Goal: Transaction & Acquisition: Subscribe to service/newsletter

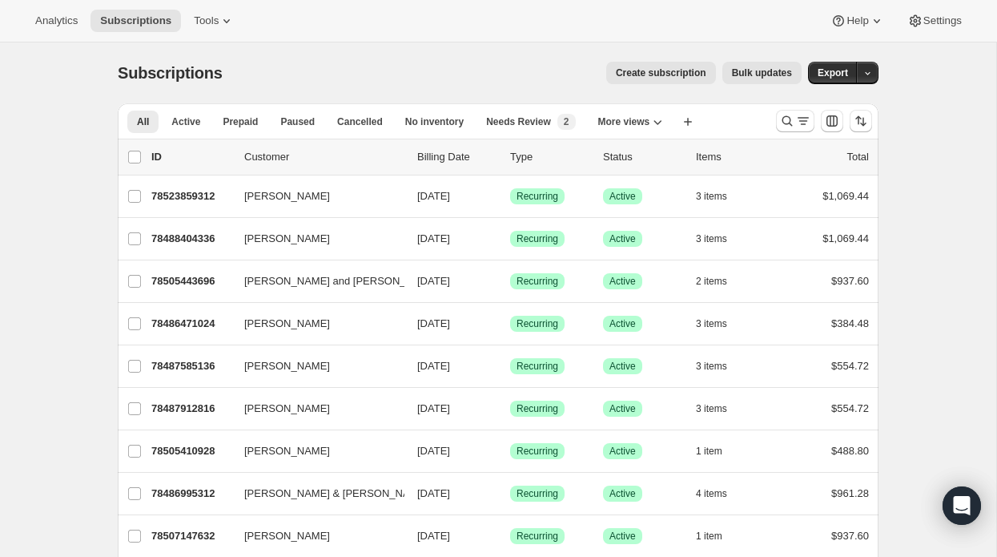
click at [642, 74] on span "Create subscription" at bounding box center [661, 72] width 91 height 13
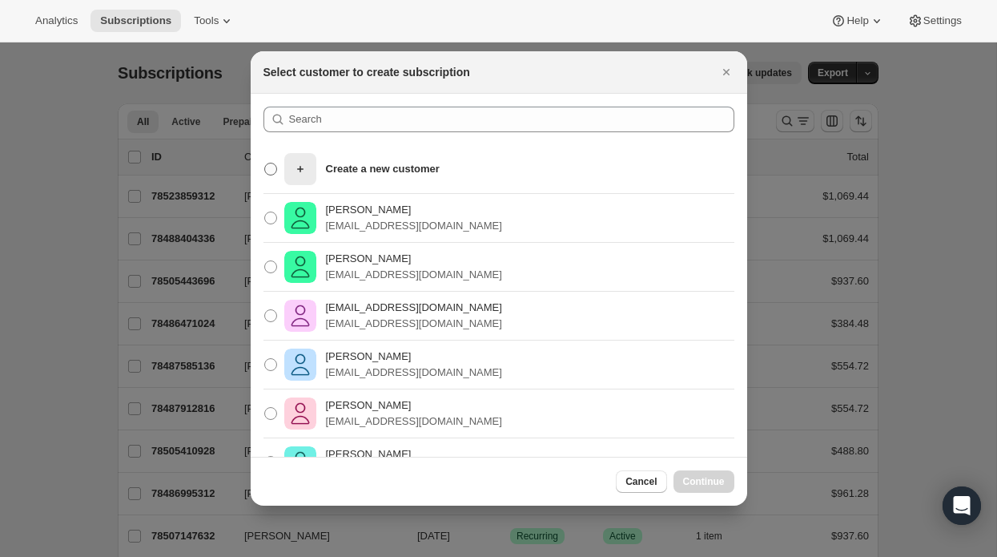
click at [345, 167] on p "Create a new customer" at bounding box center [383, 169] width 114 height 16
click at [265, 163] on input "Create a new customer" at bounding box center [264, 163] width 1 height 1
radio input "true"
click at [300, 166] on icon ":rc:" at bounding box center [300, 169] width 16 height 16
click at [265, 163] on input "Create a new customer" at bounding box center [264, 163] width 1 height 1
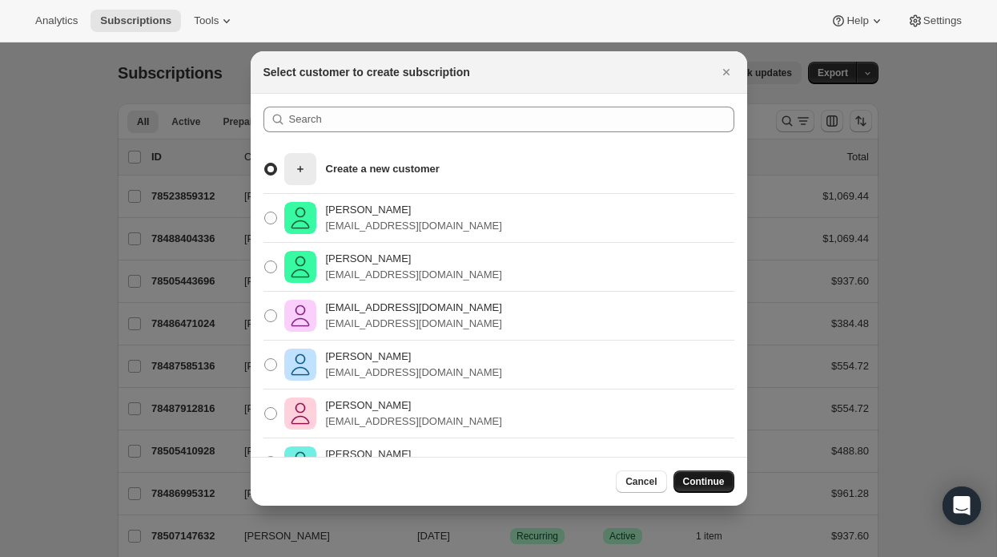
click at [713, 481] on span "Continue" at bounding box center [704, 481] width 42 height 13
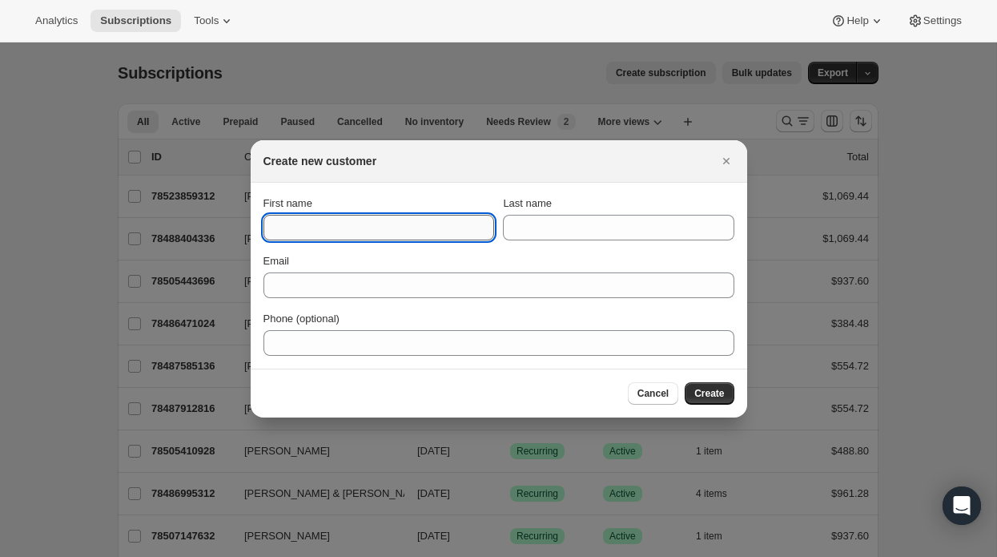
click at [284, 228] on input "First name" at bounding box center [379, 228] width 231 height 26
type input "[PERSON_NAME]"
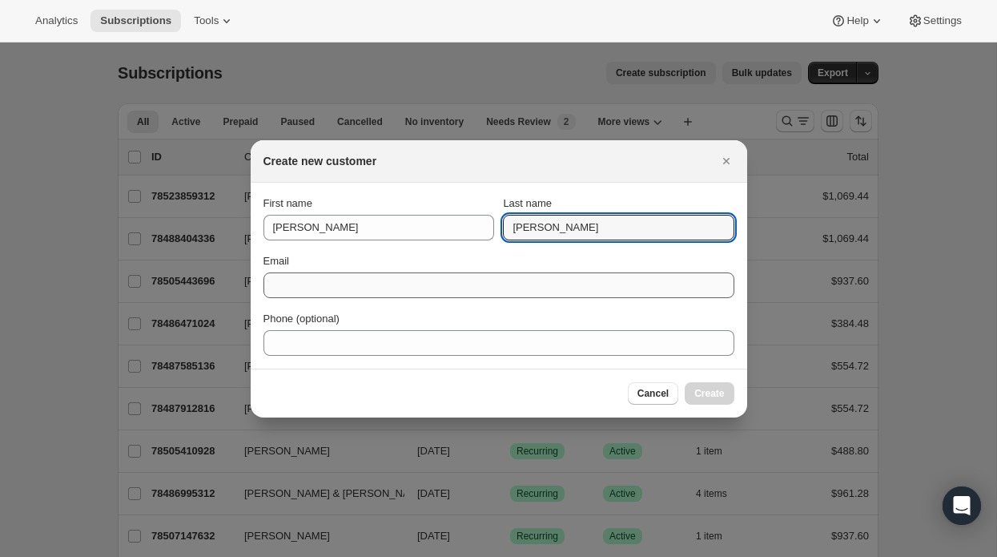
type input "[PERSON_NAME]"
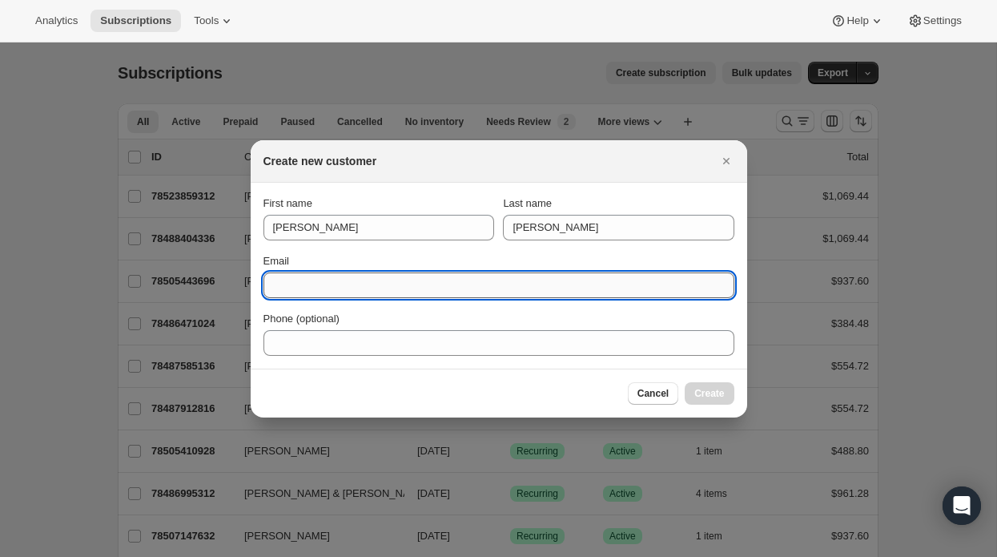
click at [296, 280] on input "Email" at bounding box center [499, 285] width 471 height 26
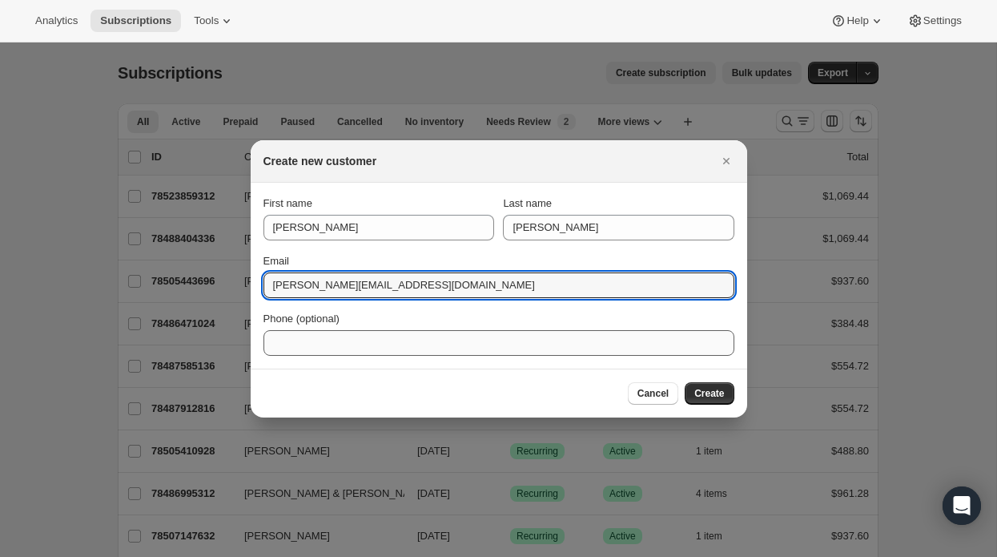
type input "[PERSON_NAME][EMAIL_ADDRESS][DOMAIN_NAME]"
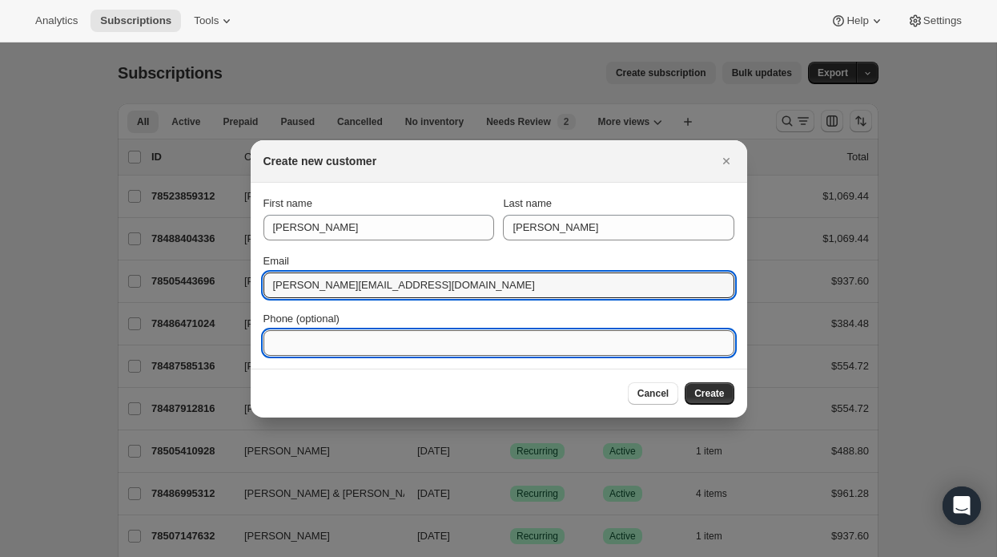
click at [311, 339] on input "Phone (optional)" at bounding box center [499, 343] width 471 height 26
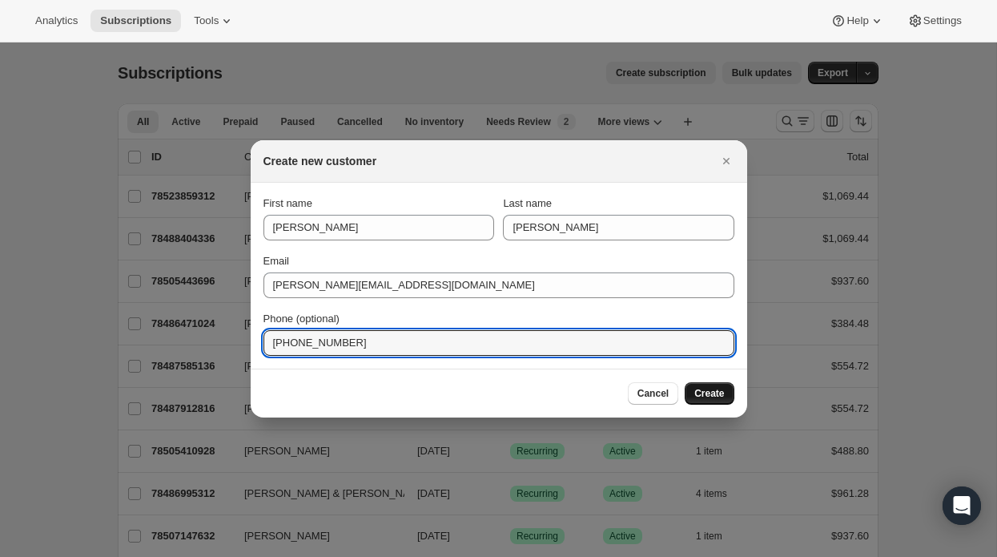
type input "[PHONE_NUMBER]"
click at [718, 392] on span "Create" at bounding box center [710, 393] width 30 height 13
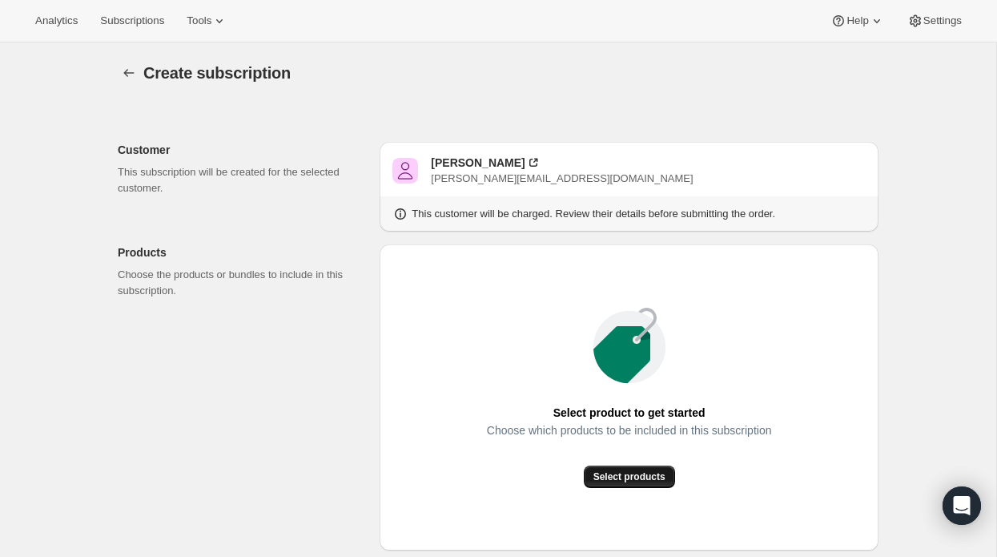
click at [644, 475] on span "Select products" at bounding box center [630, 476] width 72 height 13
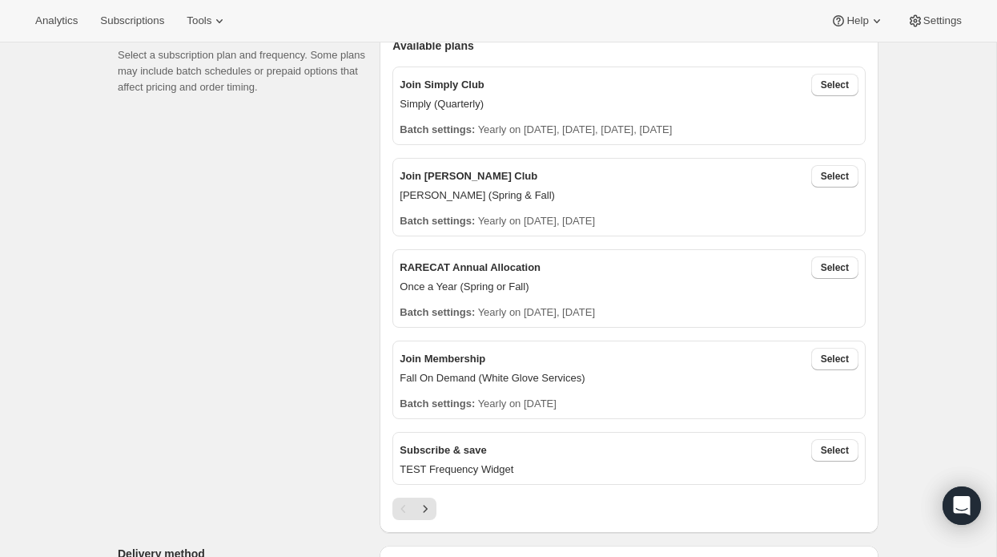
scroll to position [340, 0]
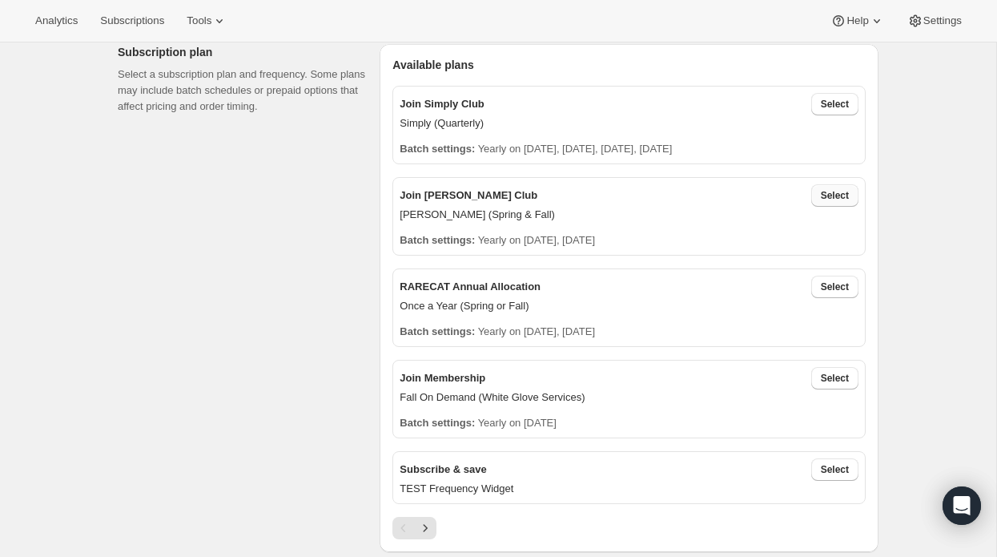
click at [837, 195] on span "Select" at bounding box center [835, 195] width 28 height 13
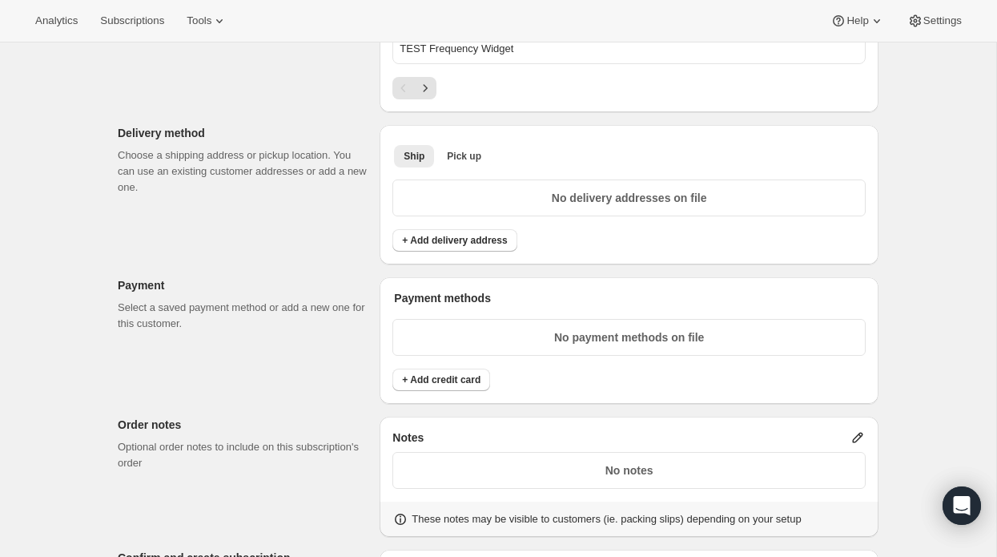
scroll to position [908, 0]
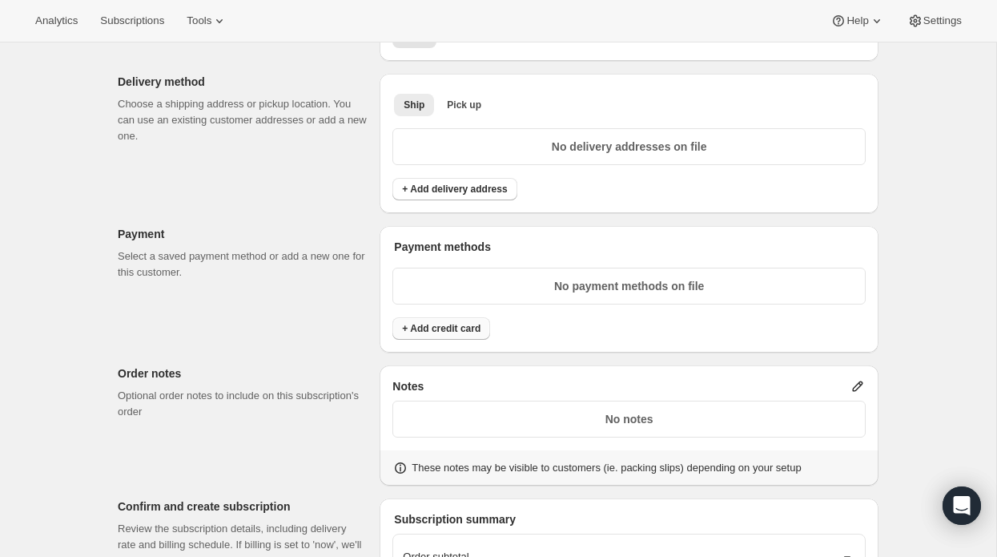
click at [443, 322] on span "+ Add credit card" at bounding box center [441, 328] width 79 height 13
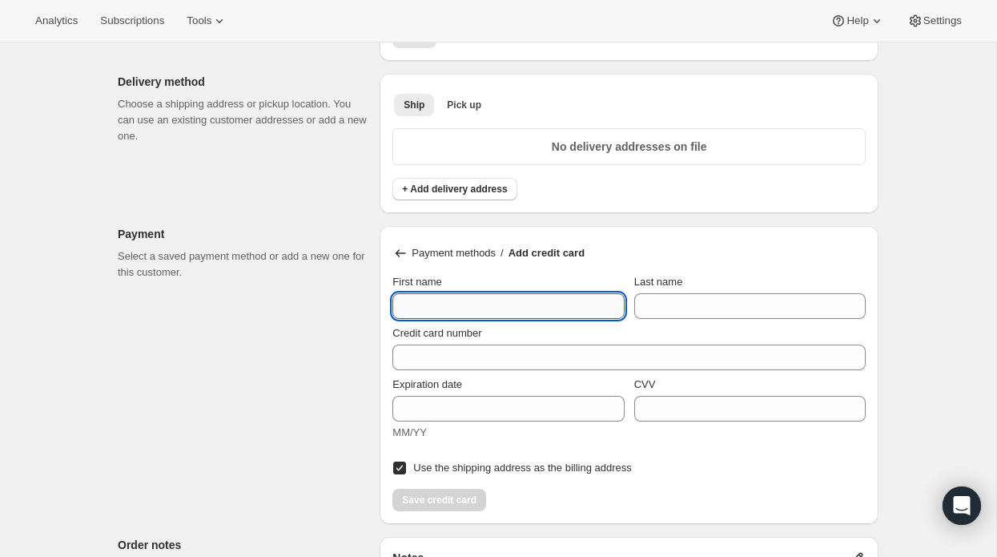
click at [473, 293] on input "First name" at bounding box center [509, 306] width 232 height 26
type input "[PERSON_NAME]"
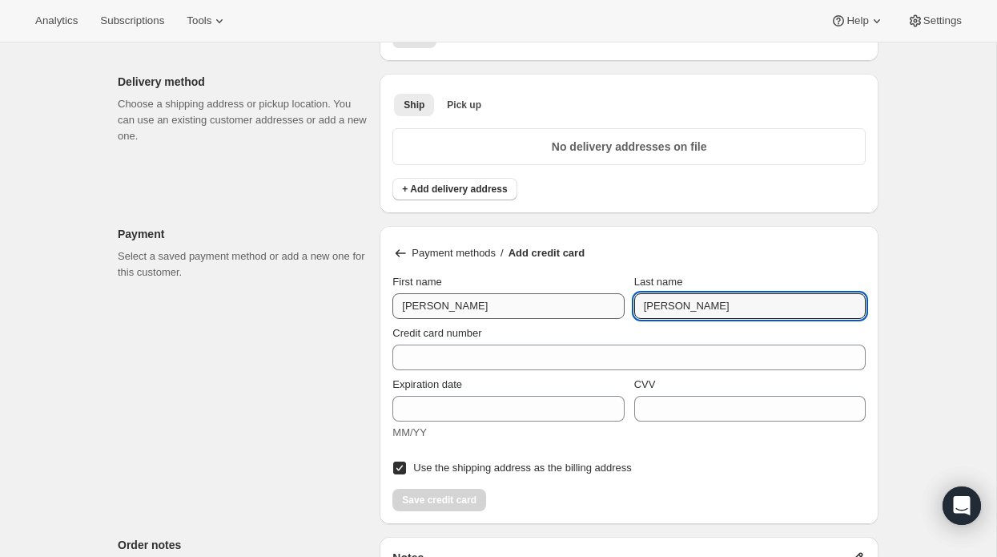
type input "[PERSON_NAME]"
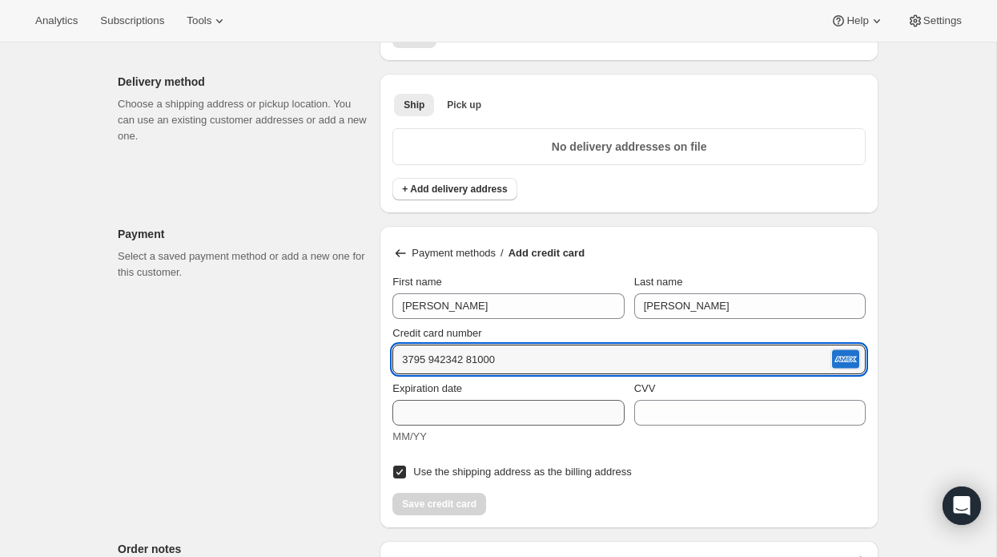
type input "3795 942342 81000"
click at [429, 407] on input "Expiration date" at bounding box center [509, 413] width 232 height 26
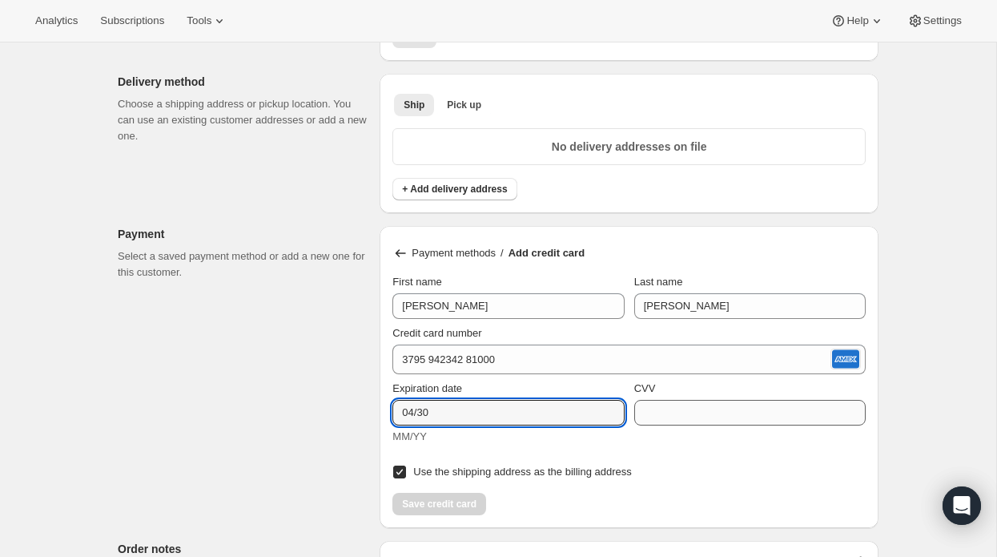
type input "04/30"
click at [685, 408] on input "CVV" at bounding box center [750, 413] width 232 height 26
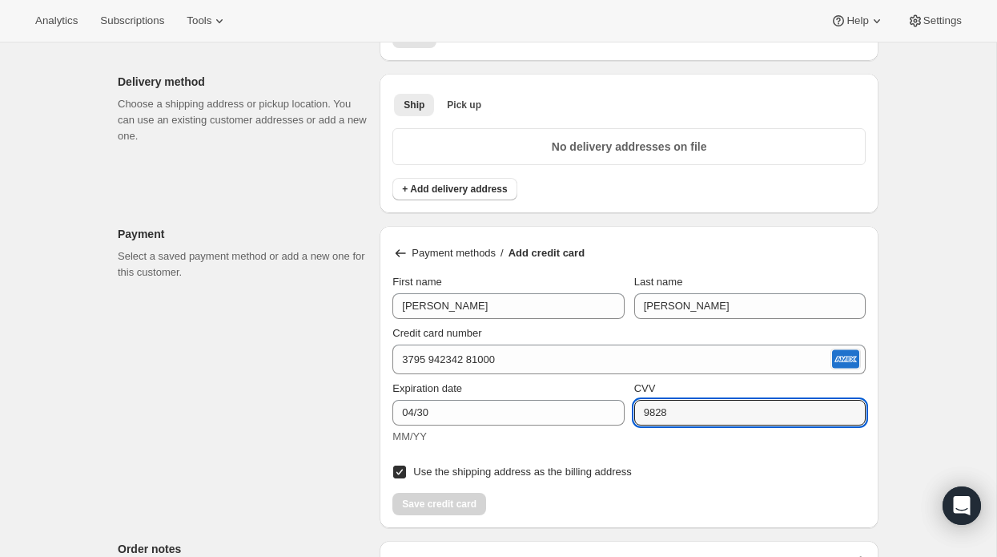
type input "9828"
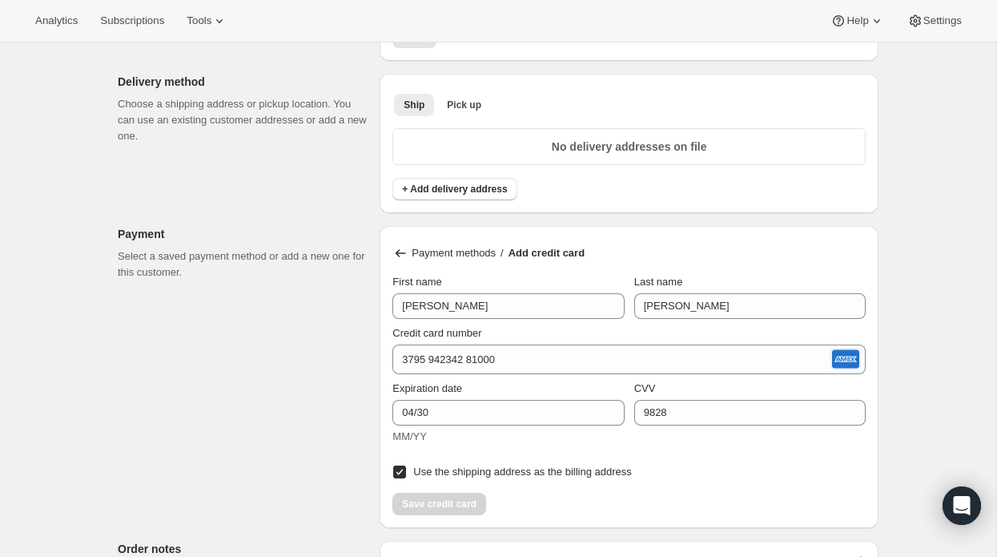
click at [742, 483] on div "Save credit card" at bounding box center [629, 499] width 473 height 32
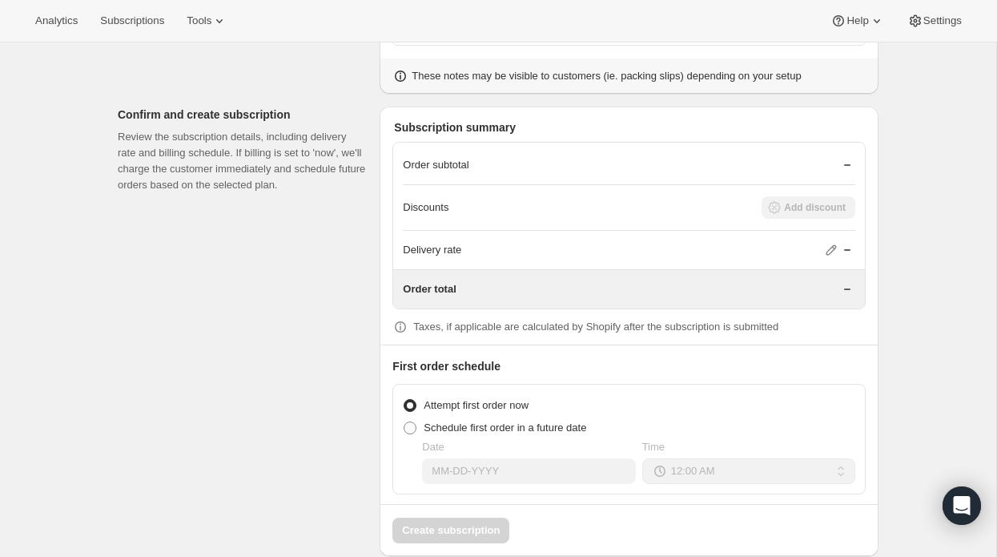
scroll to position [1488, 0]
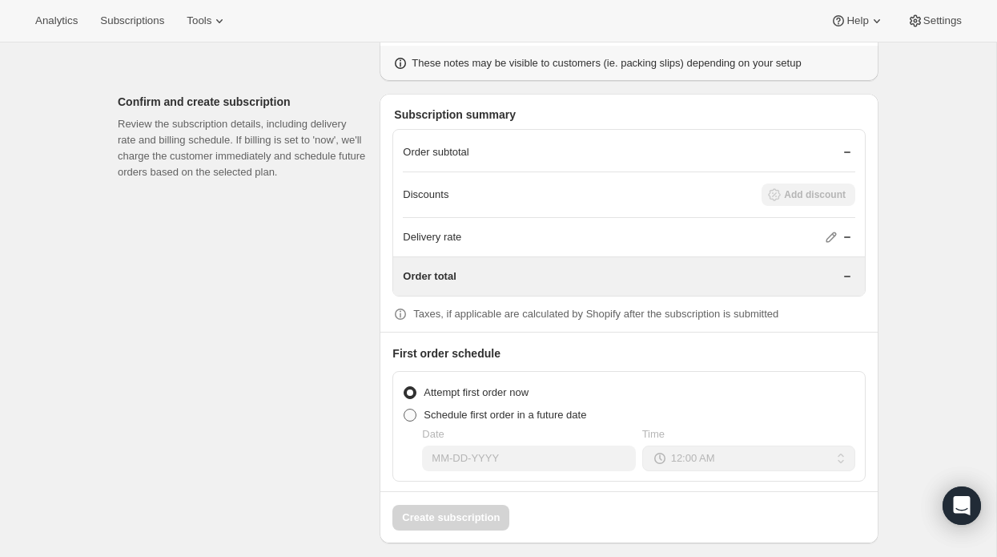
click at [413, 409] on span at bounding box center [410, 415] width 13 height 13
click at [405, 409] on input "Schedule first order in a future date" at bounding box center [404, 409] width 1 height 1
radio input "true"
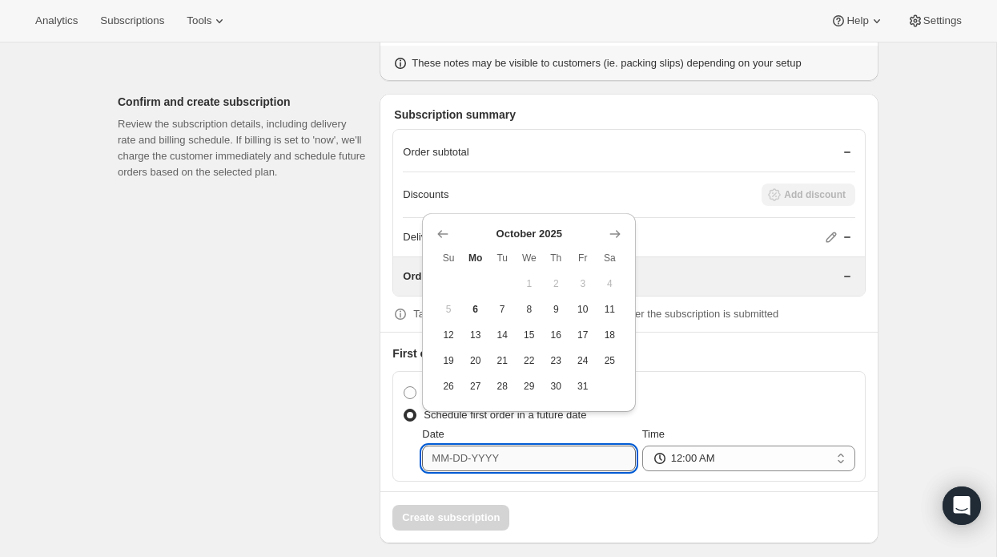
click at [489, 448] on input "Date" at bounding box center [528, 458] width 213 height 26
click at [618, 229] on icon "Show next month, November 2025" at bounding box center [615, 234] width 16 height 16
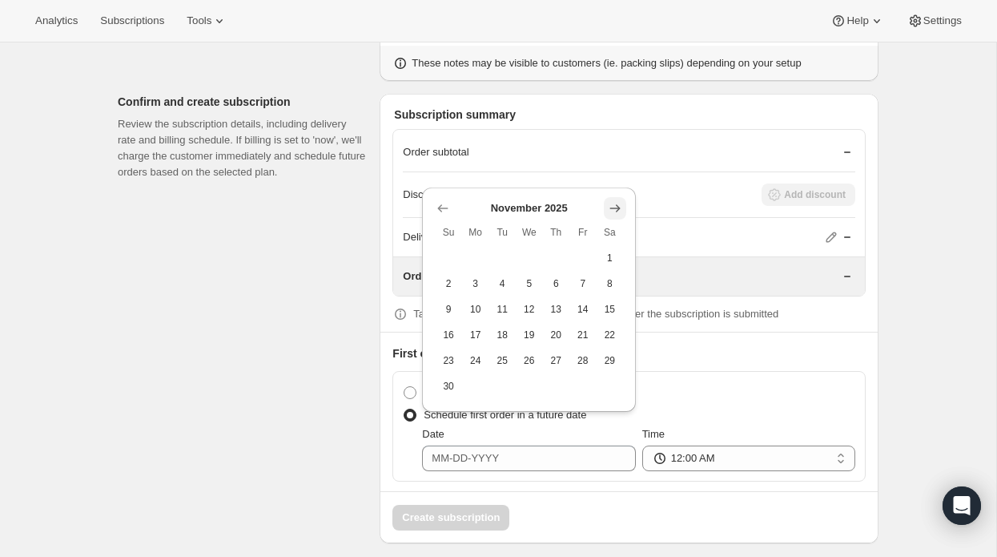
click at [618, 229] on th "Sa" at bounding box center [610, 233] width 27 height 26
click at [619, 201] on icon "Show next month, December 2025" at bounding box center [615, 208] width 16 height 16
click at [619, 229] on icon "Show next month, January 2026" at bounding box center [615, 234] width 16 height 16
click at [619, 229] on icon "Show next month, February 2026" at bounding box center [615, 234] width 16 height 16
click at [619, 229] on div "Delivery rate" at bounding box center [629, 237] width 453 height 16
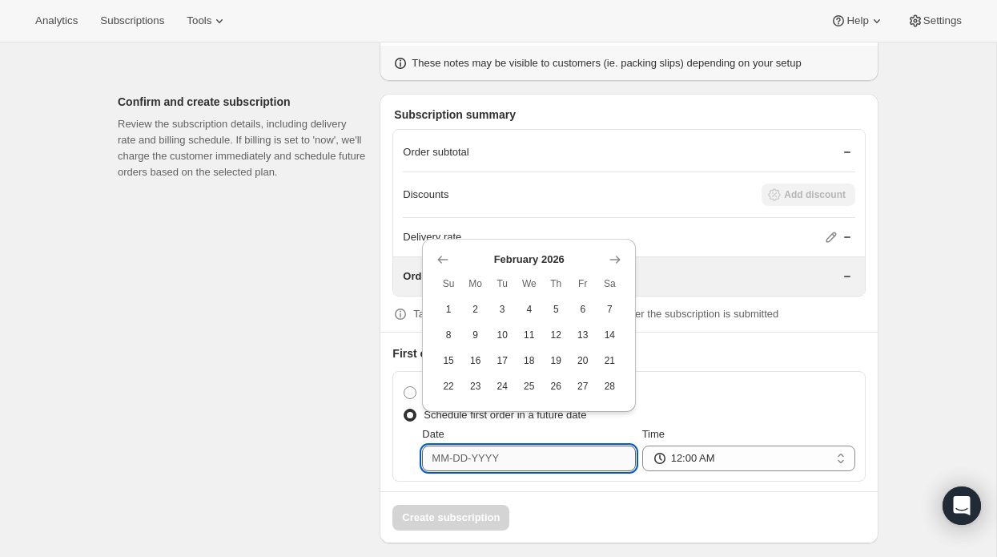
click at [520, 445] on input "Date" at bounding box center [528, 458] width 213 height 26
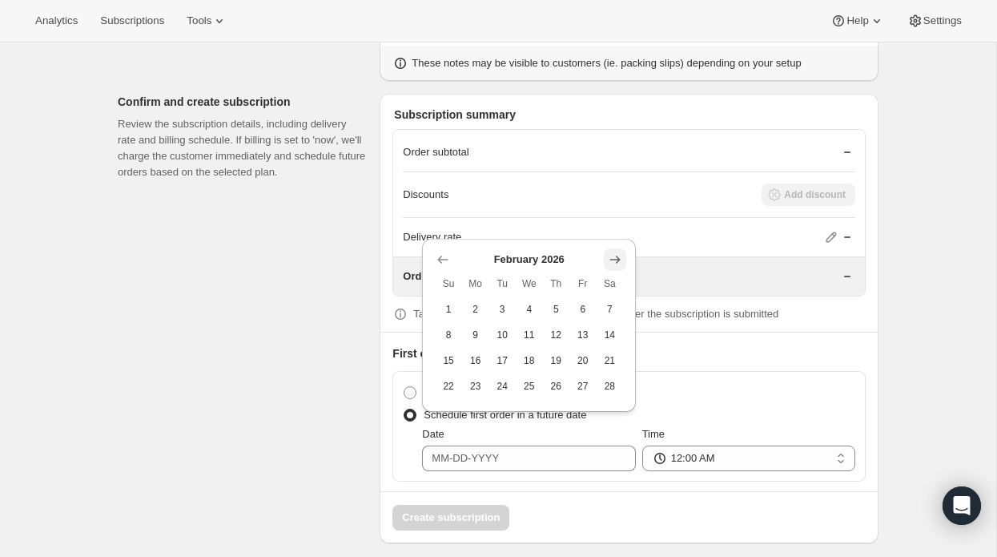
click at [615, 257] on icon "Show next month, March 2026" at bounding box center [615, 260] width 16 height 16
click at [451, 332] on span "15" at bounding box center [448, 334] width 14 height 13
type input "[DATE]"
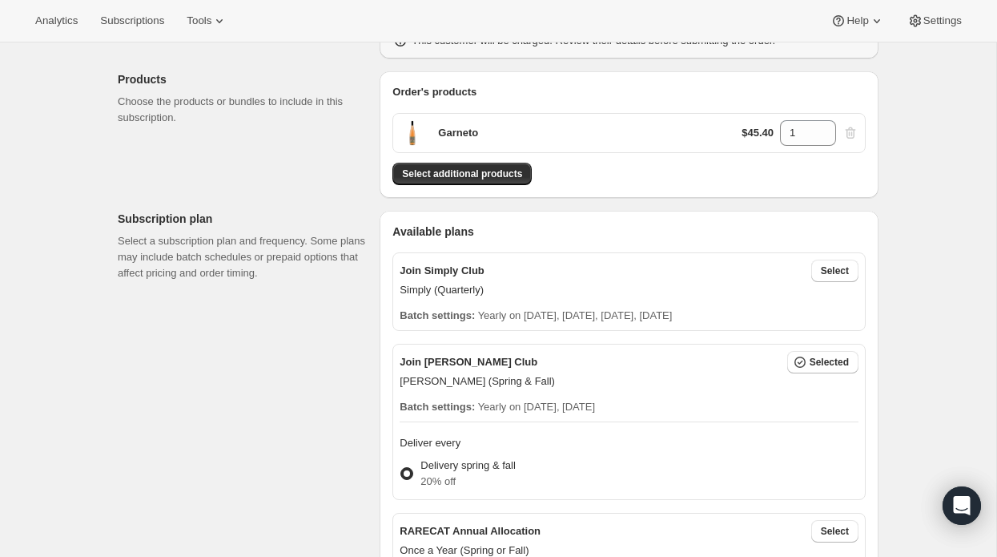
scroll to position [163, 0]
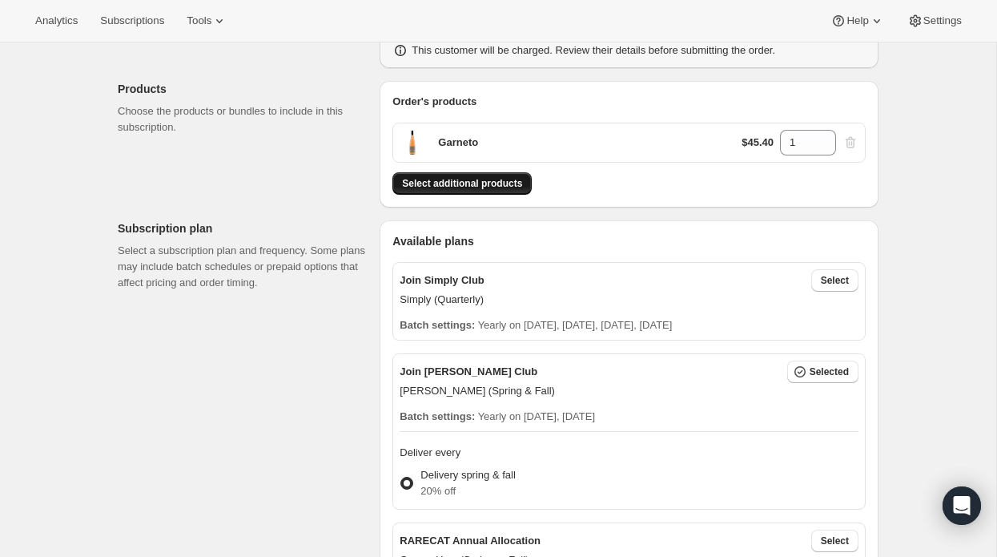
click at [504, 183] on span "Select additional products" at bounding box center [462, 183] width 120 height 13
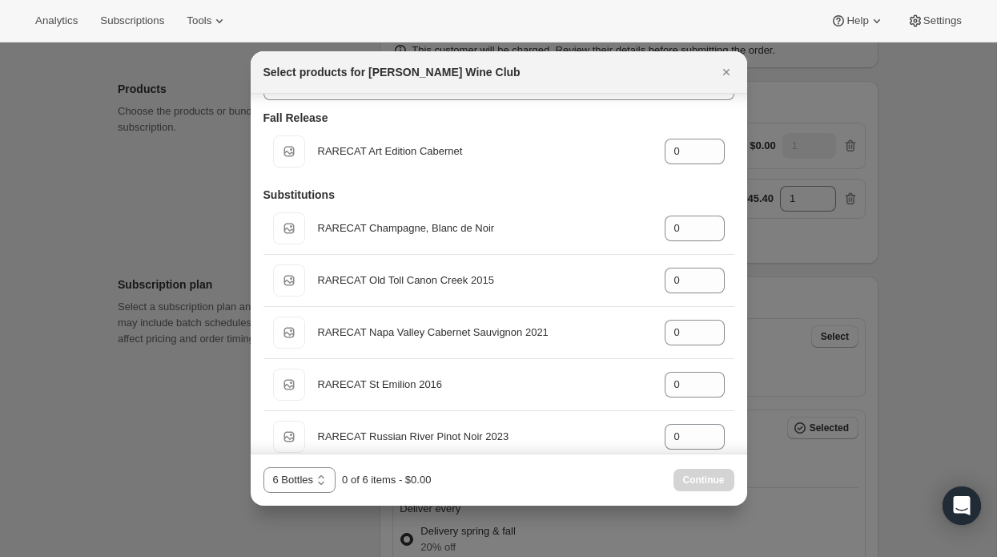
scroll to position [6, 0]
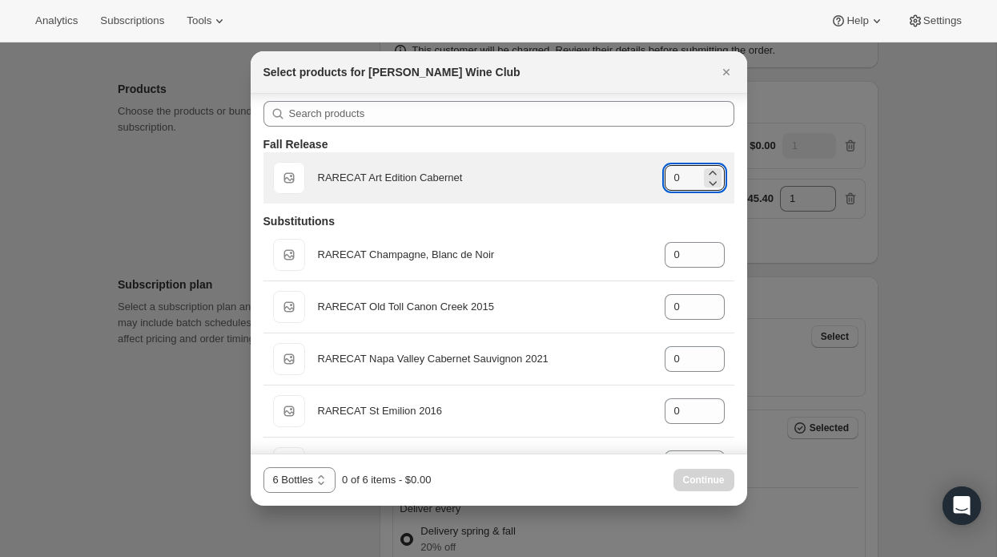
drag, startPoint x: 690, startPoint y: 172, endPoint x: 644, endPoint y: 171, distance: 45.7
click at [644, 171] on div "Default Title RARECAT Art Edition Cabernet gid://shopify/ProductVariant/5224206…" at bounding box center [499, 178] width 452 height 32
drag, startPoint x: 689, startPoint y: 178, endPoint x: 659, endPoint y: 175, distance: 30.5
click at [659, 175] on div "Default Title RARECAT Art Edition Cabernet gid://shopify/ProductVariant/5224206…" at bounding box center [499, 178] width 452 height 32
type input "0"
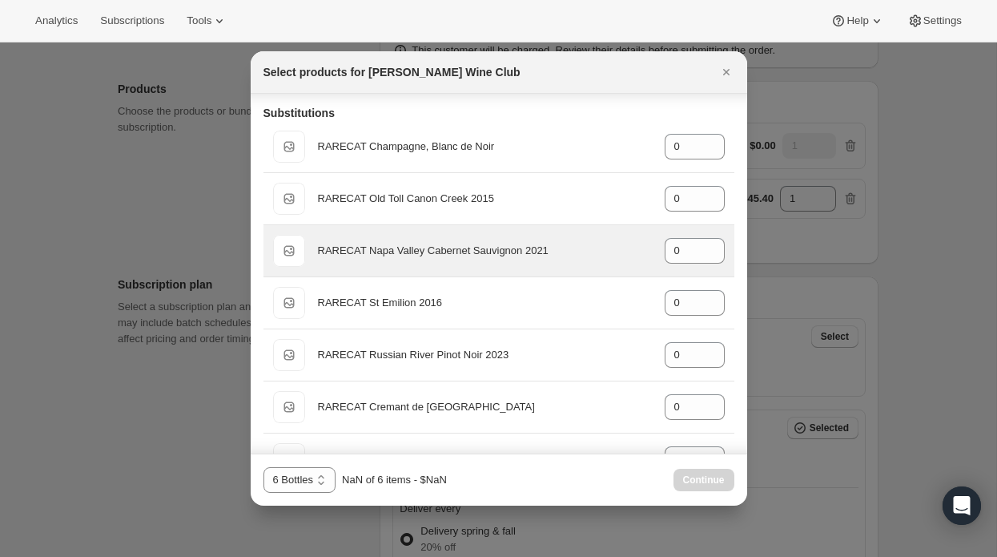
scroll to position [120, 0]
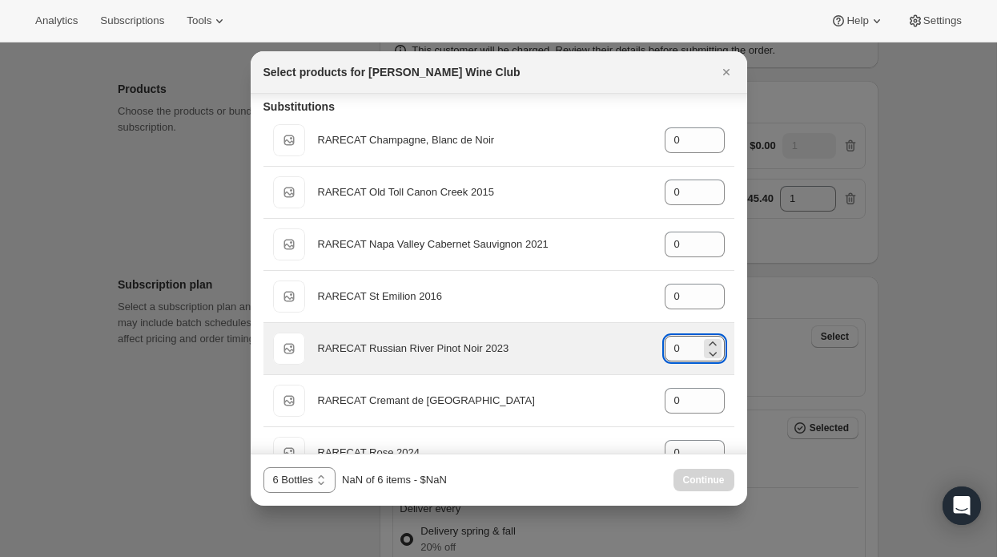
drag, startPoint x: 685, startPoint y: 350, endPoint x: 667, endPoint y: 347, distance: 18.7
click at [667, 347] on input "0" at bounding box center [683, 349] width 36 height 26
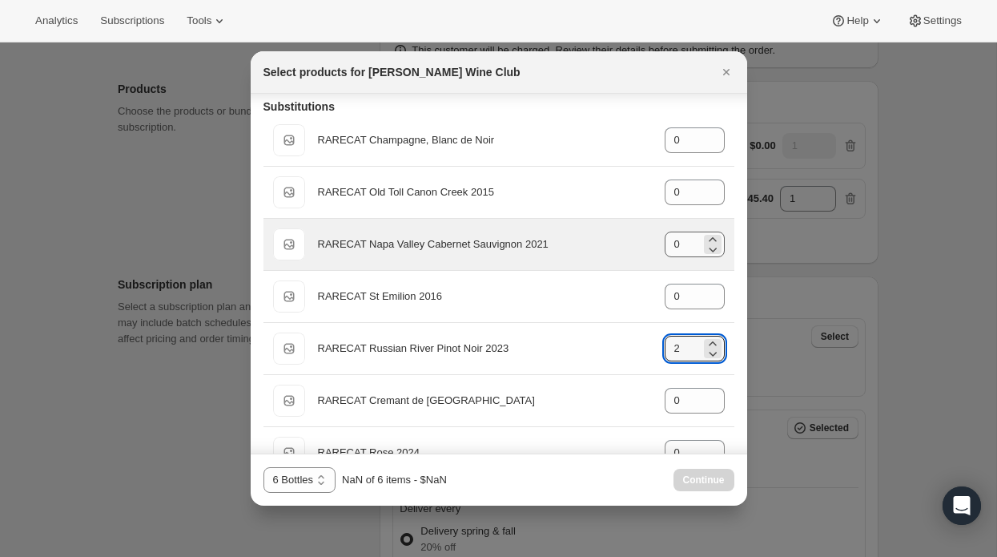
type input "2"
drag, startPoint x: 687, startPoint y: 244, endPoint x: 653, endPoint y: 244, distance: 33.6
click at [653, 244] on div "Default Title RARECAT Napa Valley Cabernet Sauvignon 2021 gid://shopify/Product…" at bounding box center [499, 244] width 452 height 32
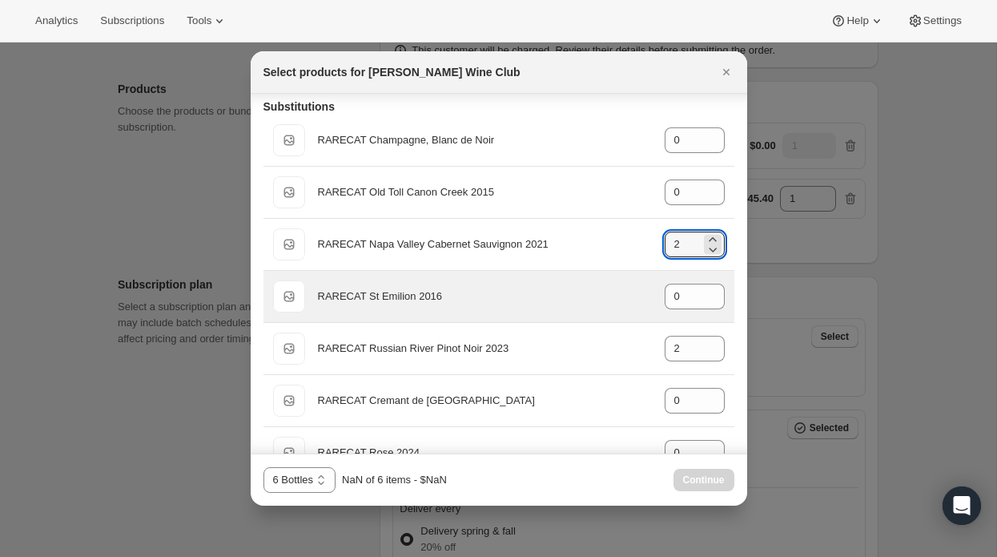
scroll to position [154, 0]
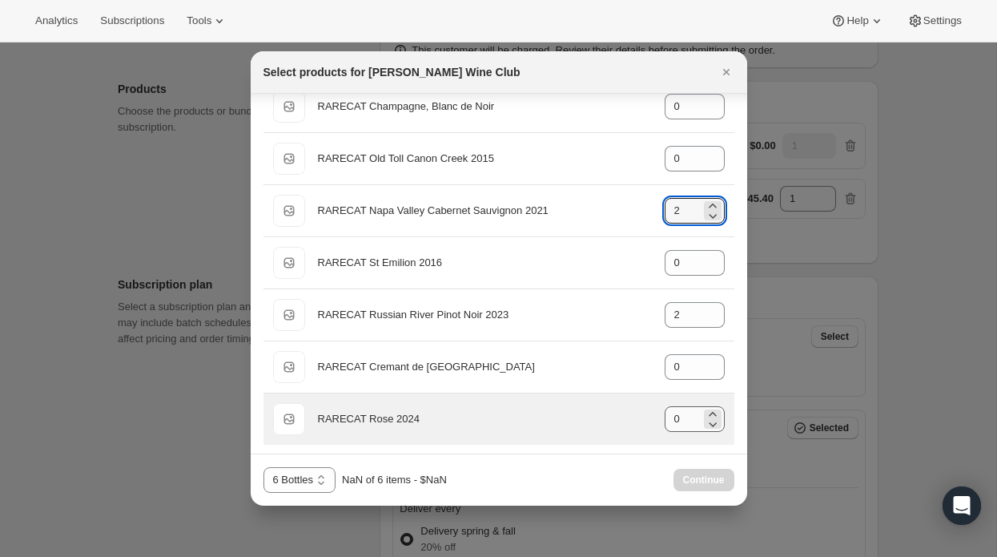
type input "2"
drag, startPoint x: 685, startPoint y: 416, endPoint x: 638, endPoint y: 416, distance: 46.5
click at [638, 416] on div "Default Title RARECAT Rose 2024 gid://shopify/ProductVariant/52328361656688 0" at bounding box center [499, 419] width 452 height 32
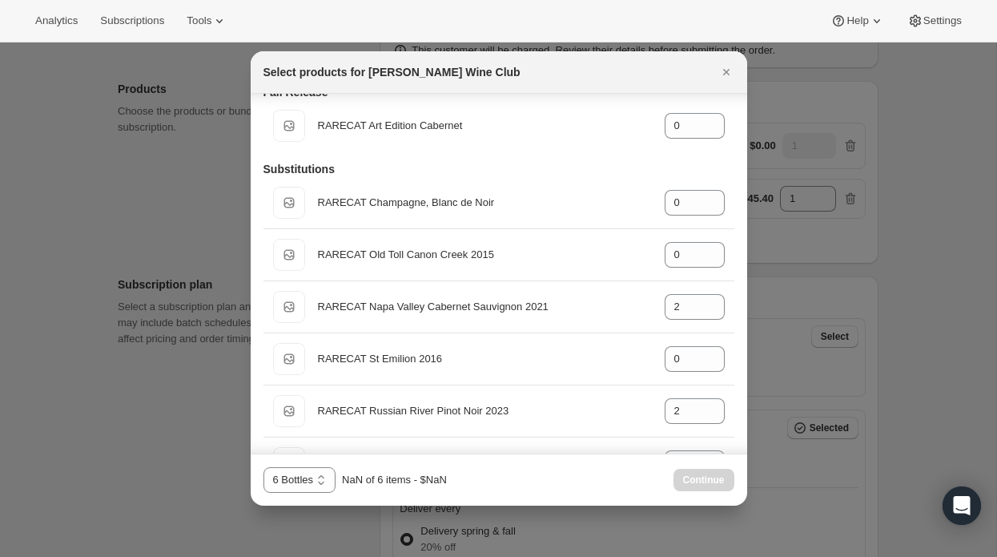
scroll to position [0, 0]
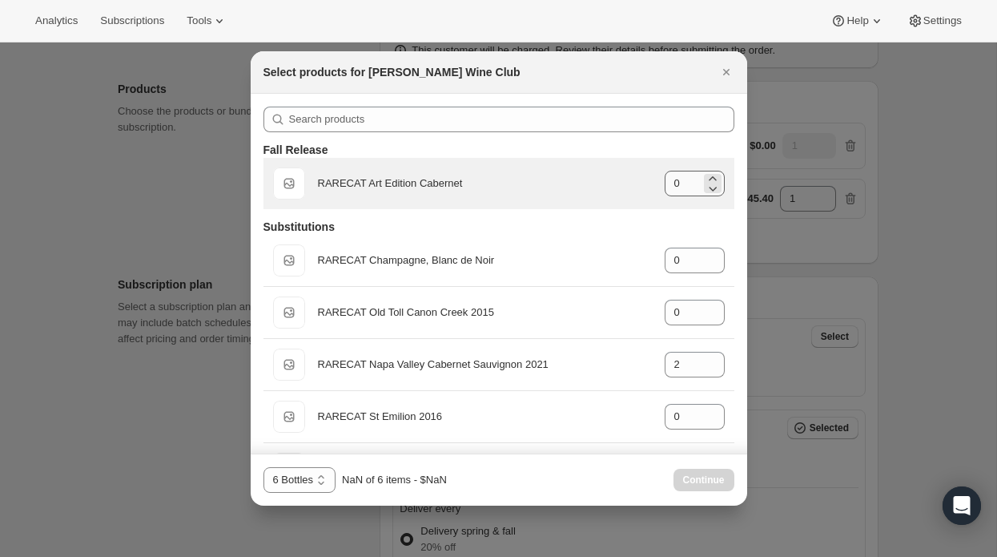
type input "2"
drag, startPoint x: 691, startPoint y: 187, endPoint x: 631, endPoint y: 186, distance: 59.3
click at [631, 186] on div "Default Title RARECAT Art Edition Cabernet gid://shopify/ProductVariant/5224206…" at bounding box center [499, 183] width 452 height 32
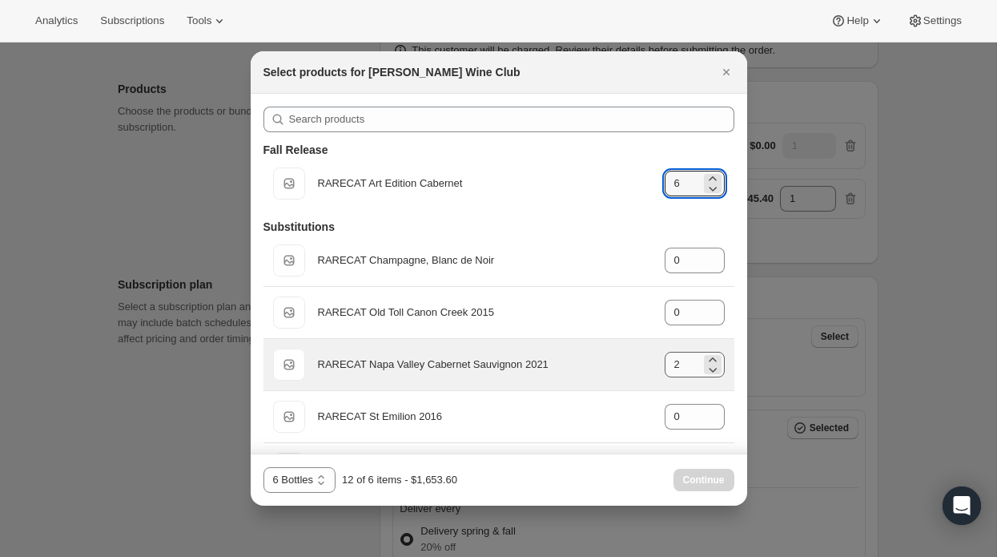
type input "6"
drag, startPoint x: 683, startPoint y: 357, endPoint x: 647, endPoint y: 357, distance: 35.2
click at [647, 357] on div "Default Title RARECAT Napa Valley Cabernet Sauvignon 2021 gid://shopify/Product…" at bounding box center [499, 364] width 452 height 32
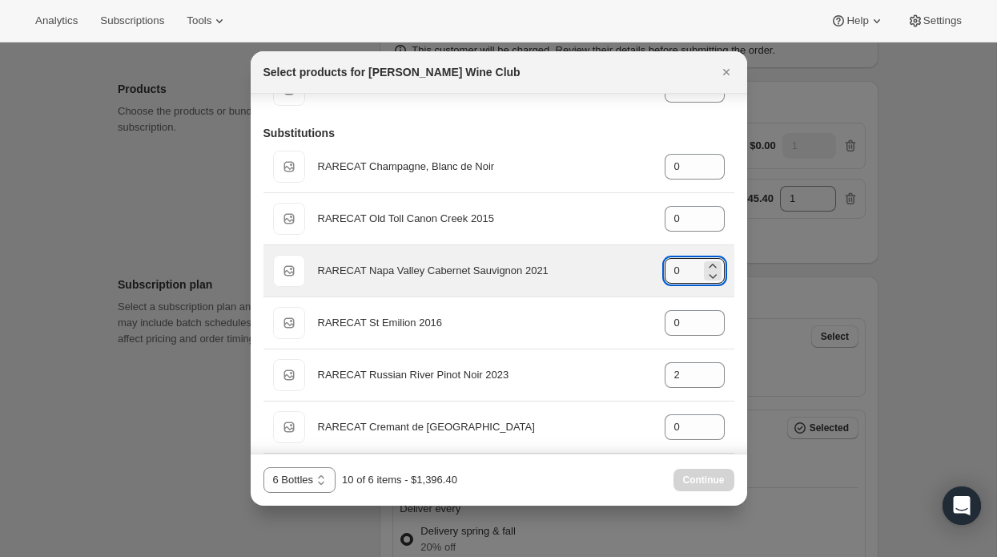
scroll to position [154, 0]
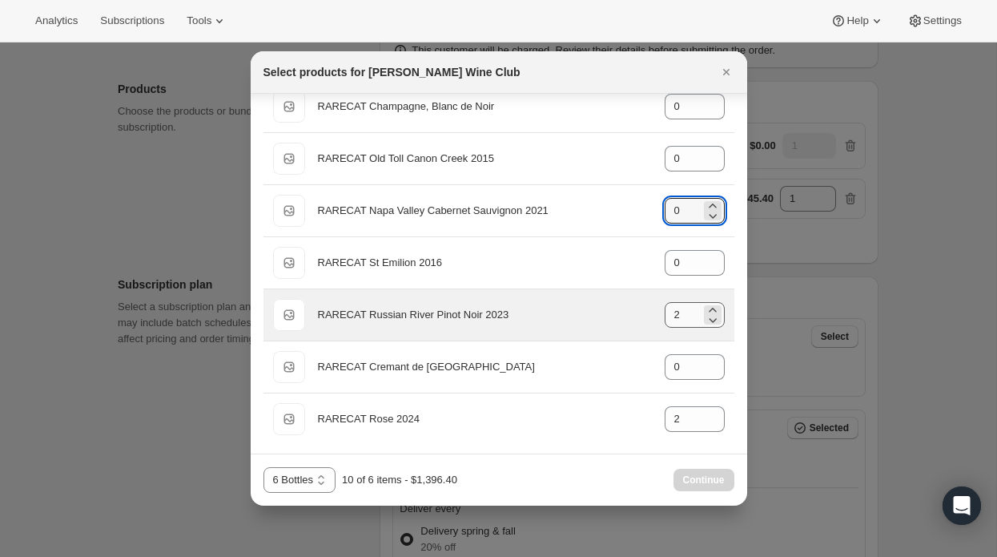
type input "0"
drag, startPoint x: 685, startPoint y: 316, endPoint x: 638, endPoint y: 316, distance: 47.3
click at [638, 316] on div "Default Title RARECAT Russian River Pinot Noir 2023 gid://shopify/ProductVarian…" at bounding box center [499, 315] width 452 height 32
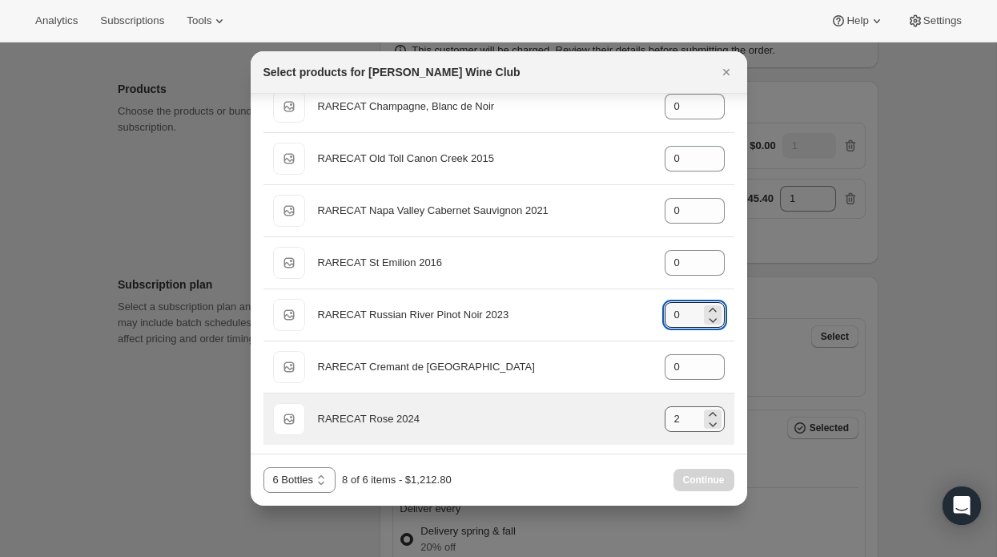
type input "0"
drag, startPoint x: 692, startPoint y: 414, endPoint x: 632, endPoint y: 414, distance: 60.1
click at [632, 414] on div "Default Title RARECAT Rose 2024 gid://shopify/ProductVariant/52328361656688 2" at bounding box center [499, 419] width 452 height 32
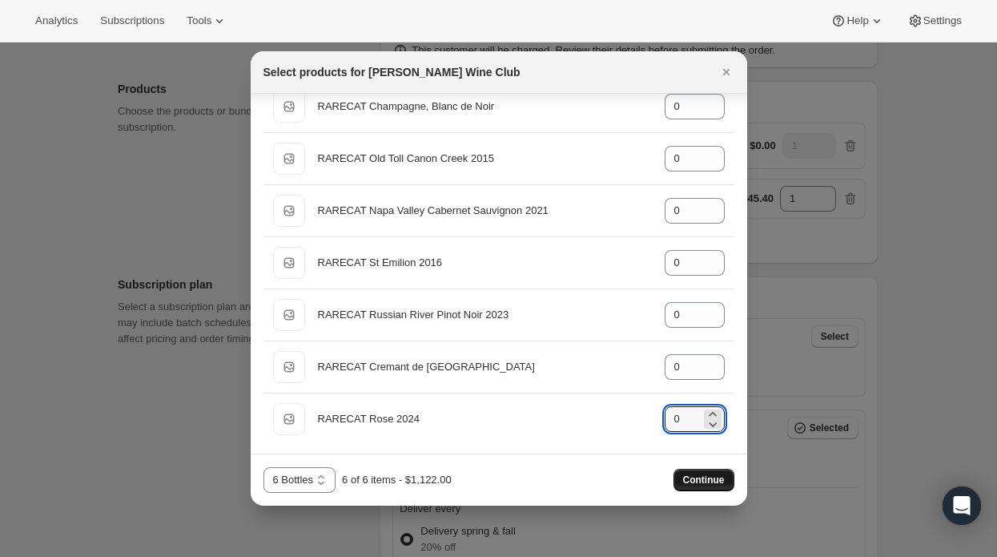
type input "0"
click at [705, 474] on span "Continue" at bounding box center [704, 479] width 42 height 13
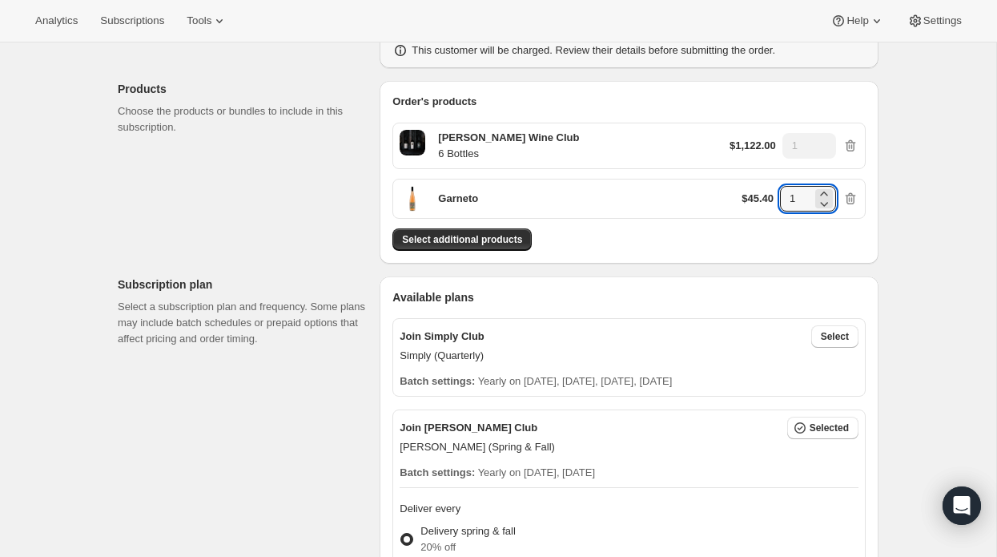
drag, startPoint x: 802, startPoint y: 194, endPoint x: 774, endPoint y: 193, distance: 28.0
click at [774, 193] on div "$45.40 1" at bounding box center [800, 199] width 117 height 26
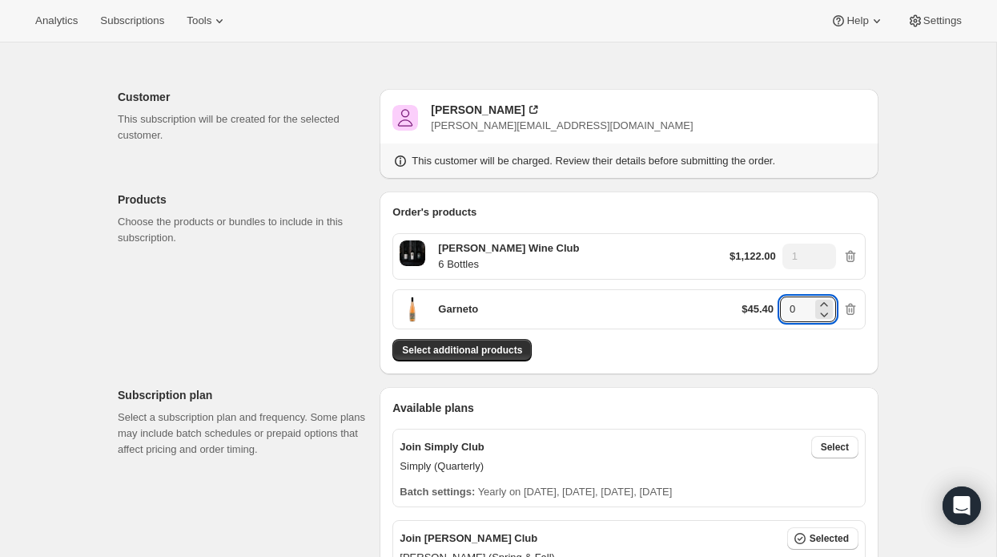
scroll to position [57, 0]
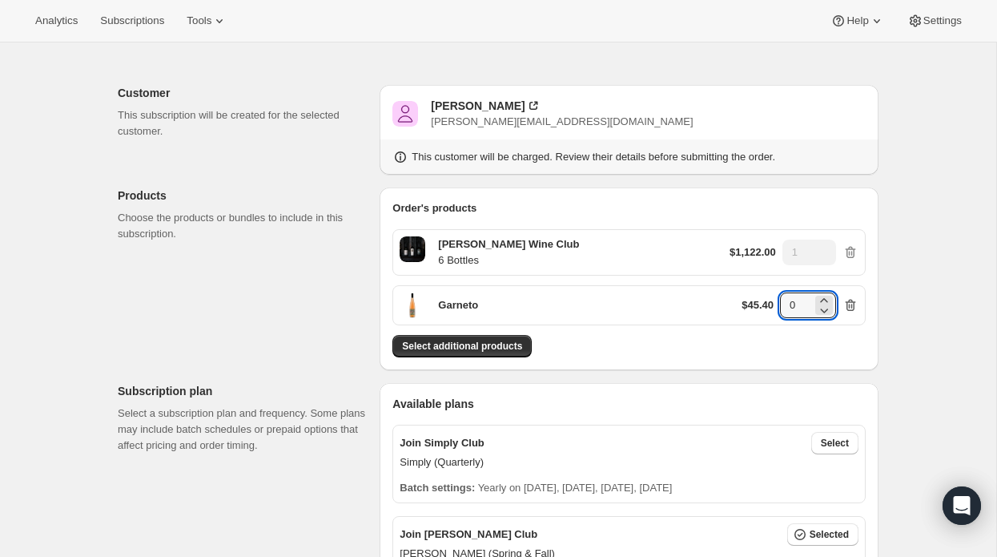
type input "0"
click at [852, 301] on icon "button" at bounding box center [851, 305] width 16 height 16
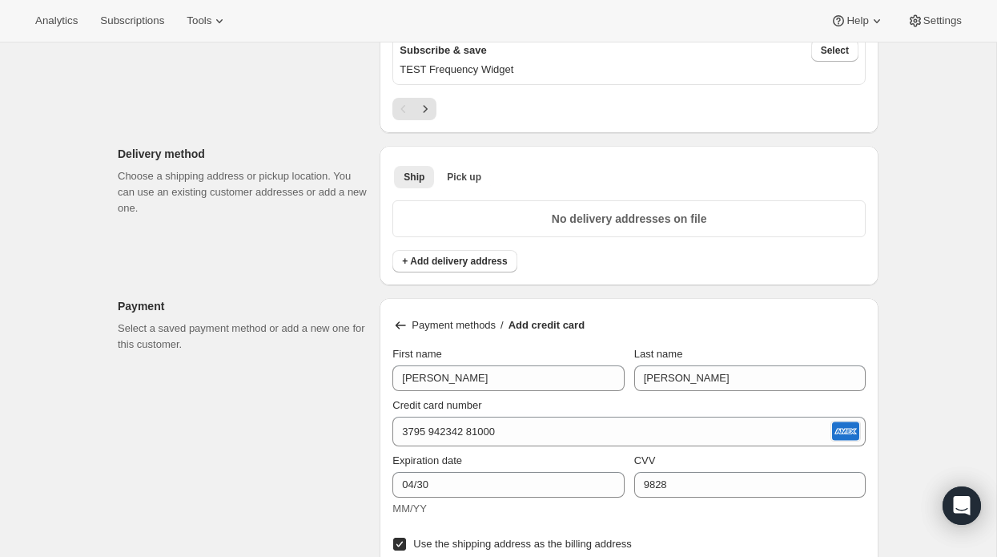
scroll to position [849, 0]
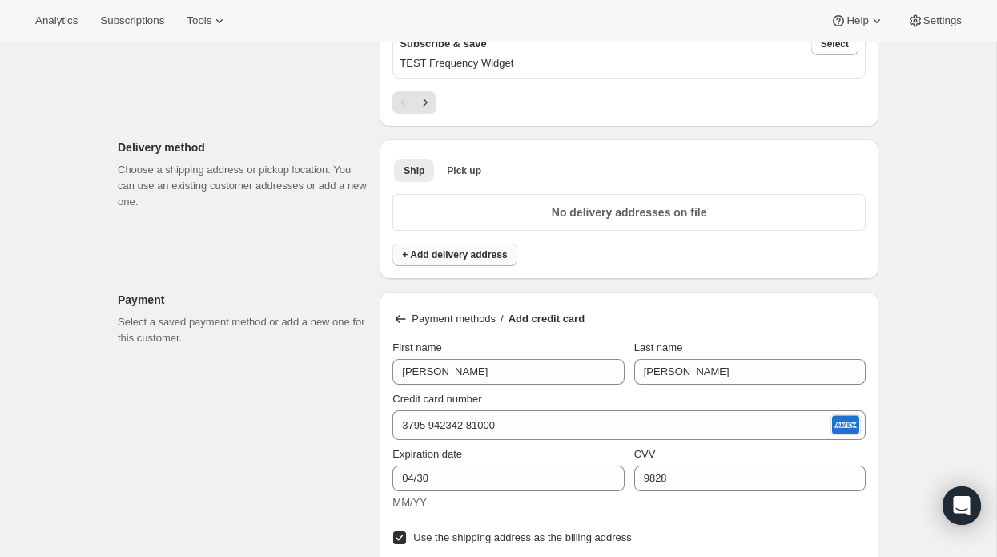
click at [455, 250] on span "+ Add delivery address" at bounding box center [454, 254] width 105 height 13
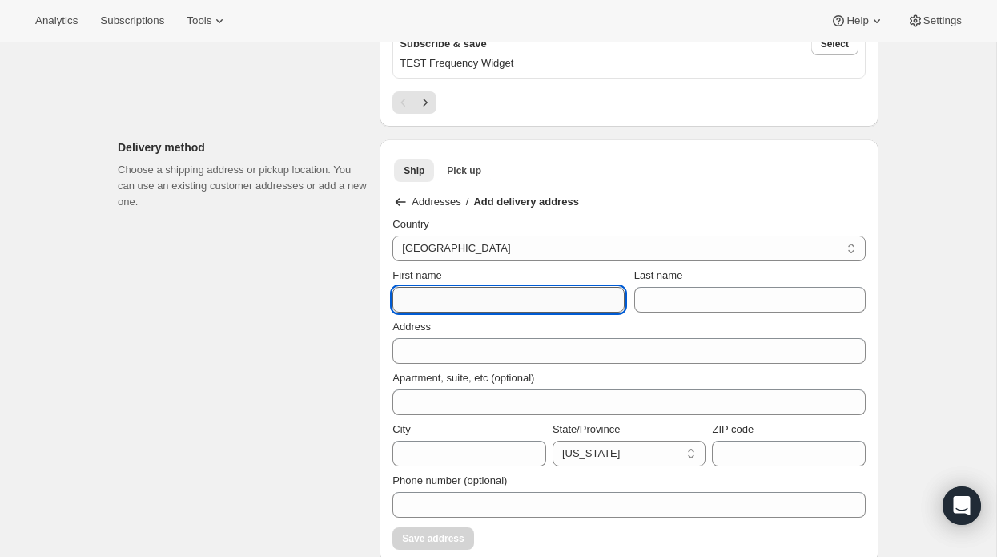
click at [429, 289] on input "First name" at bounding box center [509, 300] width 232 height 26
type input "8"
type input "708 Anastasia"
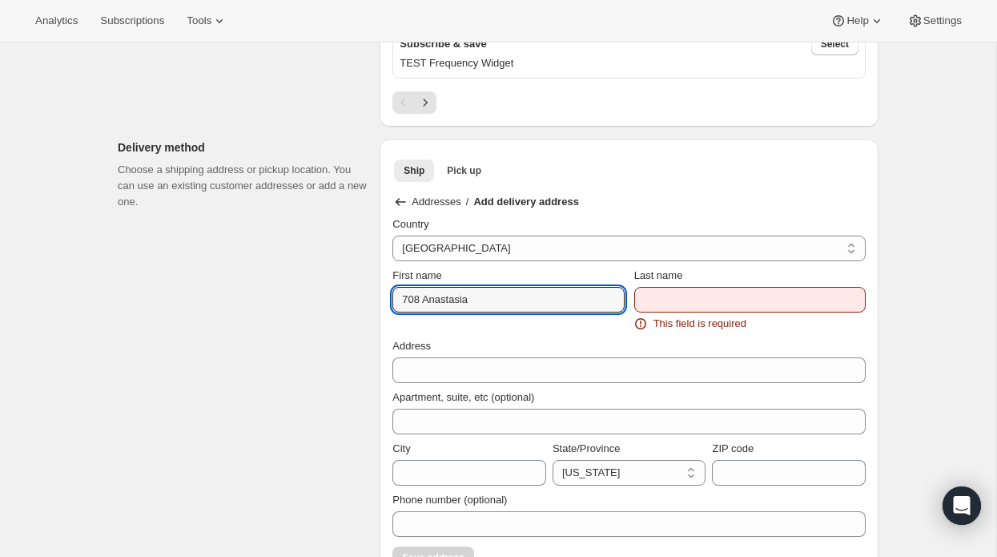
drag, startPoint x: 518, startPoint y: 305, endPoint x: 339, endPoint y: 280, distance: 180.4
click at [339, 280] on div "Customer This subscription will be created for the selected customer. [PERSON_N…" at bounding box center [492, 372] width 774 height 2237
type input "L"
type input "[PERSON_NAME]"
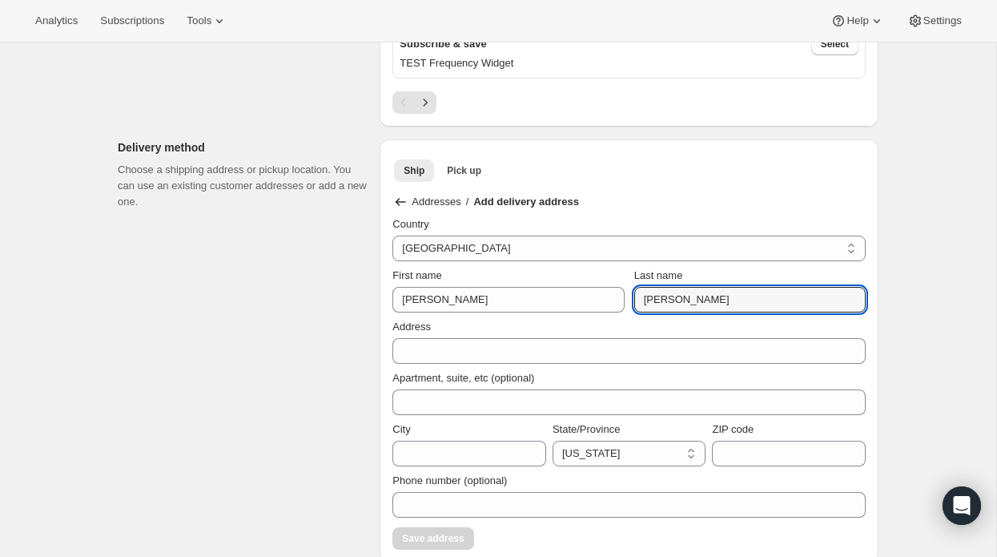
type input "[PERSON_NAME]"
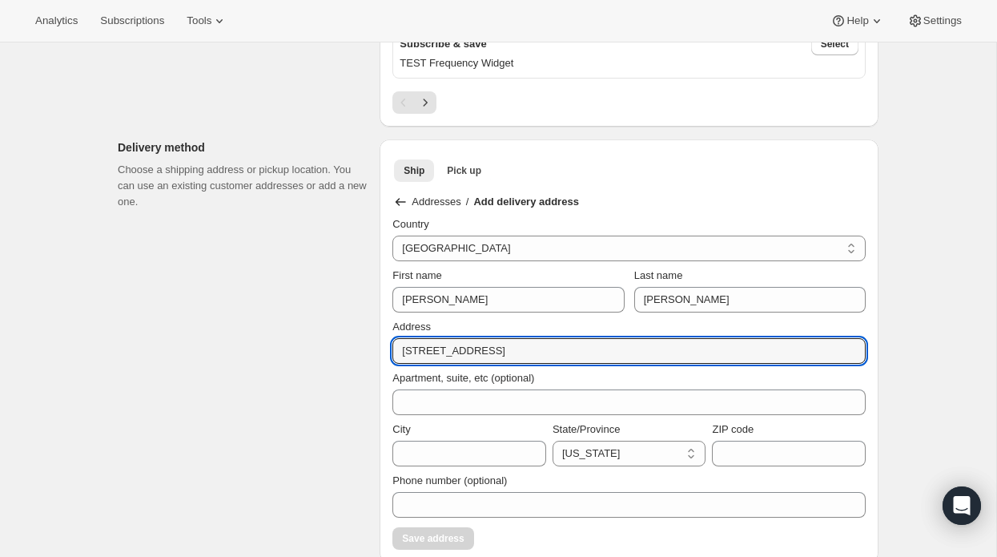
type input "[STREET_ADDRESS]"
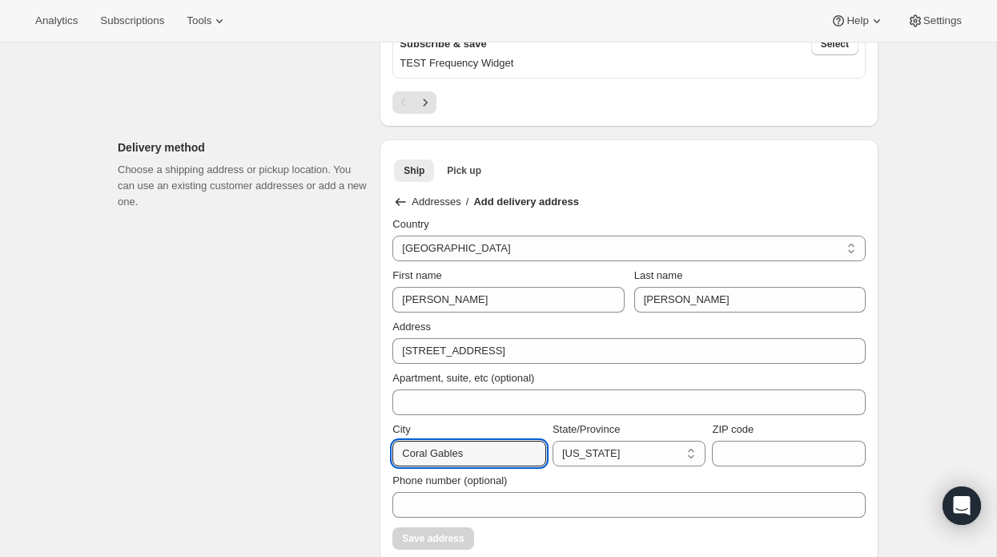
type input "Coral Gables"
select select "FL"
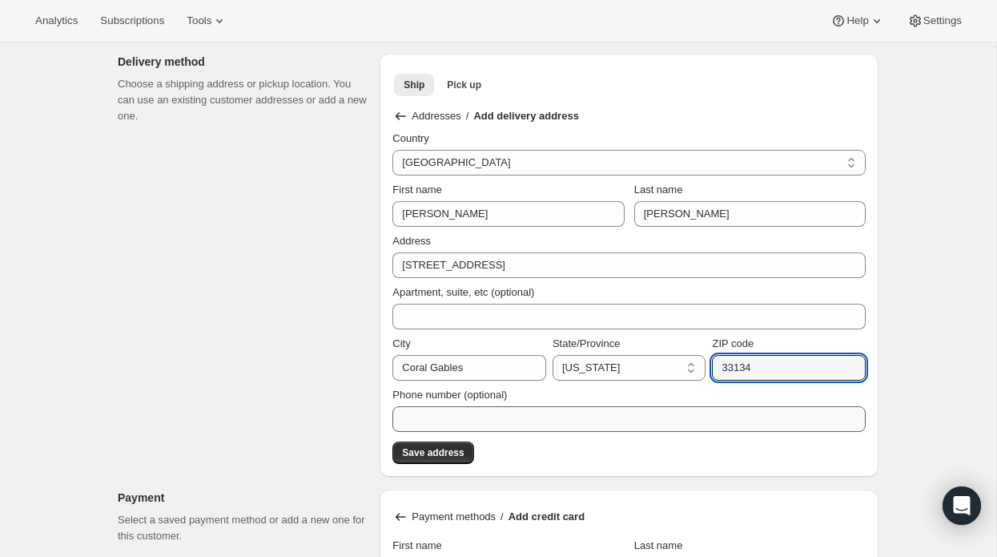
scroll to position [940, 0]
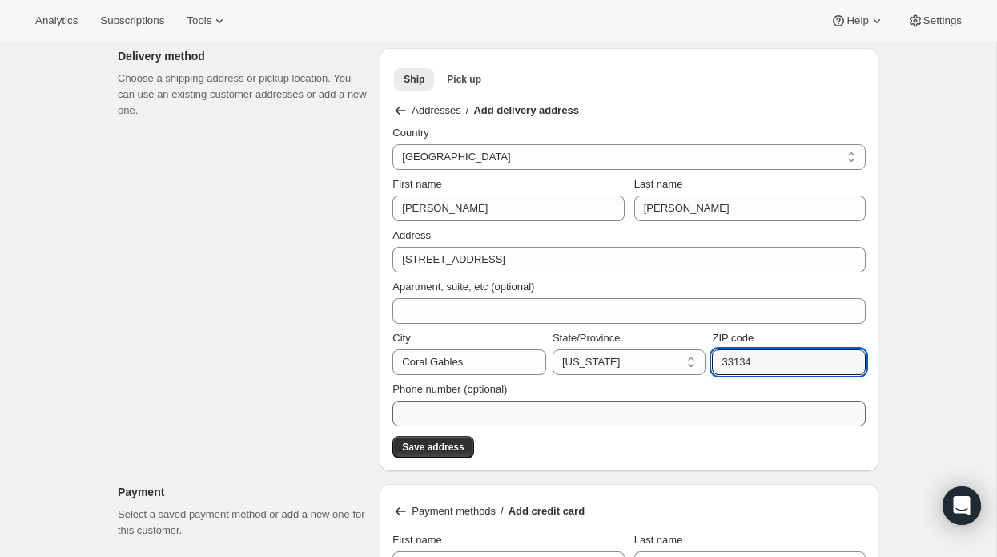
type input "33134"
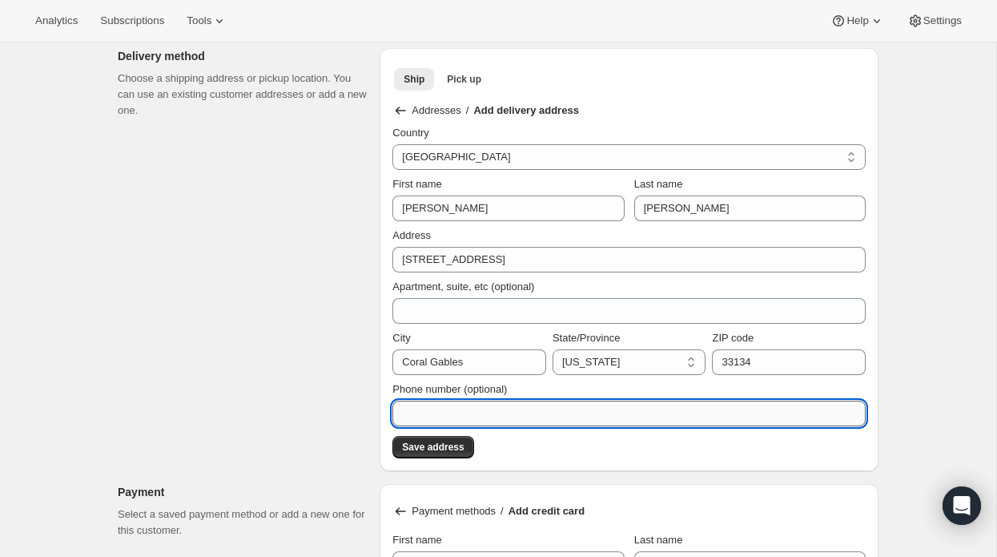
click at [432, 402] on input "Phone number (optional)" at bounding box center [629, 414] width 473 height 26
type input "4"
type input "7247137810"
click at [451, 441] on span "Save address" at bounding box center [433, 447] width 62 height 13
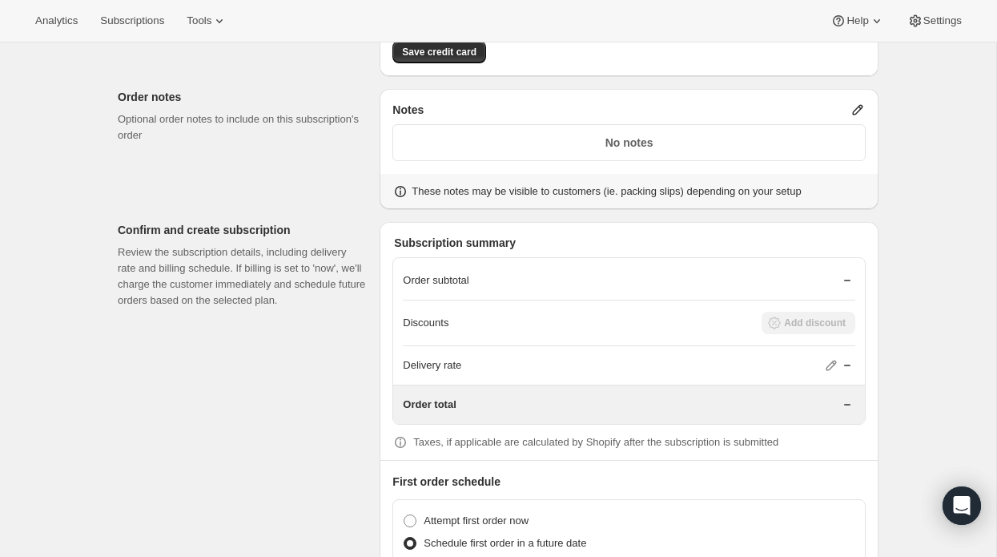
scroll to position [1390, 0]
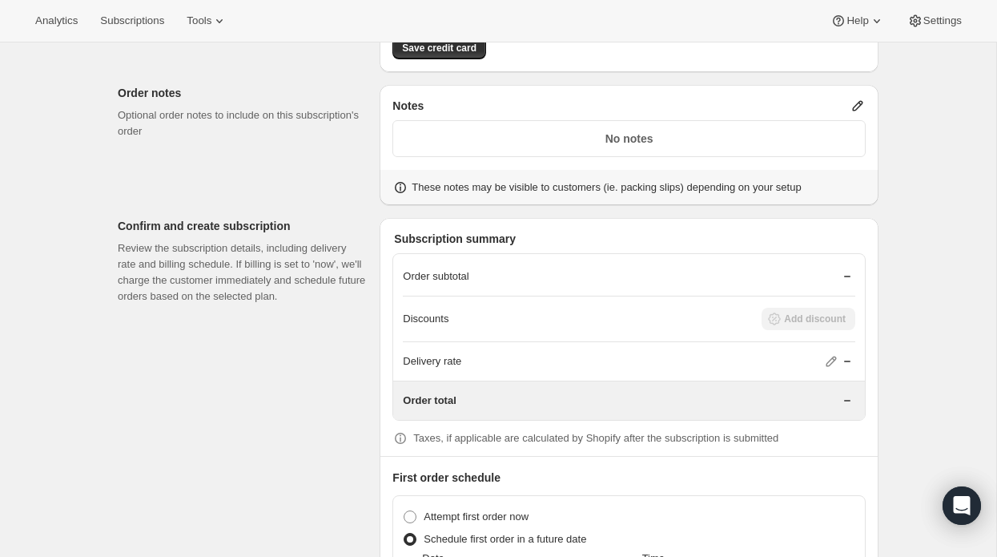
click at [855, 101] on icon at bounding box center [858, 106] width 10 height 10
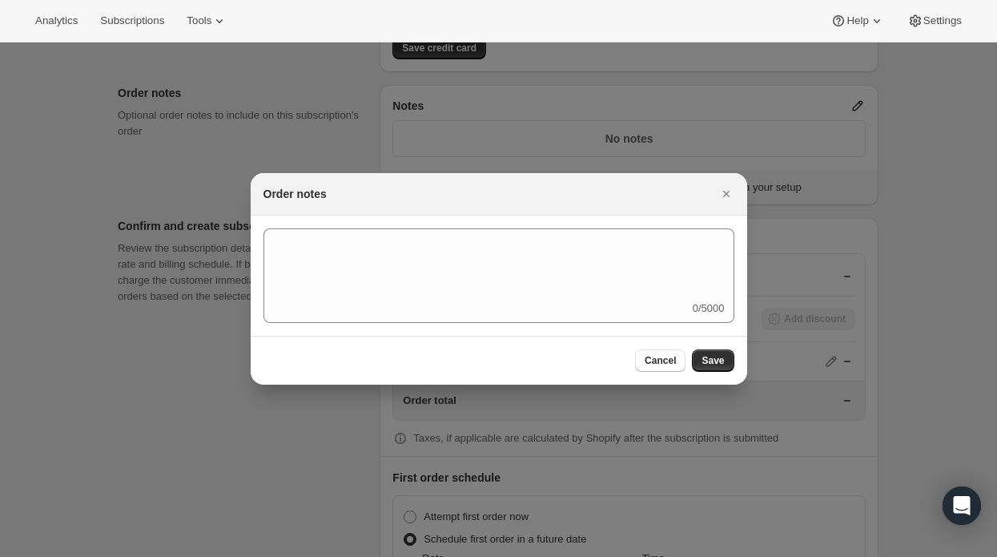
click at [262, 256] on div "0/5000" at bounding box center [499, 275] width 497 height 120
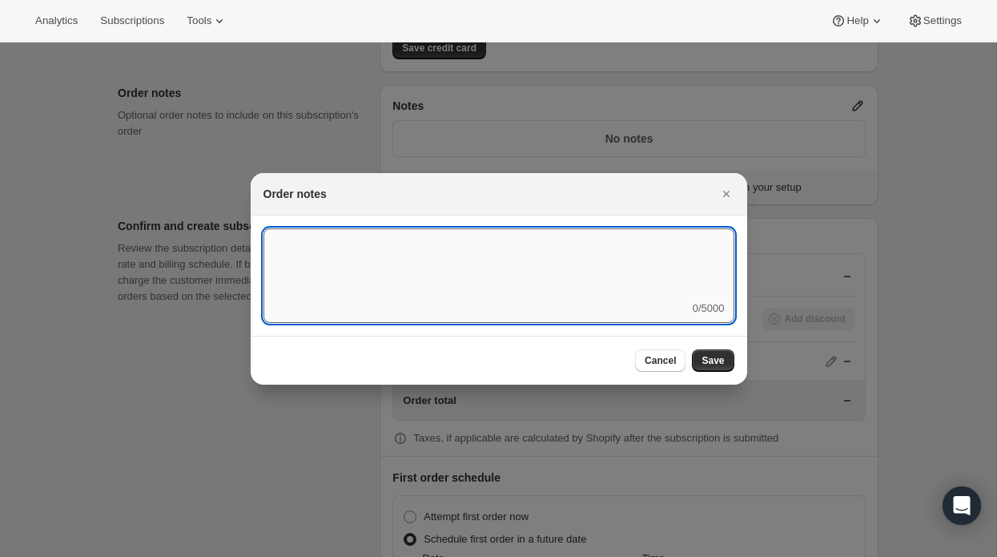
click at [308, 229] on textarea ":rb9:" at bounding box center [499, 264] width 471 height 72
type textarea "Start Membership in [DATE]."
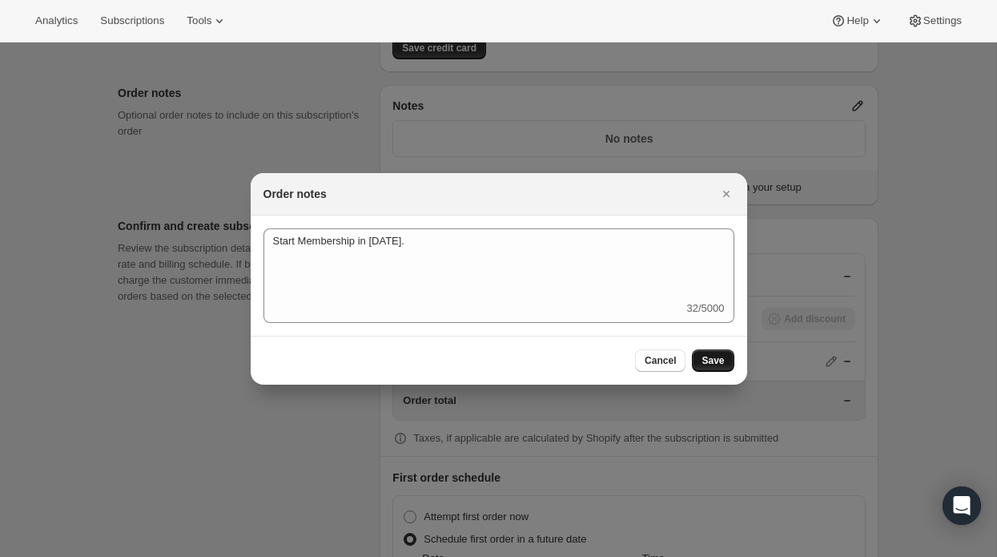
click at [718, 359] on span "Save" at bounding box center [713, 360] width 22 height 13
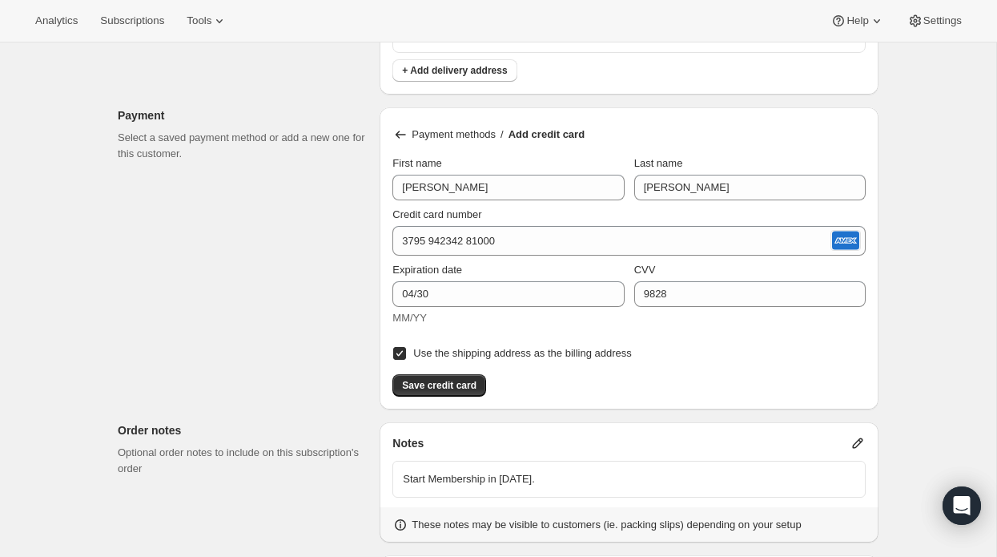
scroll to position [1061, 0]
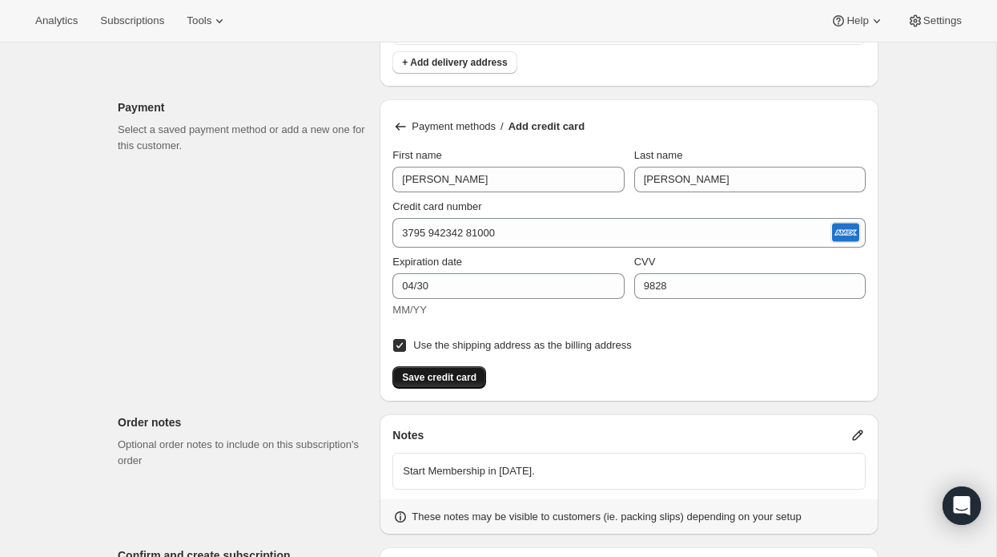
click at [441, 377] on button "Save credit card" at bounding box center [440, 377] width 94 height 22
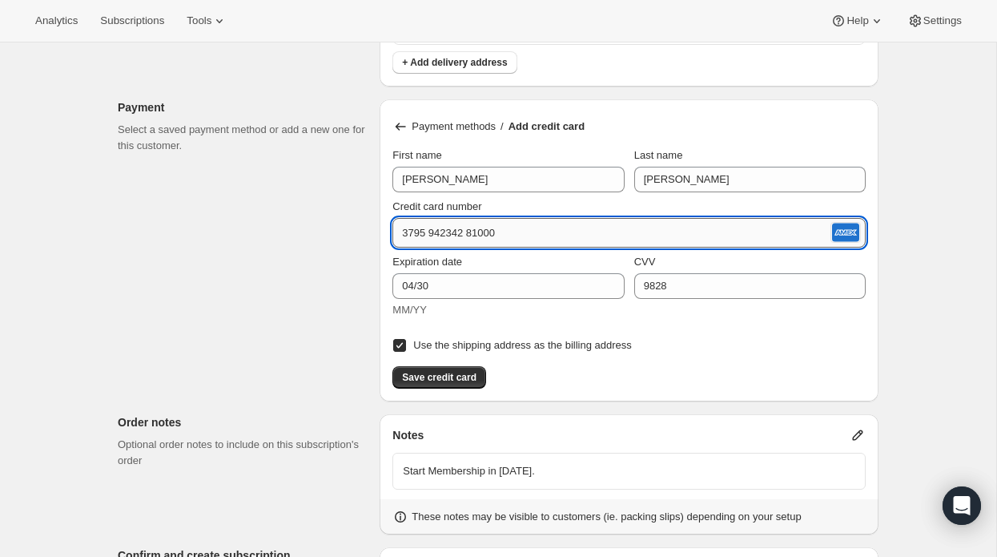
click at [525, 225] on input "3795 942342 81000" at bounding box center [610, 233] width 435 height 26
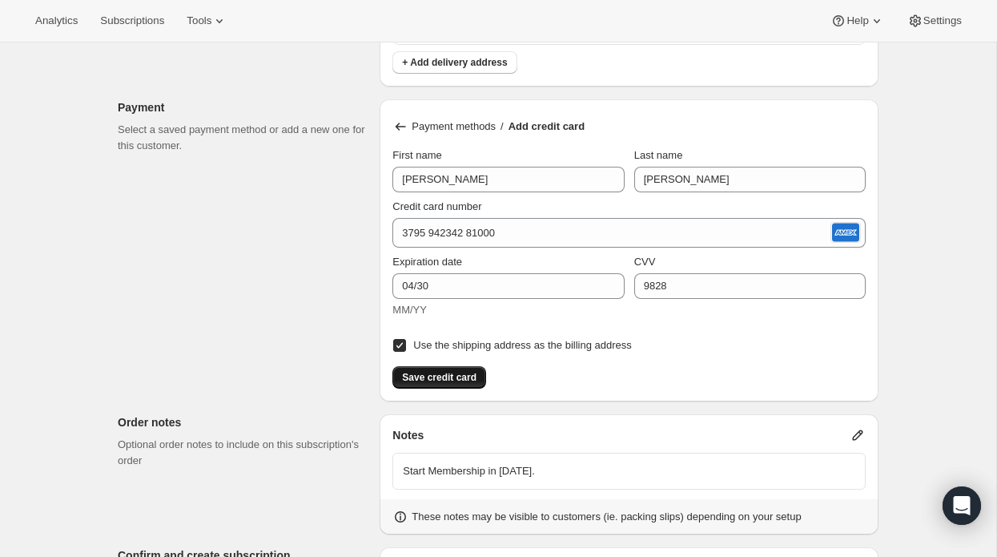
click at [453, 371] on span "Save credit card" at bounding box center [439, 377] width 75 height 13
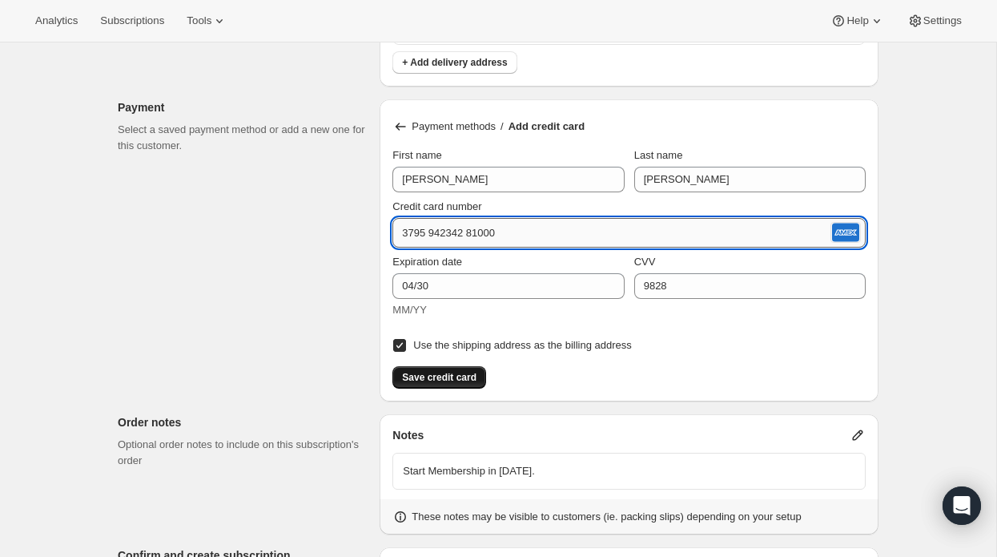
click at [515, 226] on input "3795 942342 81000" at bounding box center [610, 233] width 435 height 26
type input "[CREDIT_CARD_NUMBER]"
click at [334, 177] on div "Customer This subscription will be created for the selected customer. [PERSON_N…" at bounding box center [492, 20] width 774 height 1954
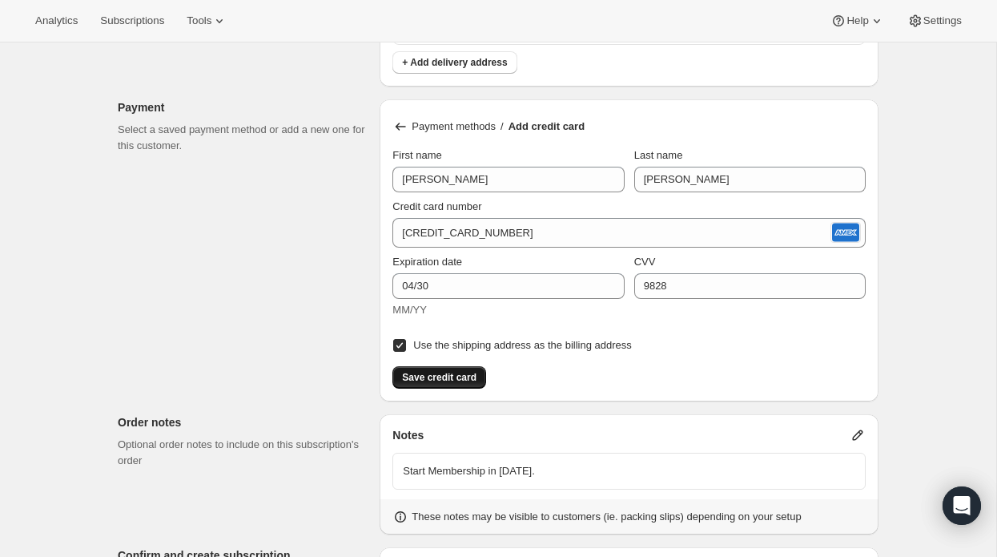
click at [446, 371] on span "Save credit card" at bounding box center [439, 377] width 75 height 13
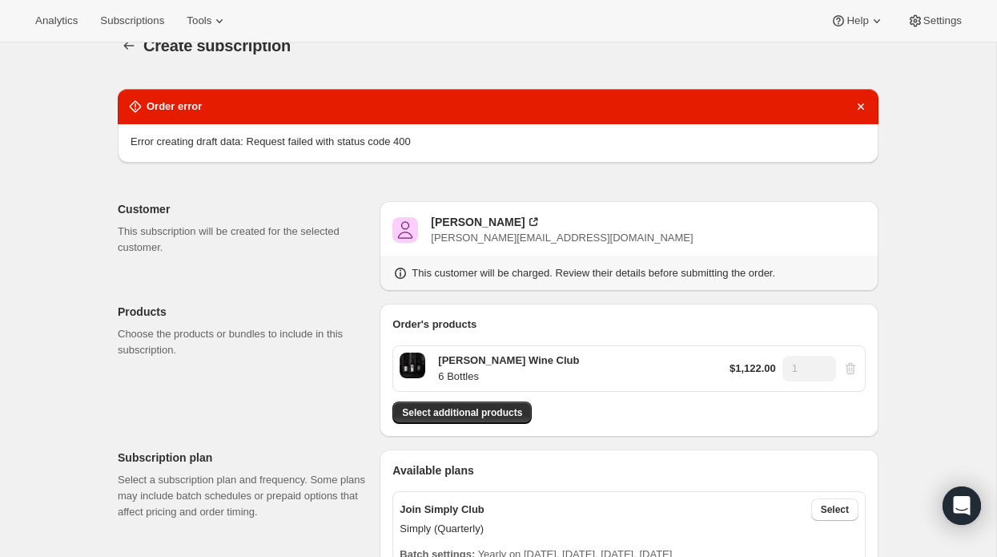
scroll to position [51, 0]
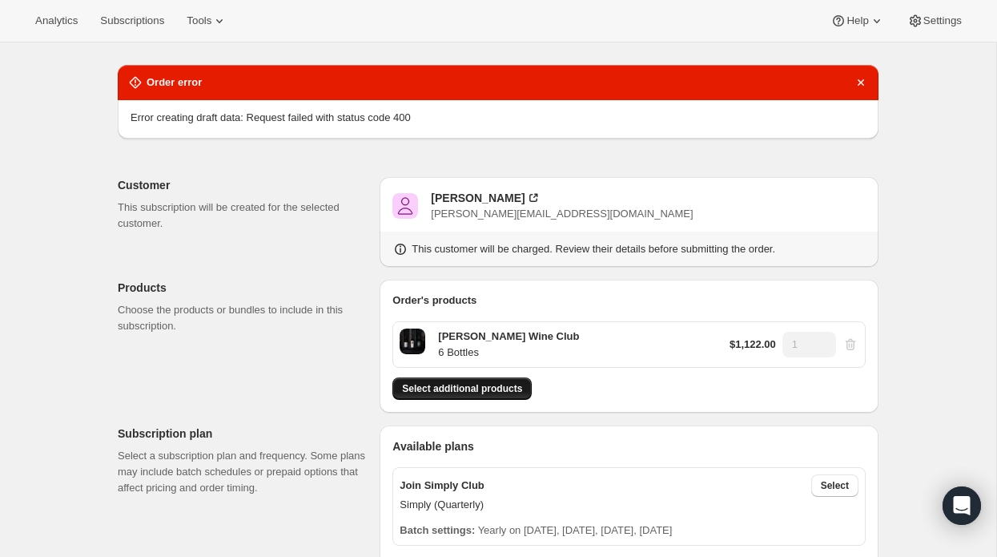
click at [492, 382] on span "Select additional products" at bounding box center [462, 388] width 120 height 13
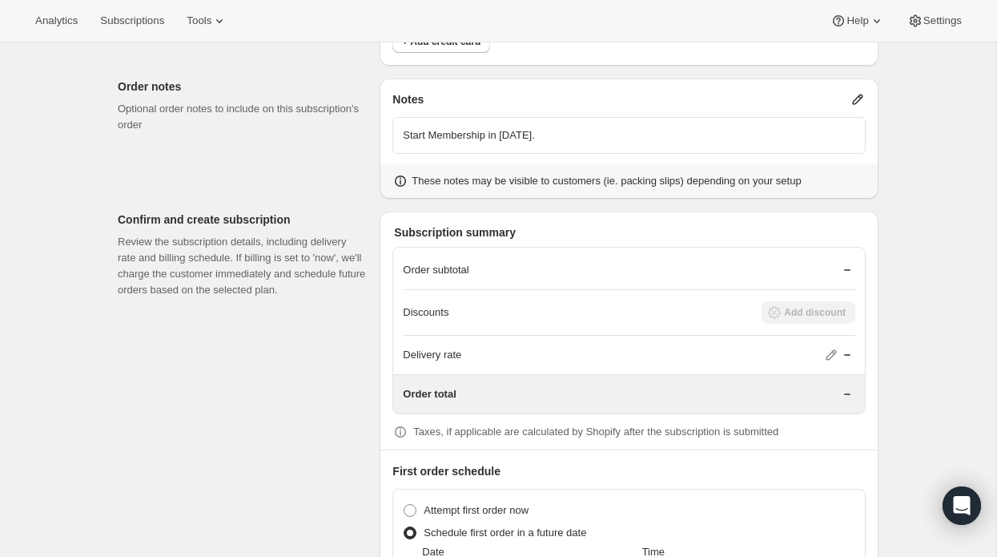
scroll to position [1335, 0]
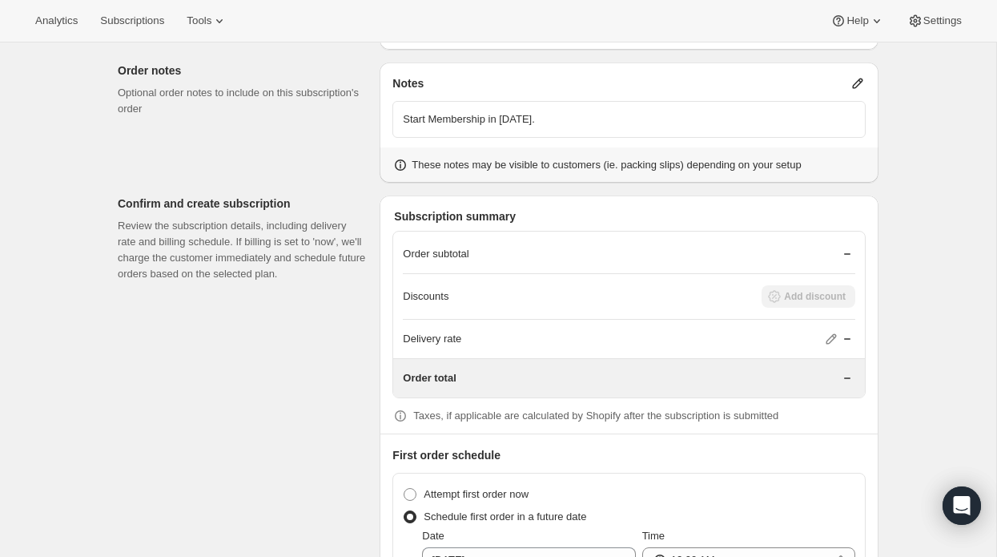
click at [828, 332] on icon at bounding box center [832, 339] width 16 height 16
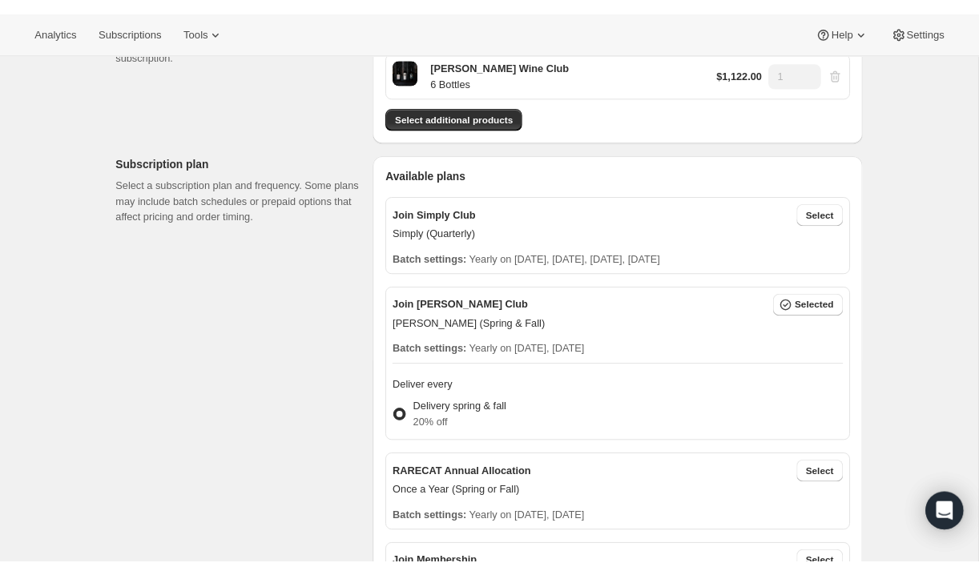
scroll to position [0, 0]
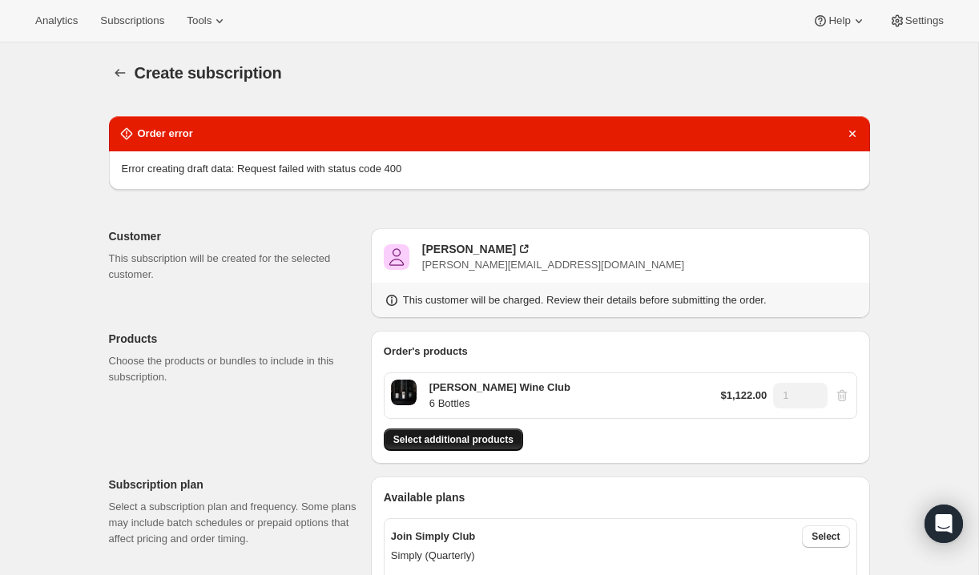
click at [469, 440] on span "Select additional products" at bounding box center [453, 439] width 120 height 13
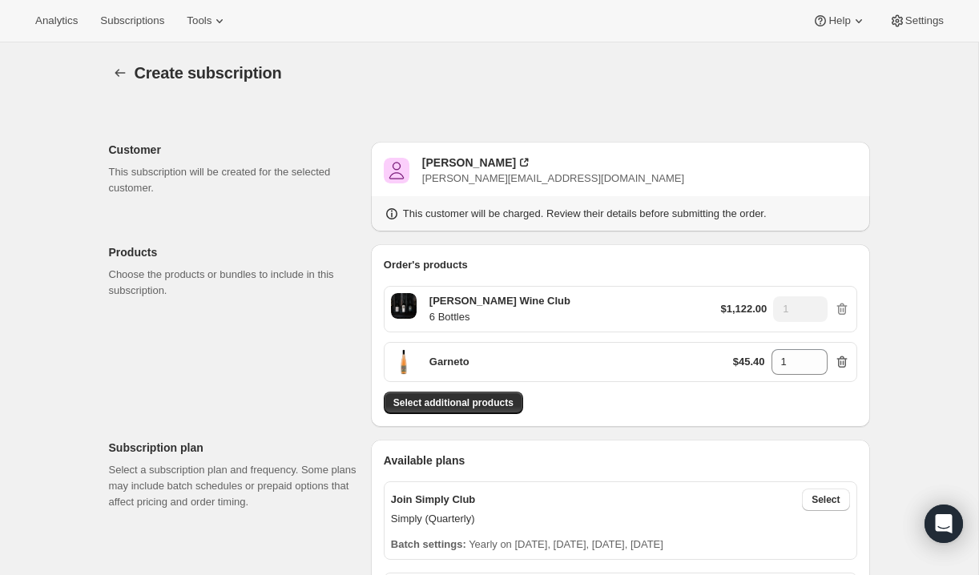
click at [842, 362] on icon "button" at bounding box center [842, 362] width 16 height 16
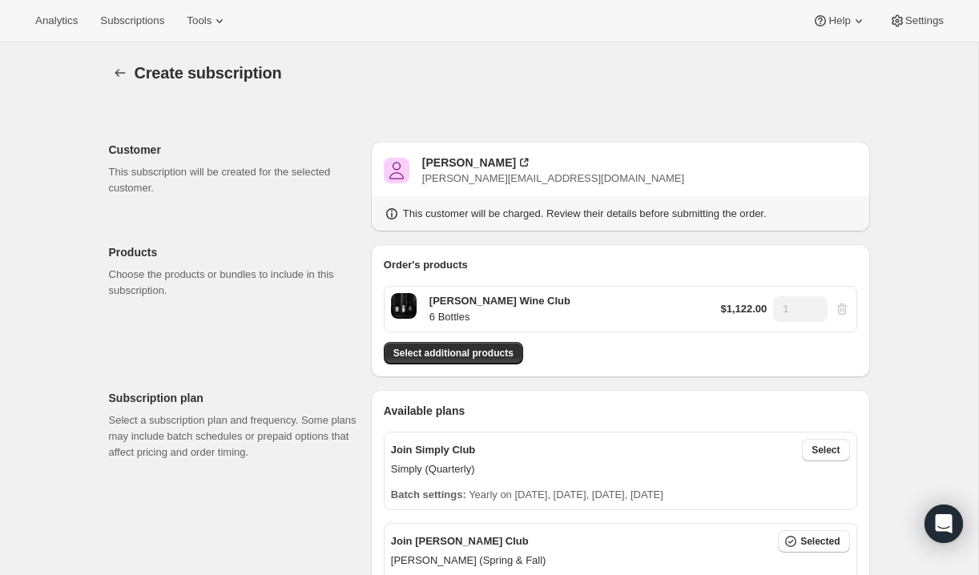
scroll to position [6, 0]
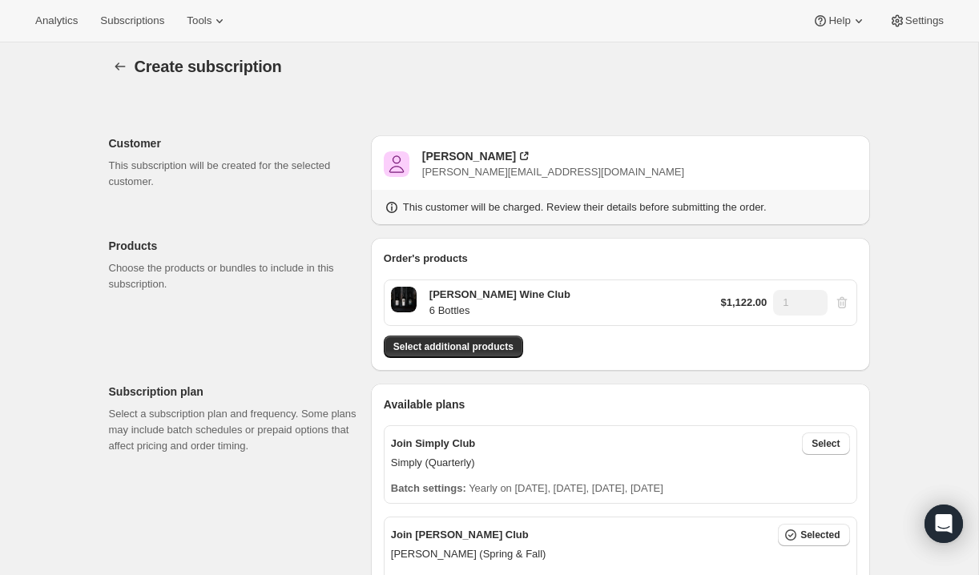
click at [840, 304] on div "$1,122.00 1" at bounding box center [784, 303] width 129 height 26
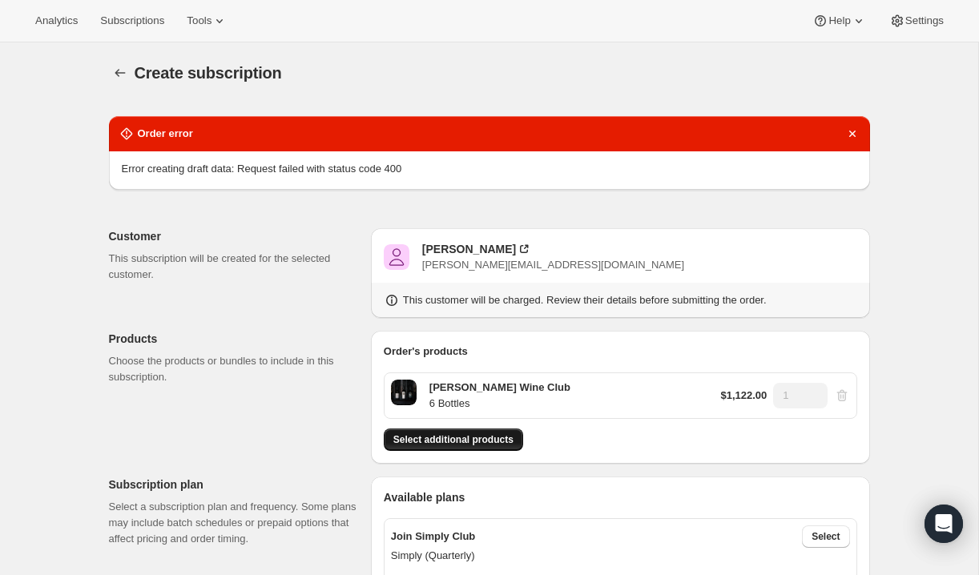
click at [453, 439] on span "Select additional products" at bounding box center [453, 439] width 120 height 13
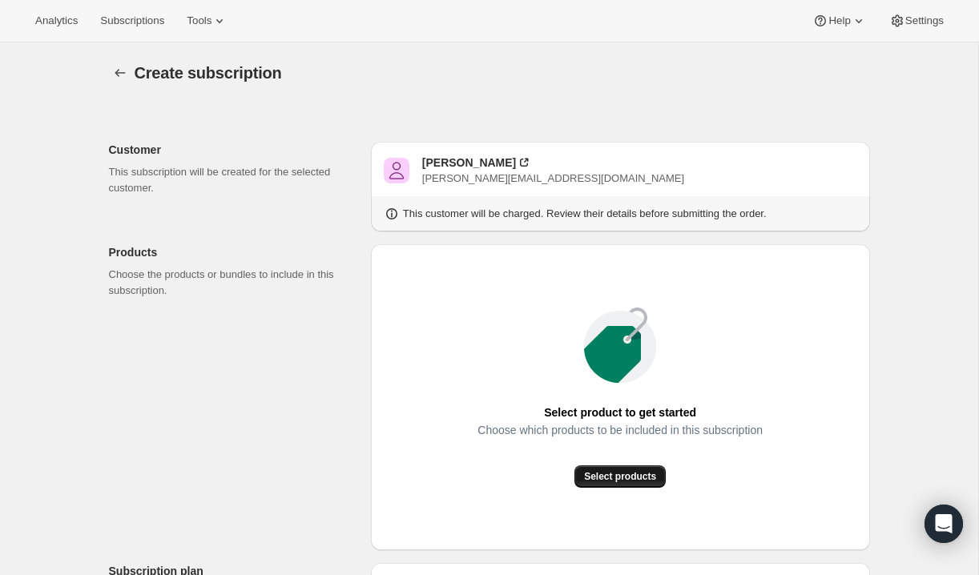
click at [614, 474] on span "Select products" at bounding box center [620, 476] width 72 height 13
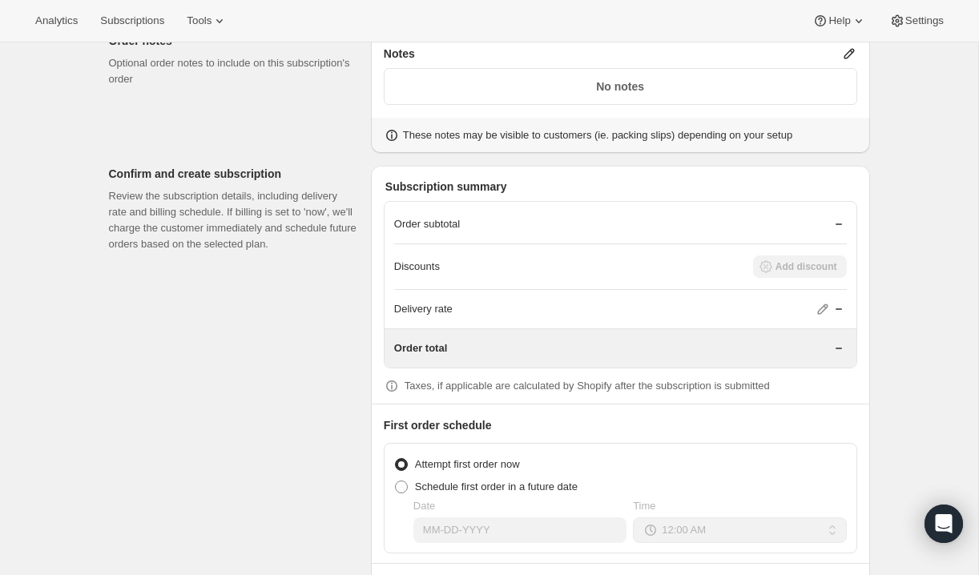
scroll to position [1249, 0]
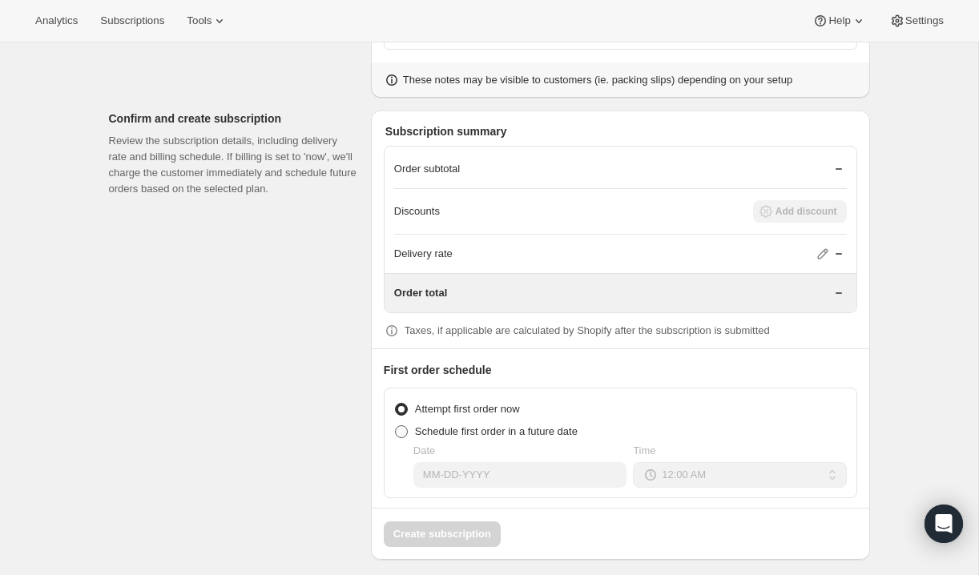
click at [400, 425] on span at bounding box center [401, 431] width 13 height 13
click at [396, 425] on input "Schedule first order in a future date" at bounding box center [395, 425] width 1 height 1
radio input "true"
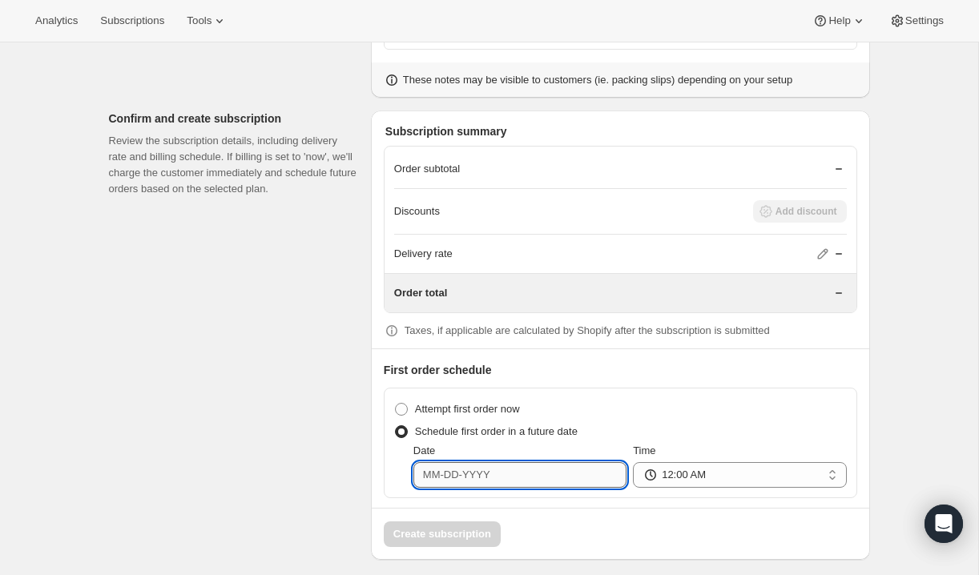
click at [481, 465] on input "Date" at bounding box center [519, 475] width 213 height 26
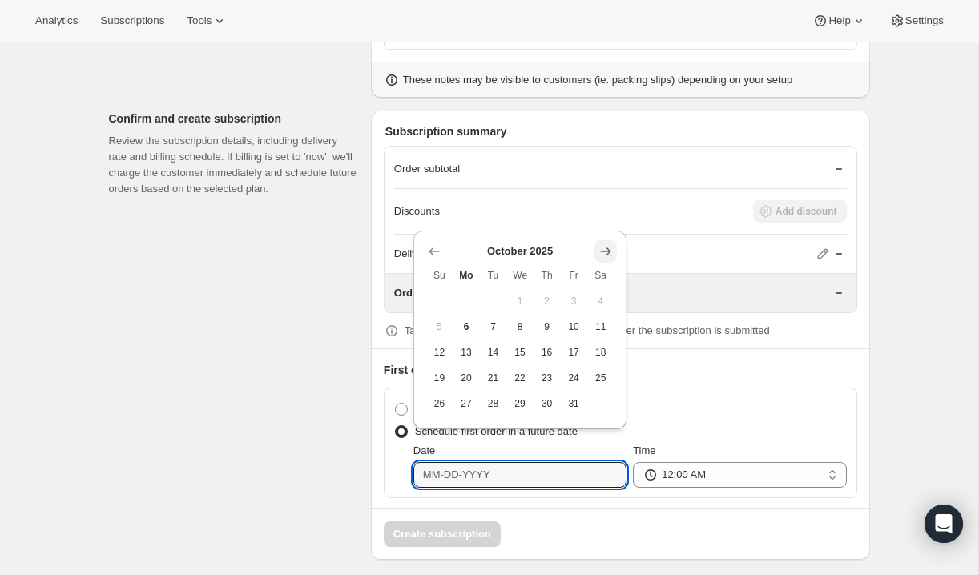
click at [613, 251] on icon "Show next month, November 2025" at bounding box center [606, 252] width 16 height 16
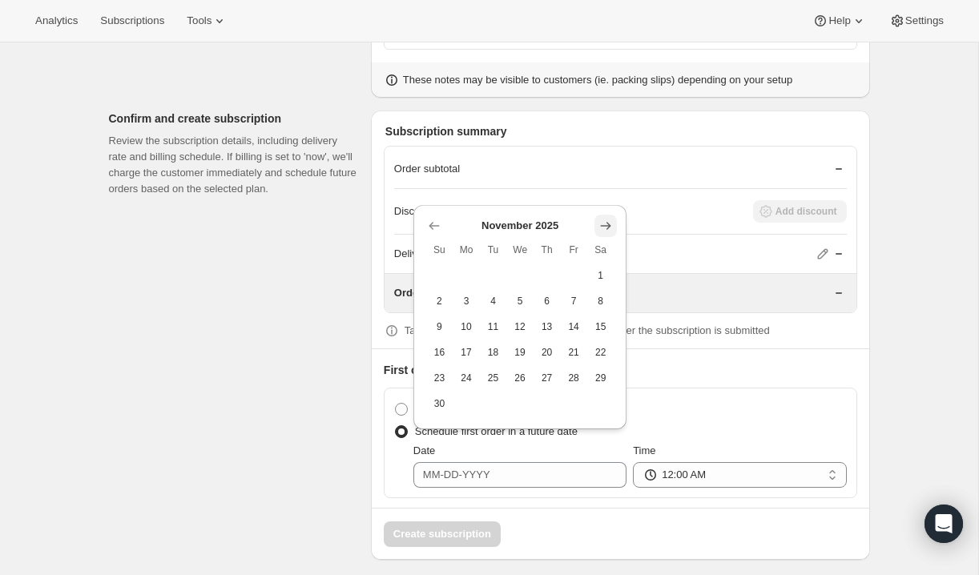
click at [610, 224] on icon "Show next month, December 2025" at bounding box center [606, 226] width 16 height 16
click at [608, 252] on icon "Show next month, January 2026" at bounding box center [606, 252] width 16 height 16
click at [608, 252] on icon "Show next month, February 2026" at bounding box center [606, 252] width 16 height 16
click at [610, 278] on icon "Show next month, March 2026" at bounding box center [606, 277] width 16 height 16
click at [594, 321] on span "14" at bounding box center [601, 326] width 14 height 13
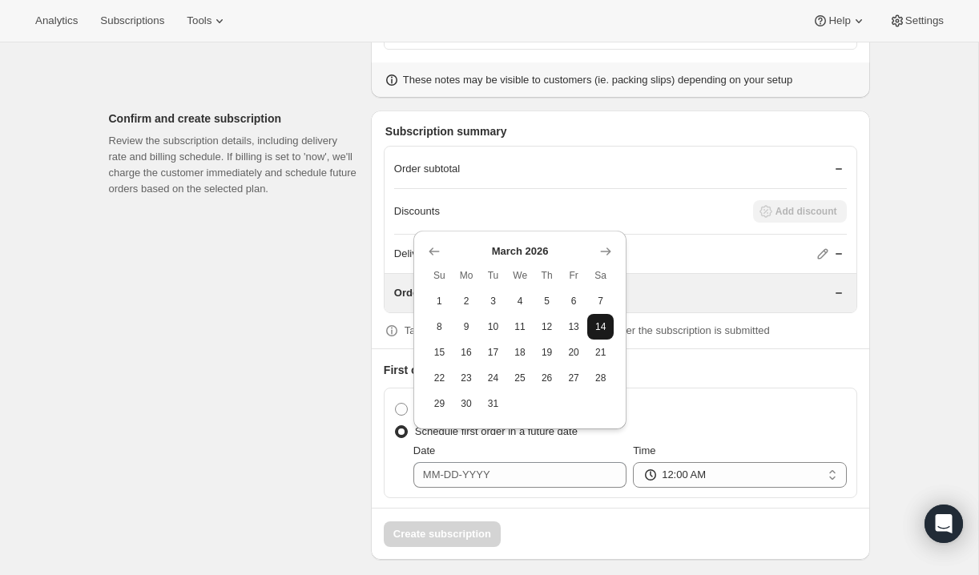
type input "03-14-2026"
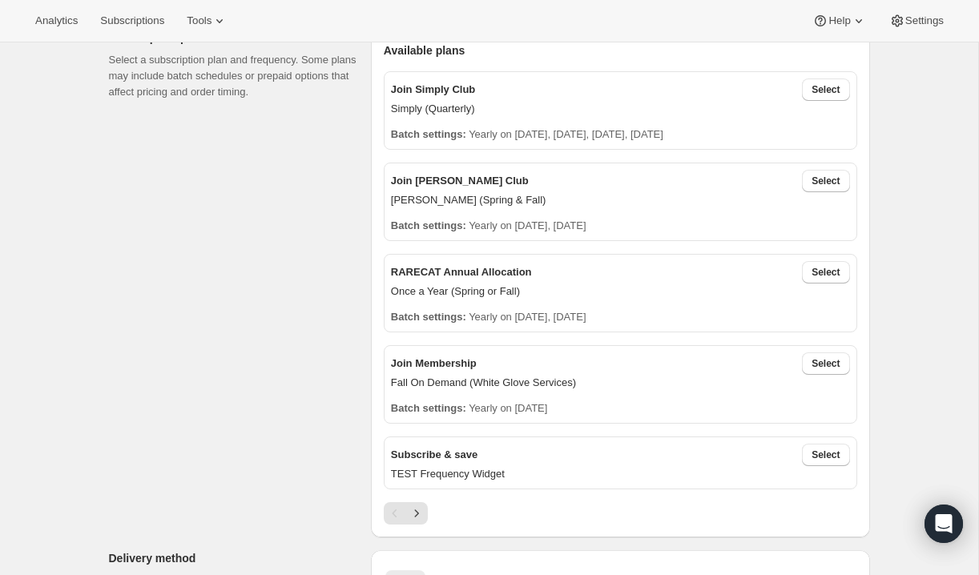
scroll to position [360, 0]
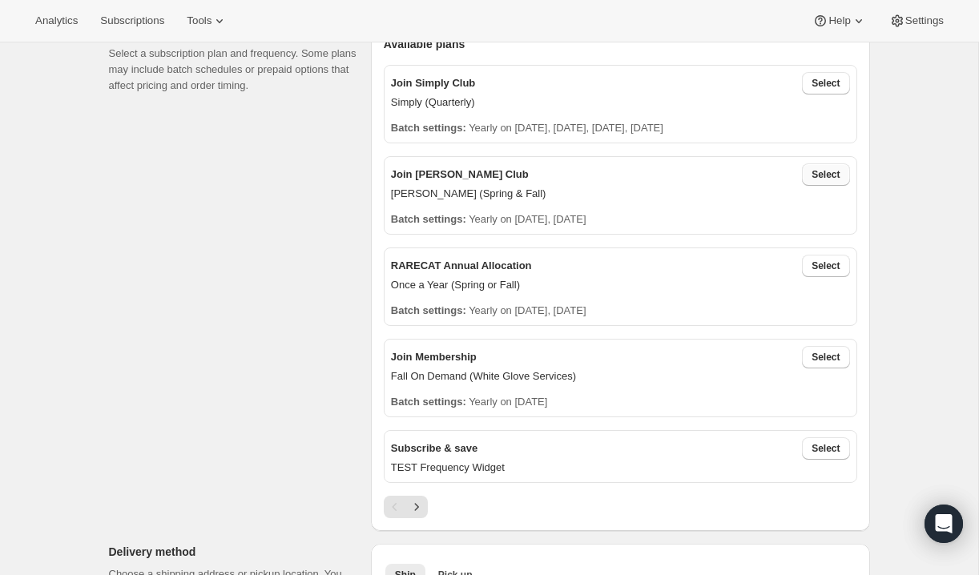
click at [826, 170] on span "Select" at bounding box center [826, 174] width 28 height 13
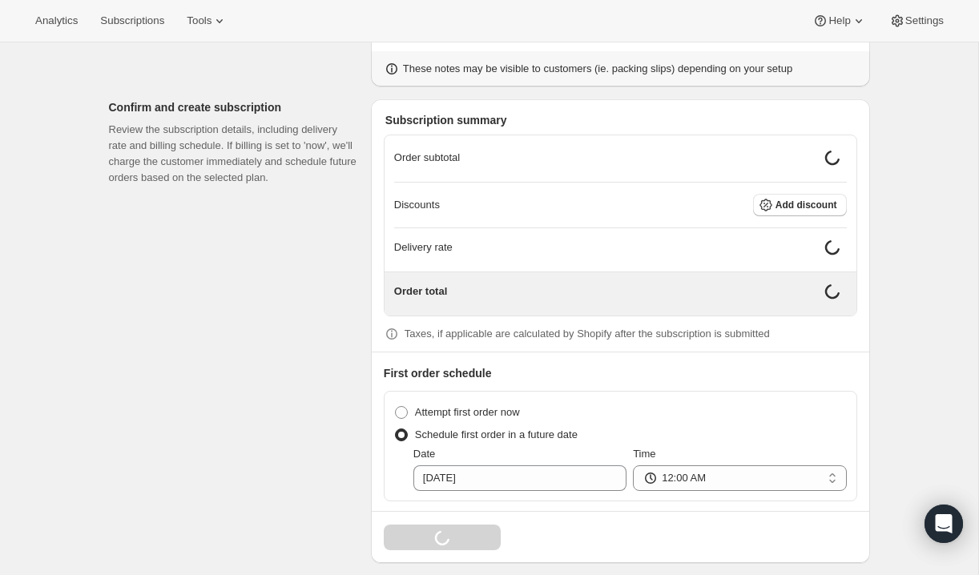
scroll to position [1326, 0]
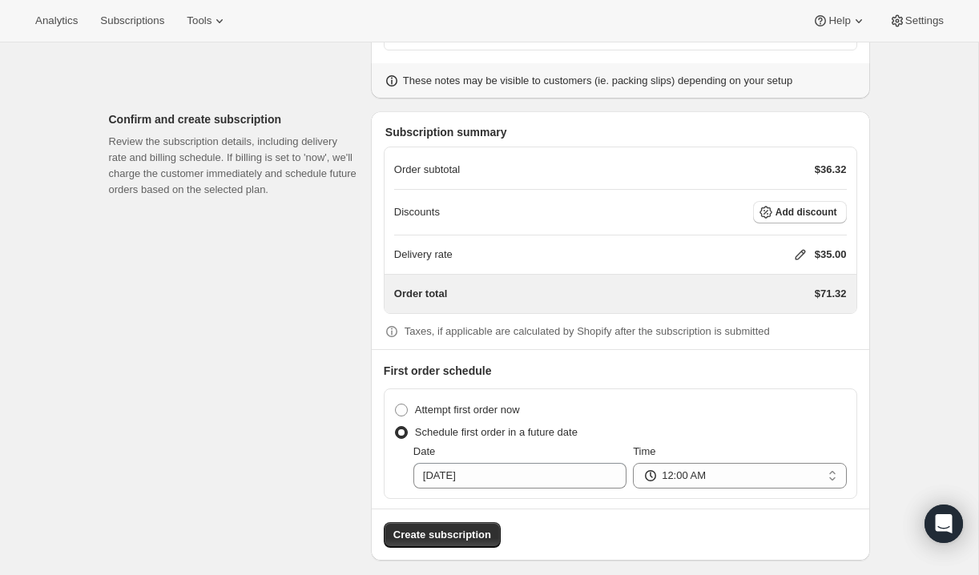
click at [797, 250] on icon at bounding box center [800, 255] width 10 height 10
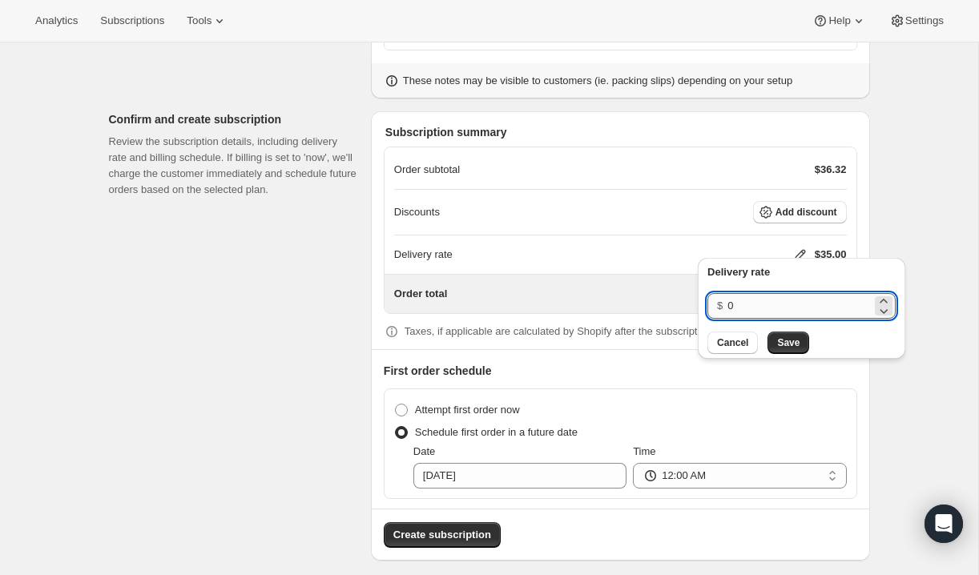
click at [752, 306] on input "0" at bounding box center [799, 306] width 144 height 26
type input "40"
click at [785, 340] on span "Save" at bounding box center [788, 342] width 22 height 13
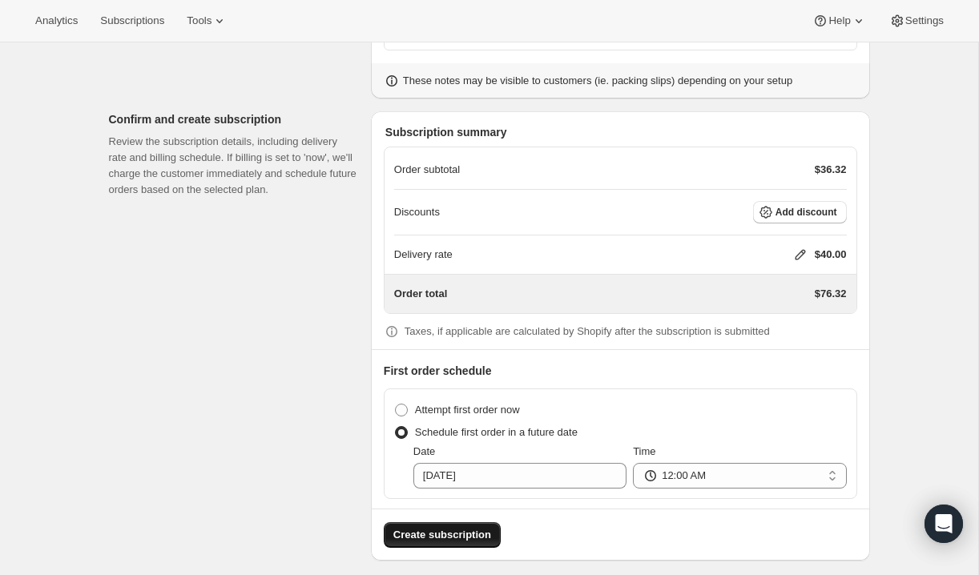
click at [467, 527] on span "Create subscription" at bounding box center [442, 535] width 98 height 16
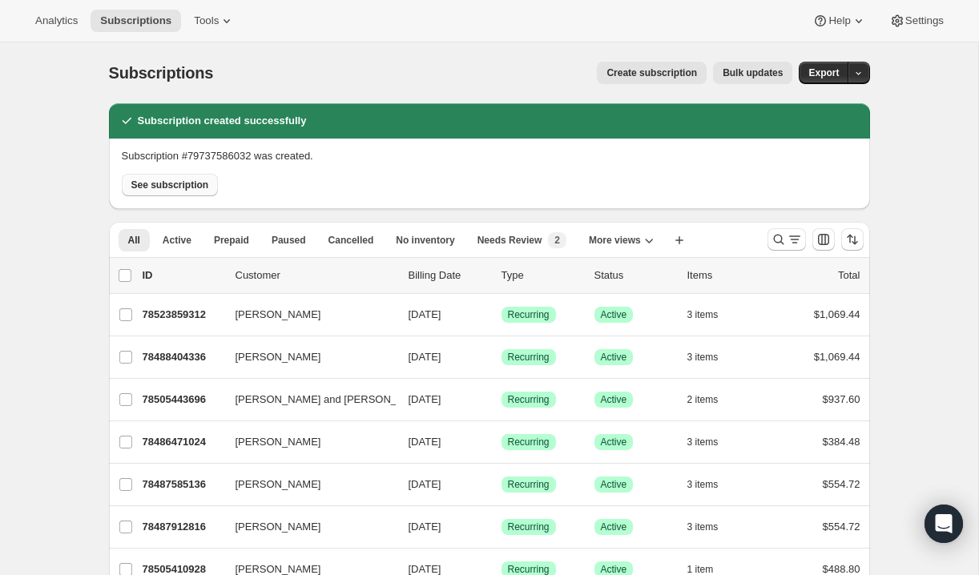
click at [188, 184] on span "See subscription" at bounding box center [170, 185] width 78 height 13
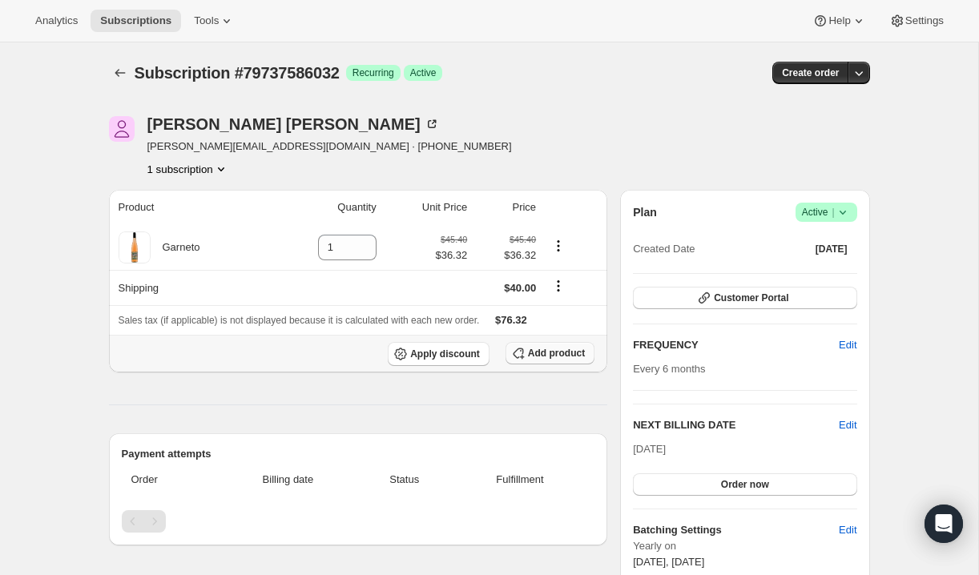
click at [525, 349] on icon "button" at bounding box center [518, 353] width 16 height 16
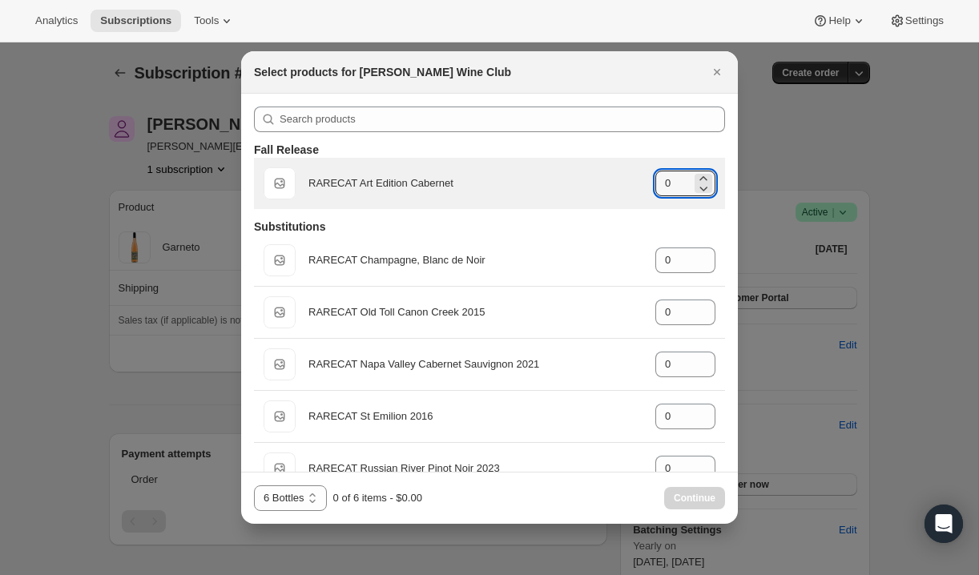
drag, startPoint x: 677, startPoint y: 181, endPoint x: 642, endPoint y: 181, distance: 35.2
click at [642, 181] on div "Default Title RARECAT Art Edition Cabernet gid://shopify/ProductVariant/5224206…" at bounding box center [490, 183] width 452 height 32
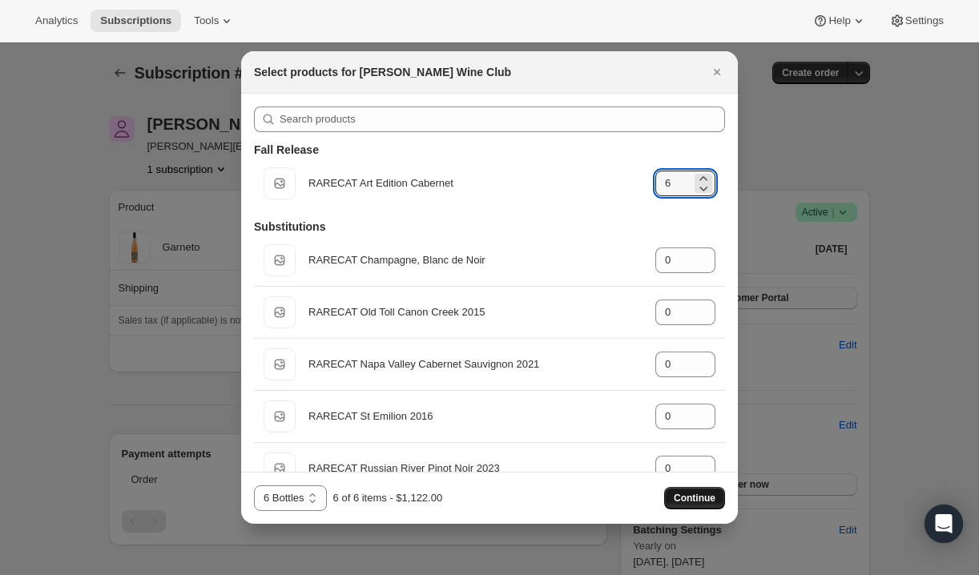
type input "6"
click at [688, 496] on span "Continue" at bounding box center [695, 498] width 42 height 13
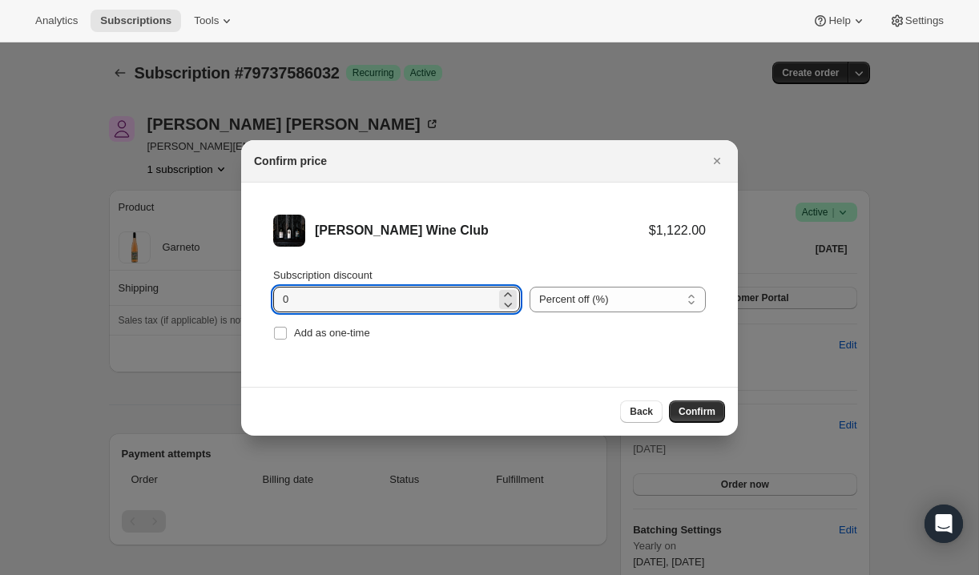
drag, startPoint x: 332, startPoint y: 297, endPoint x: 244, endPoint y: 299, distance: 88.1
click at [244, 299] on li "Audrey Wine Club $1,122.00 Subscription discount 0 Percent off (%) Amount off (…" at bounding box center [489, 280] width 497 height 194
type input "20"
click at [695, 407] on span "Confirm" at bounding box center [697, 411] width 37 height 13
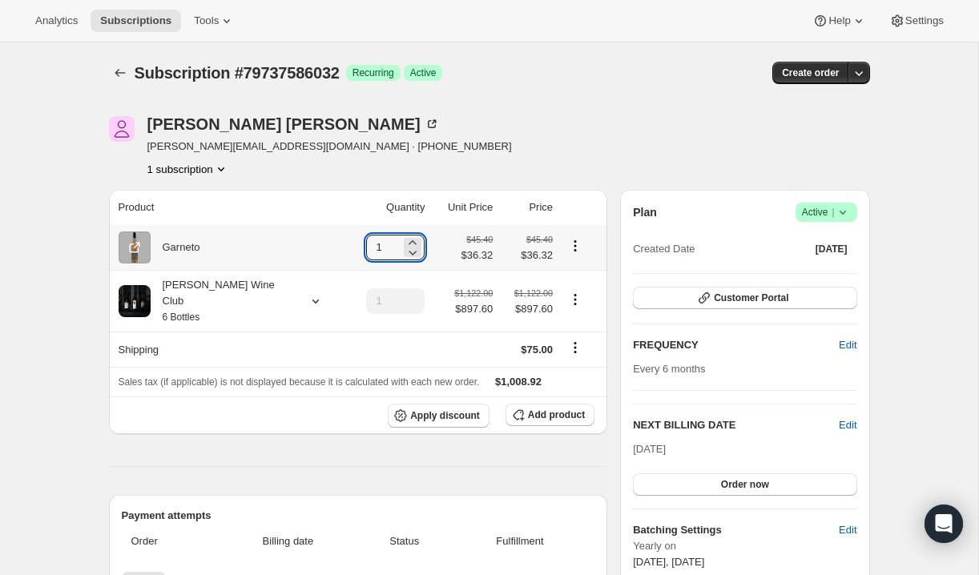
drag, startPoint x: 363, startPoint y: 244, endPoint x: 317, endPoint y: 244, distance: 45.7
click at [345, 244] on td "1" at bounding box center [387, 247] width 85 height 45
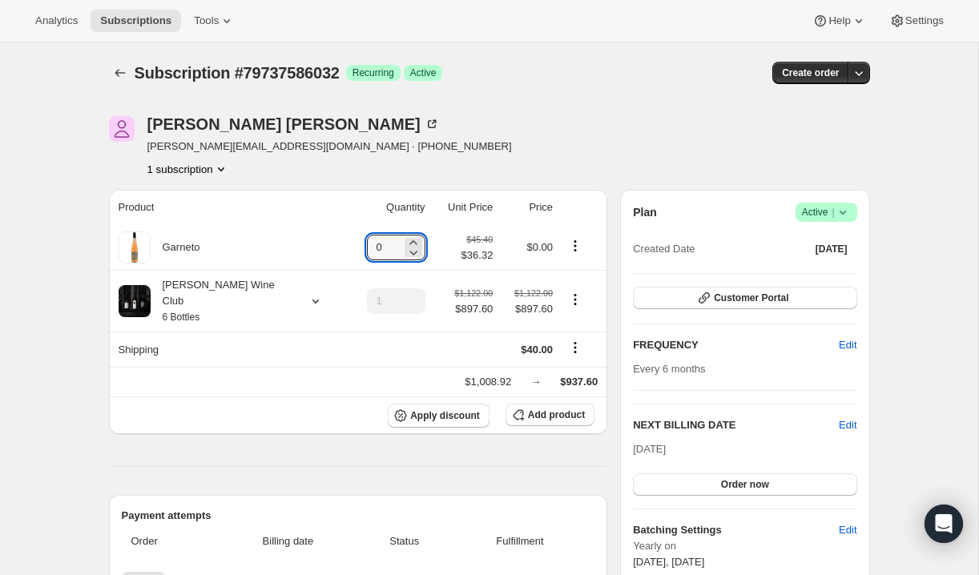
type input "0"
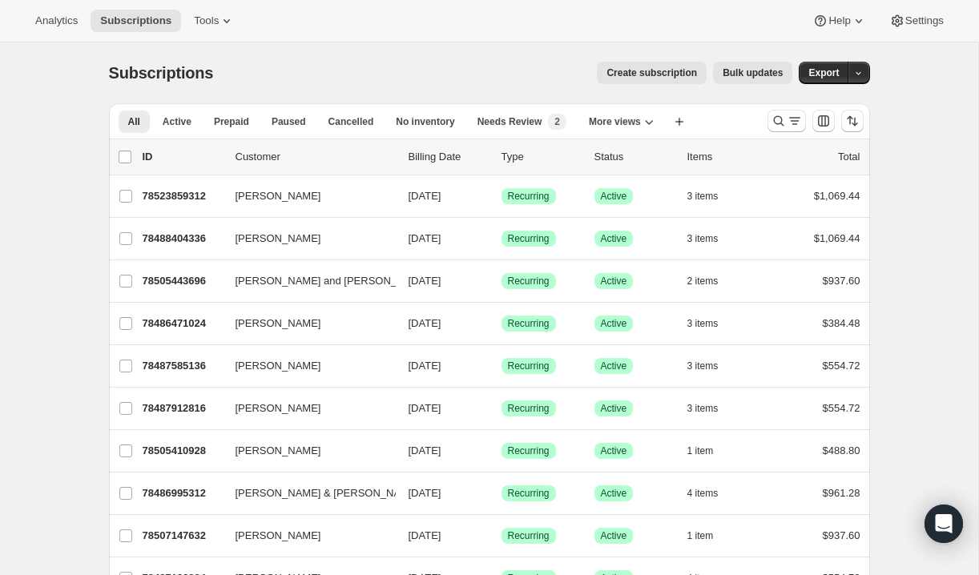
click at [652, 75] on span "Create subscription" at bounding box center [651, 72] width 91 height 13
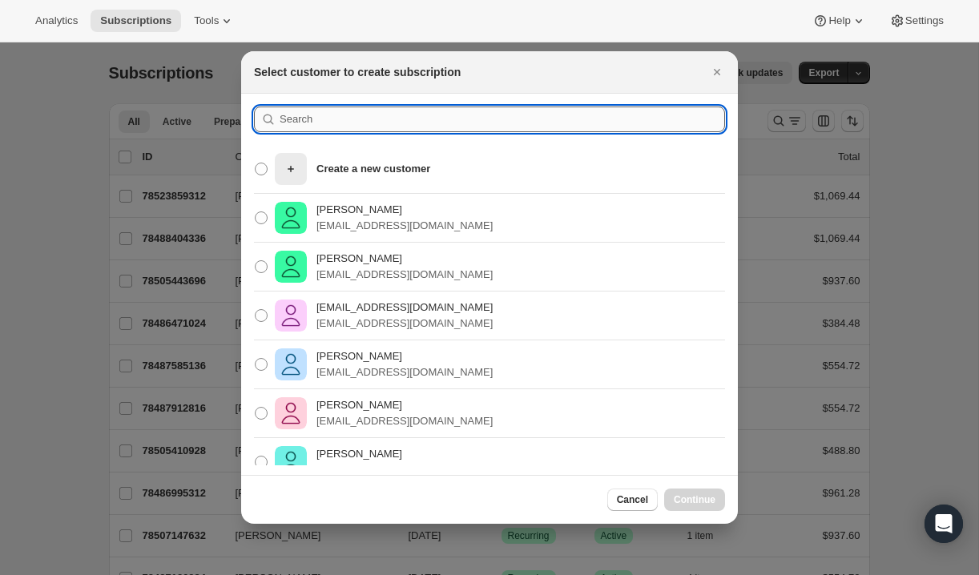
click at [300, 117] on input ":rc:" at bounding box center [502, 120] width 445 height 26
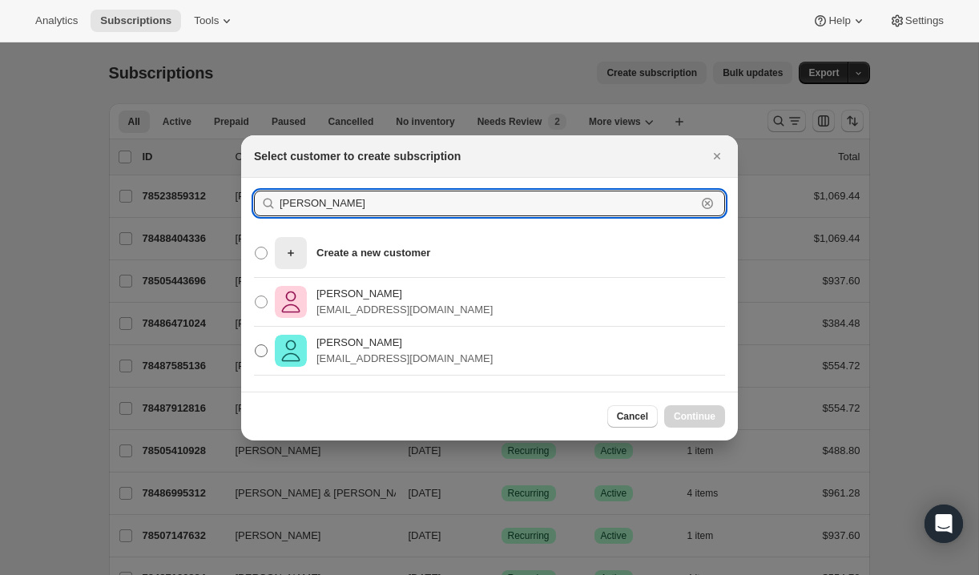
type input "holly kl"
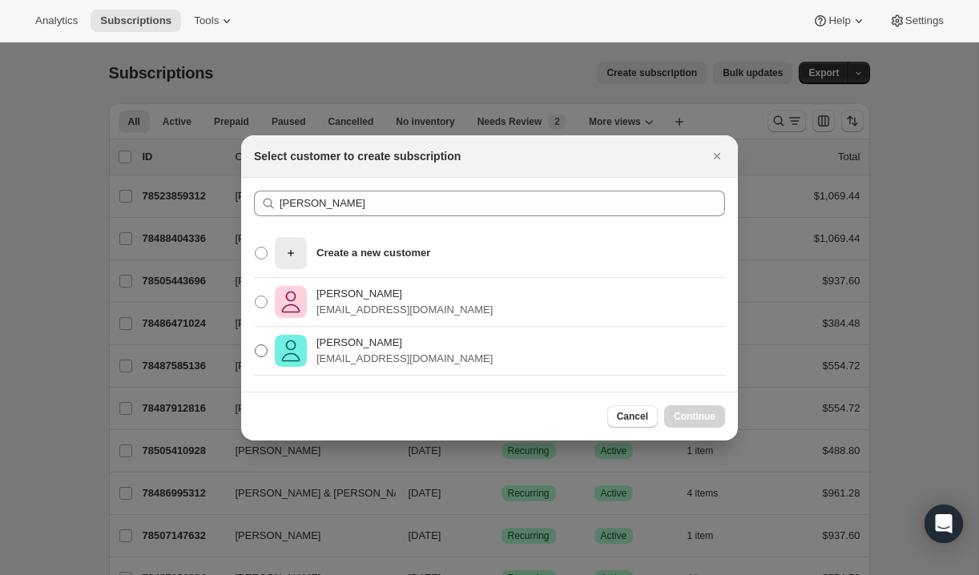
click at [326, 338] on p "Holly Klemenswicz" at bounding box center [404, 343] width 176 height 16
click at [256, 344] on input "Holly Klemenswicz hklemens@sbcglobal.et" at bounding box center [255, 344] width 1 height 1
radio input "true"
click at [690, 410] on span "Continue" at bounding box center [695, 416] width 42 height 13
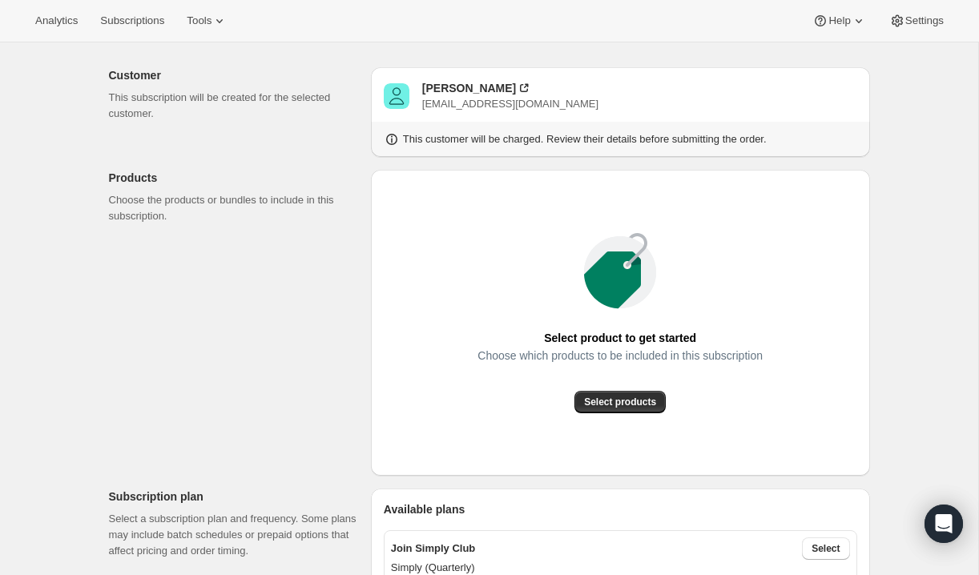
scroll to position [134, 0]
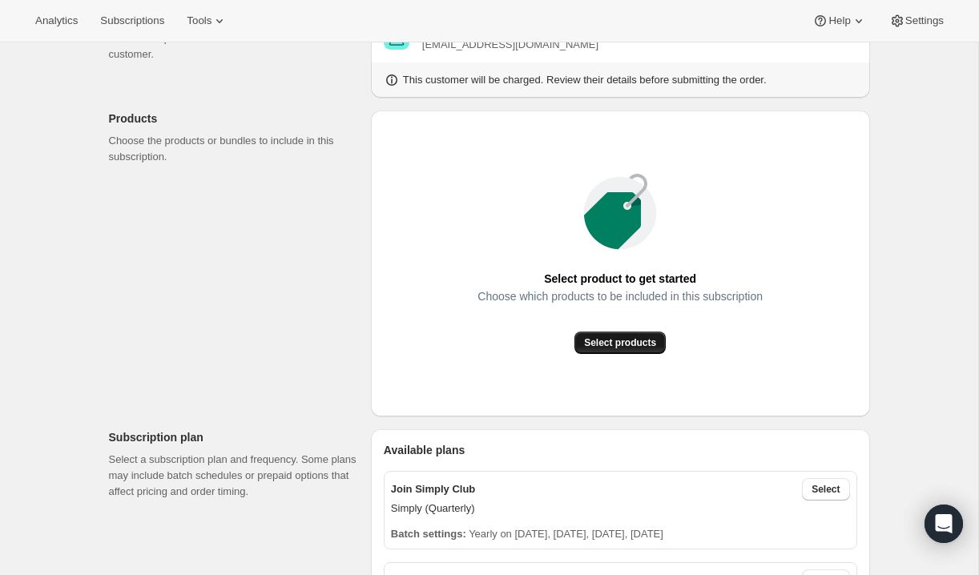
click at [625, 338] on span "Select products" at bounding box center [620, 342] width 72 height 13
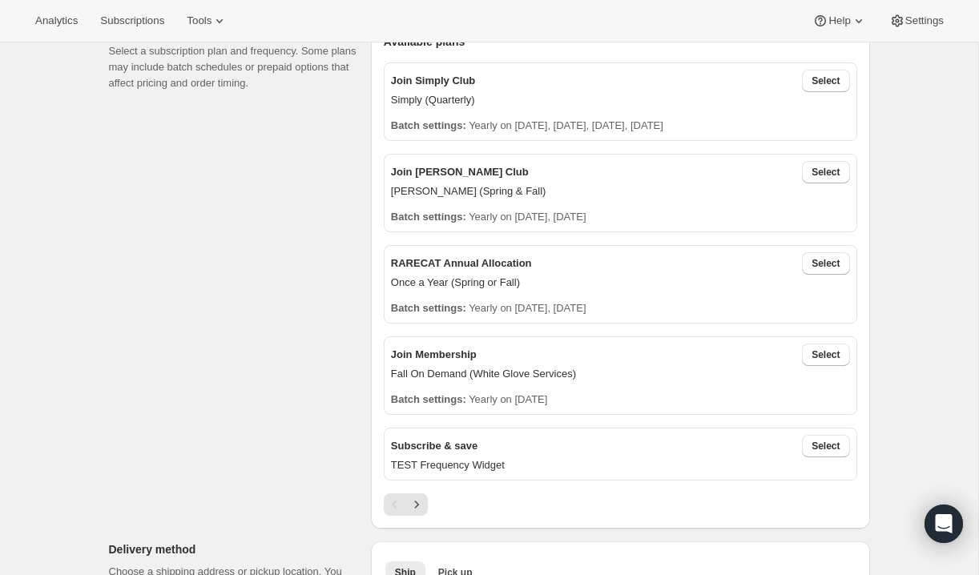
scroll to position [364, 0]
click at [826, 263] on span "Select" at bounding box center [826, 262] width 28 height 13
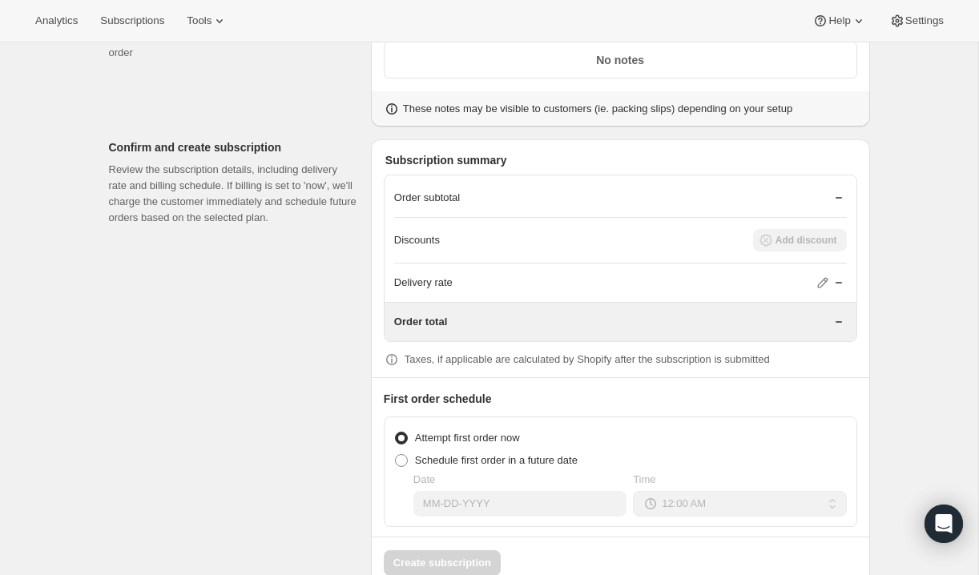
scroll to position [1315, 0]
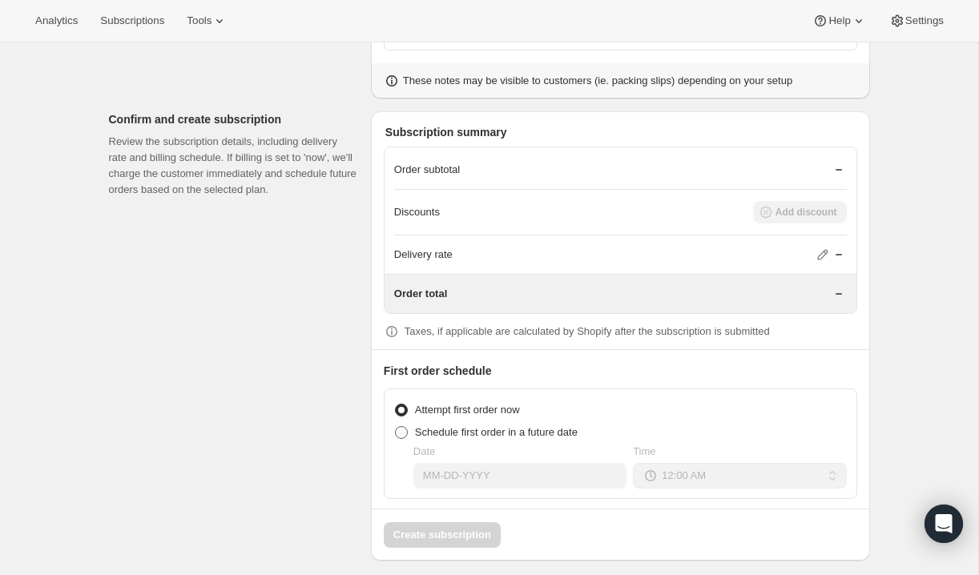
click at [397, 426] on span at bounding box center [401, 432] width 13 height 13
click at [396, 426] on input "Schedule first order in a future date" at bounding box center [395, 426] width 1 height 1
radio input "true"
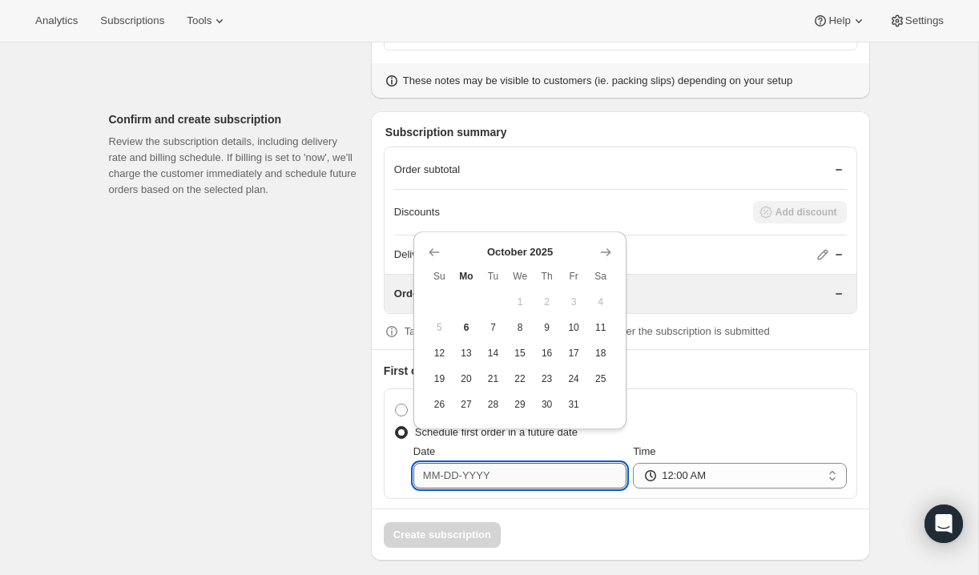
click at [438, 467] on input "Date" at bounding box center [519, 476] width 213 height 26
click at [609, 248] on icon "Show next month, November 2025" at bounding box center [606, 252] width 16 height 16
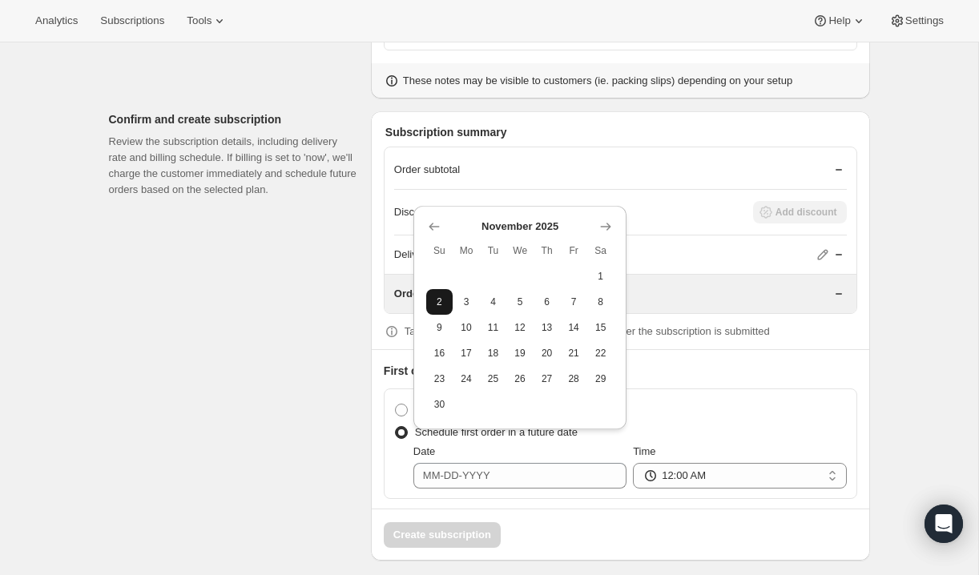
click at [443, 300] on span "2" at bounding box center [440, 302] width 14 height 13
type input "11-02-2025"
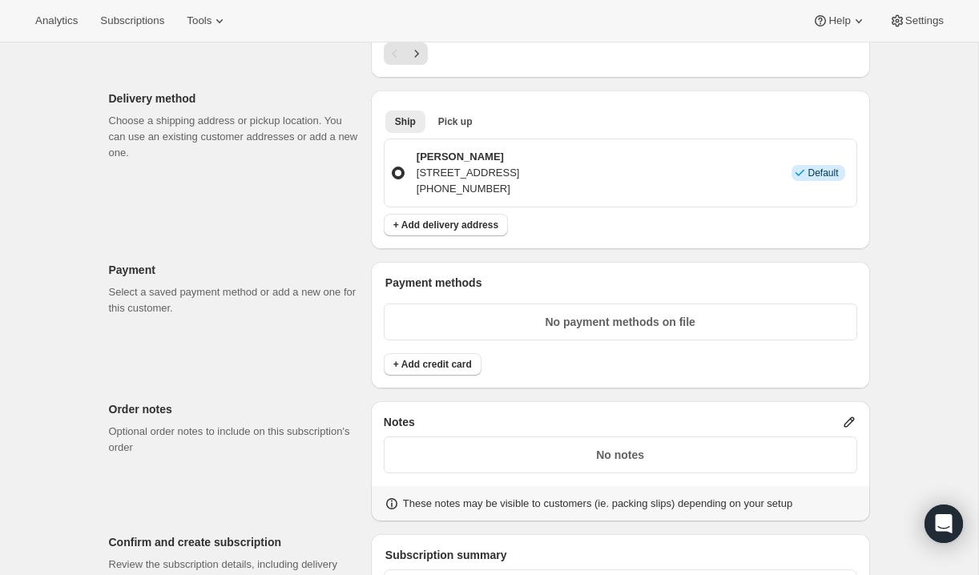
scroll to position [909, 0]
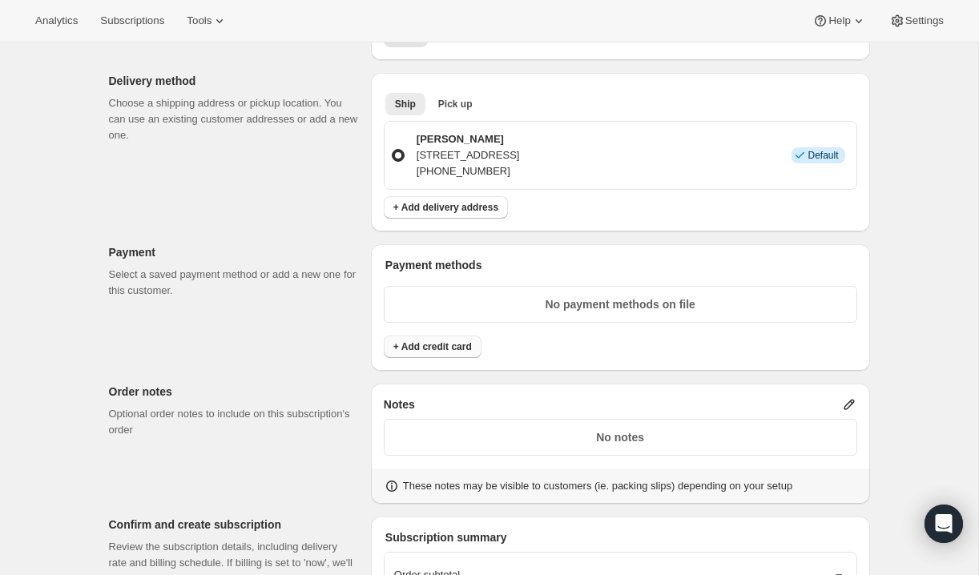
click at [453, 340] on span "+ Add credit card" at bounding box center [432, 346] width 79 height 13
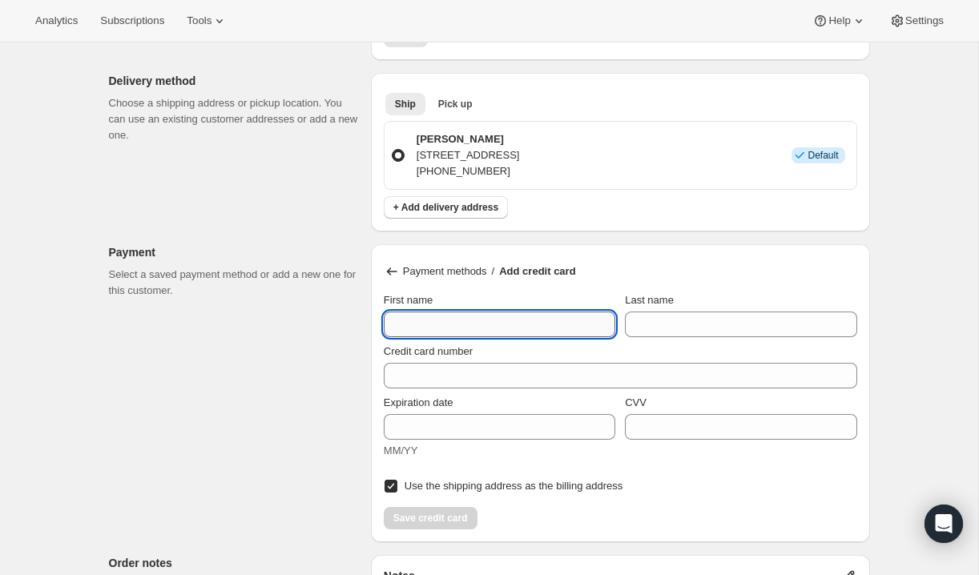
click at [434, 314] on input "First name" at bounding box center [500, 325] width 232 height 26
type input "Holly"
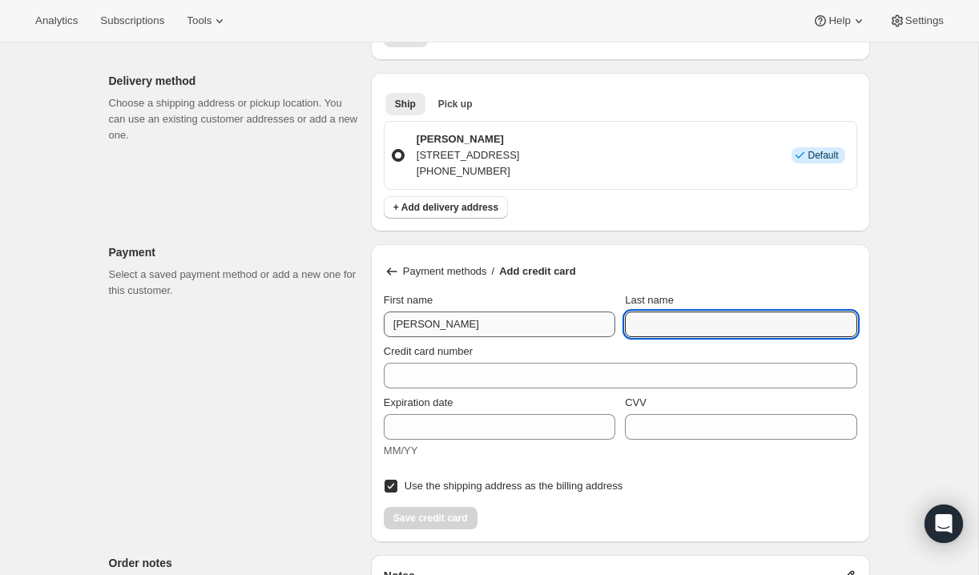
type input "L"
type input "Klemenswicz"
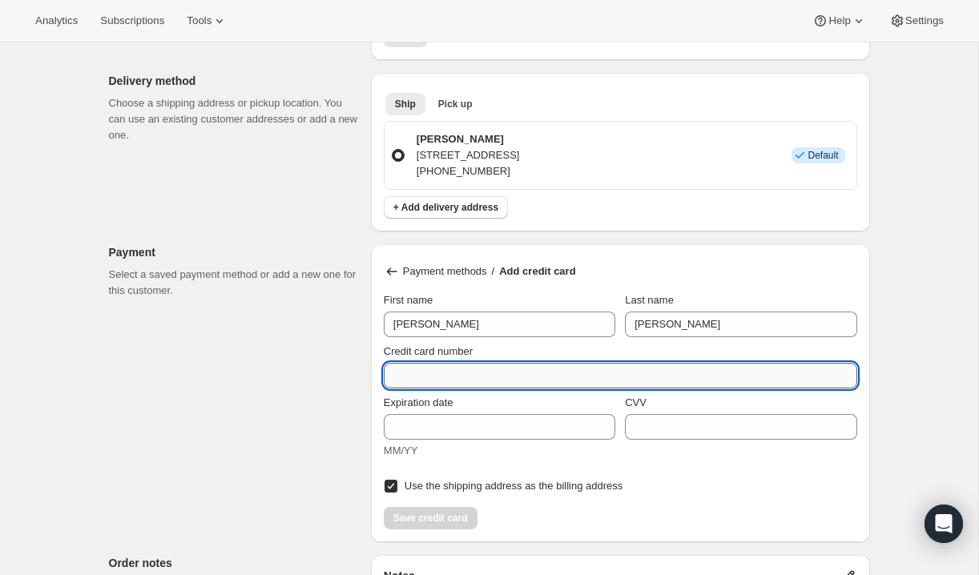
click at [408, 363] on input "Credit card number" at bounding box center [614, 376] width 461 height 26
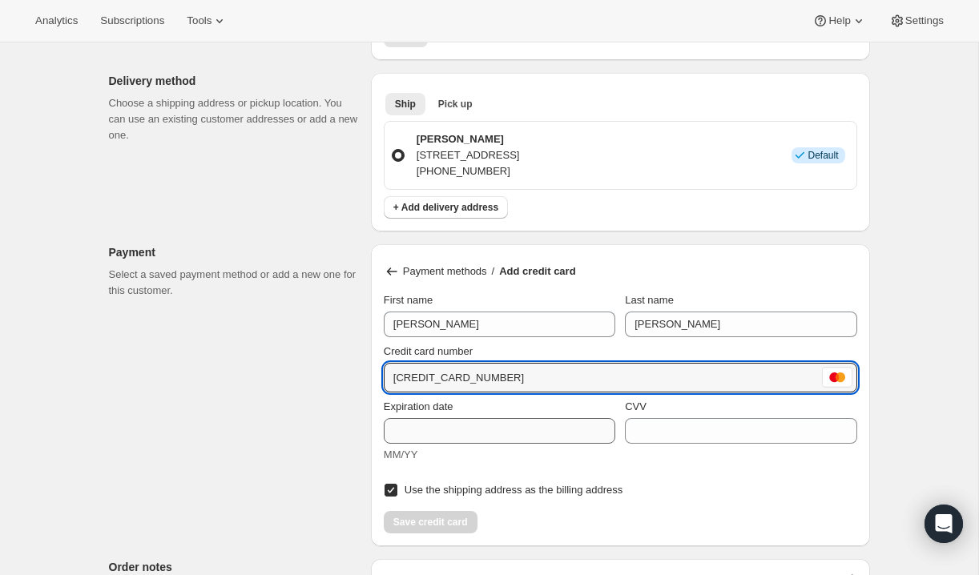
type input "5368 1710 1333 1644"
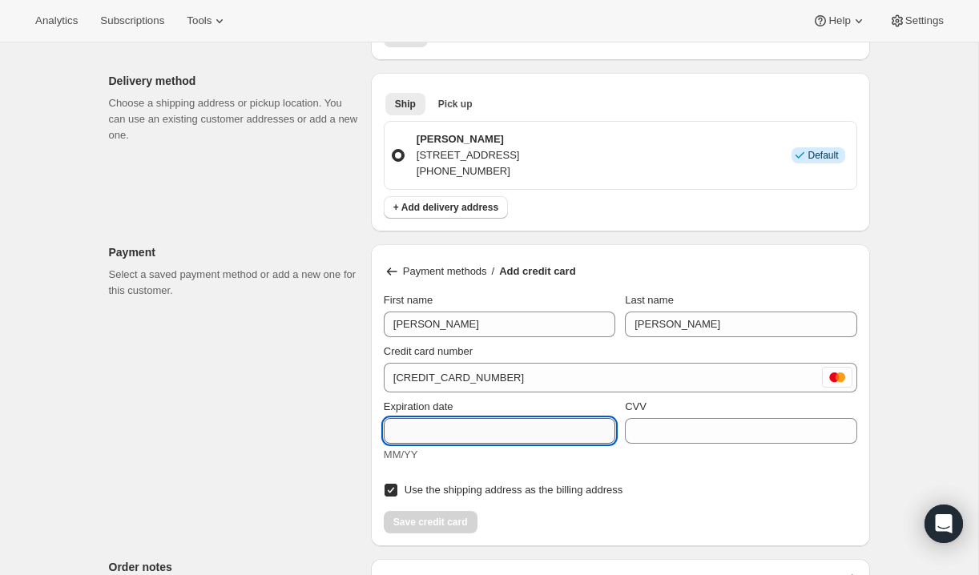
click at [424, 425] on input "Expiration date" at bounding box center [500, 431] width 232 height 26
type input "11/27"
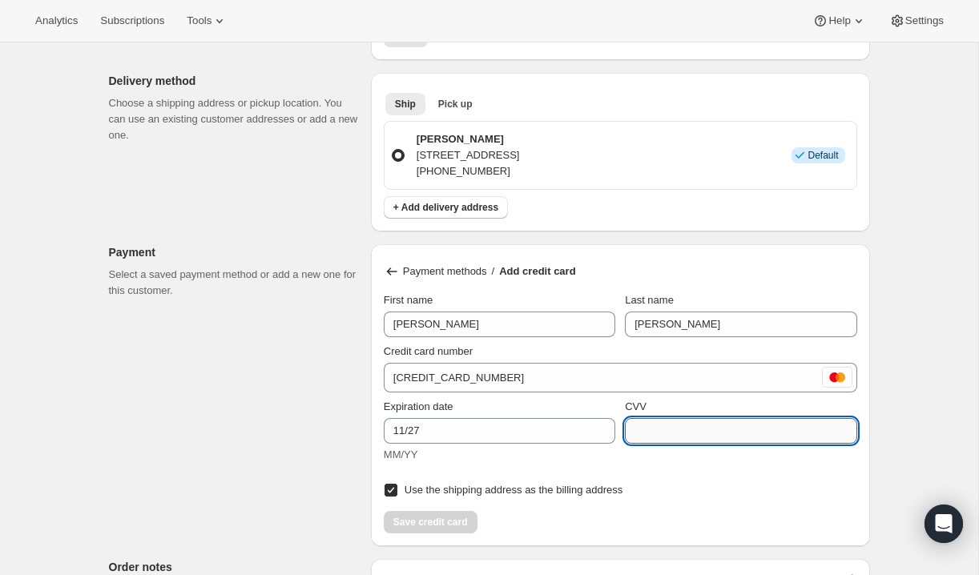
click at [711, 424] on input "CVV" at bounding box center [741, 431] width 232 height 26
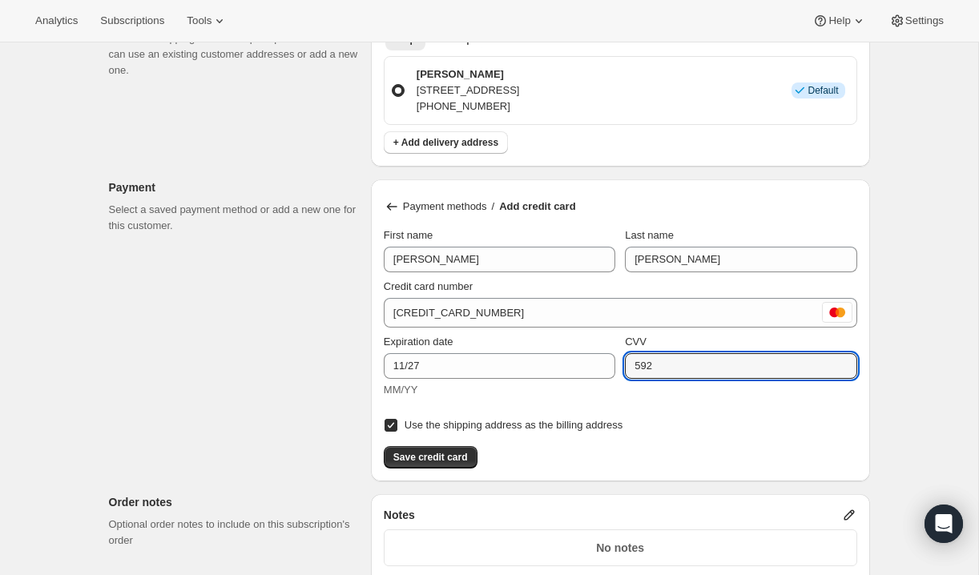
scroll to position [1010, 0]
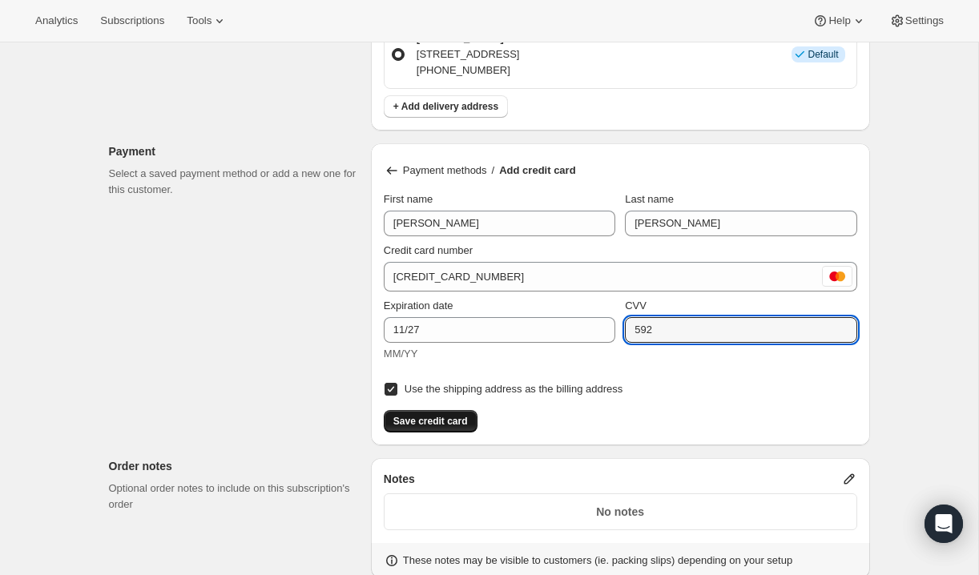
type input "592"
click at [435, 415] on span "Save credit card" at bounding box center [430, 421] width 75 height 13
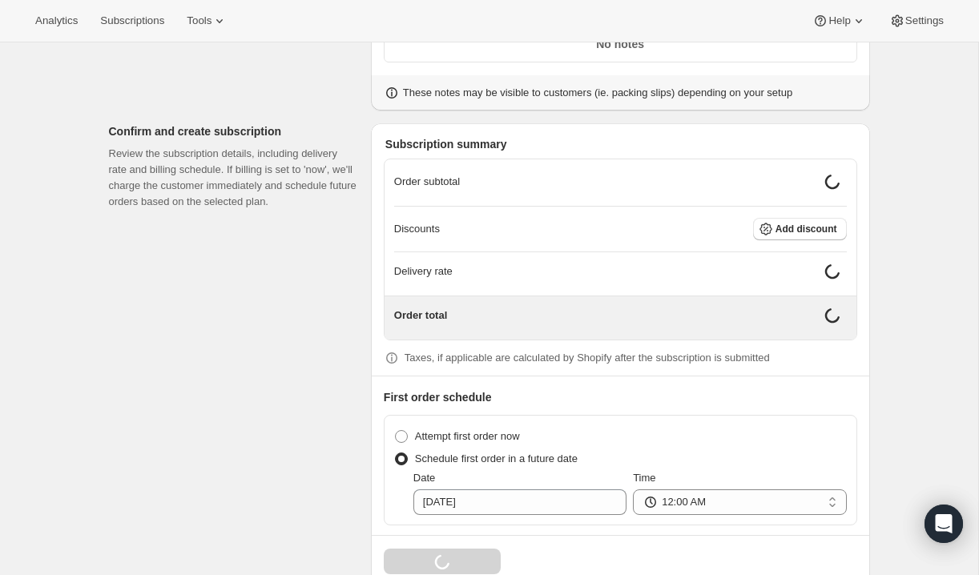
scroll to position [1315, 0]
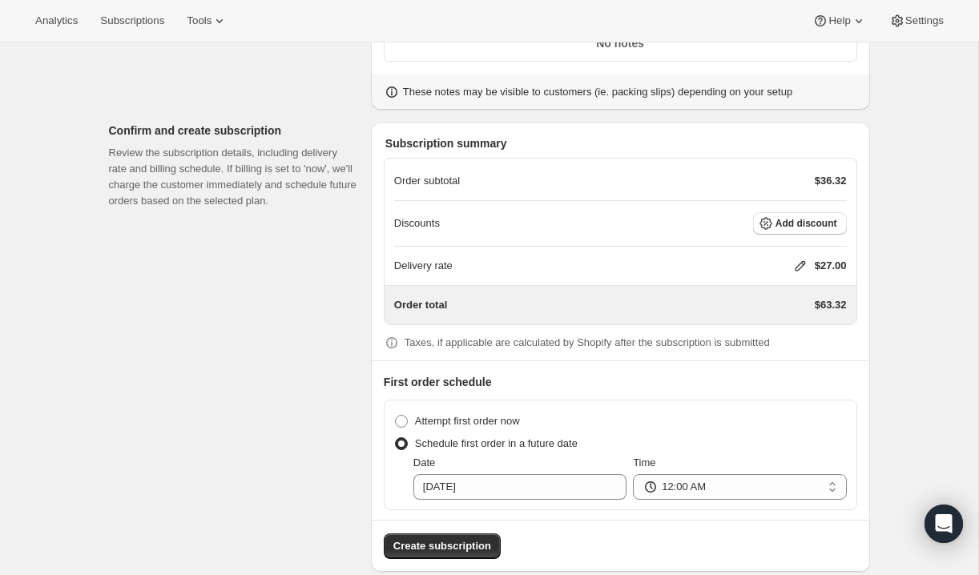
click at [797, 258] on icon at bounding box center [800, 266] width 16 height 16
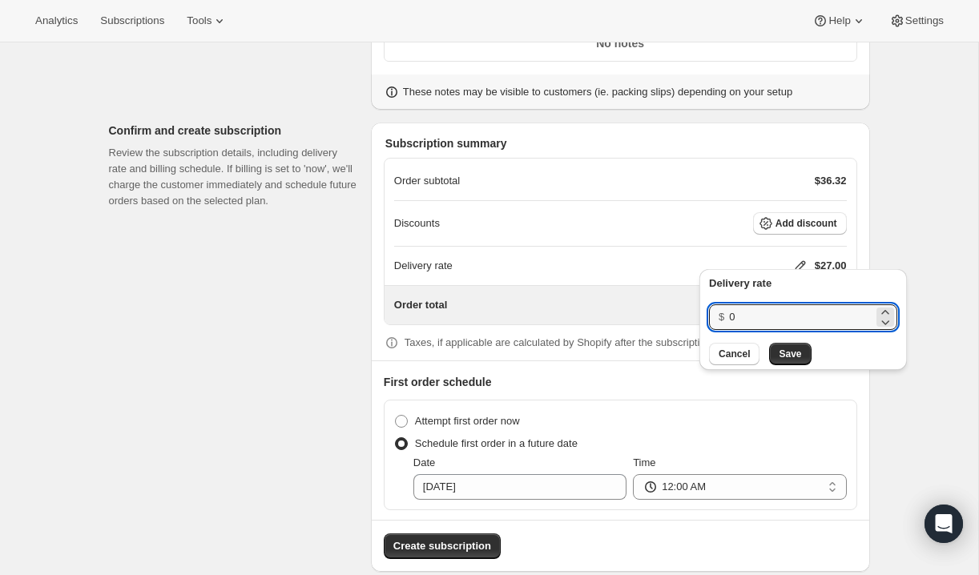
drag, startPoint x: 754, startPoint y: 312, endPoint x: 726, endPoint y: 316, distance: 28.3
click at [726, 316] on div "$ 0" at bounding box center [803, 317] width 188 height 26
type input "40"
click at [789, 350] on span "Save" at bounding box center [790, 354] width 22 height 13
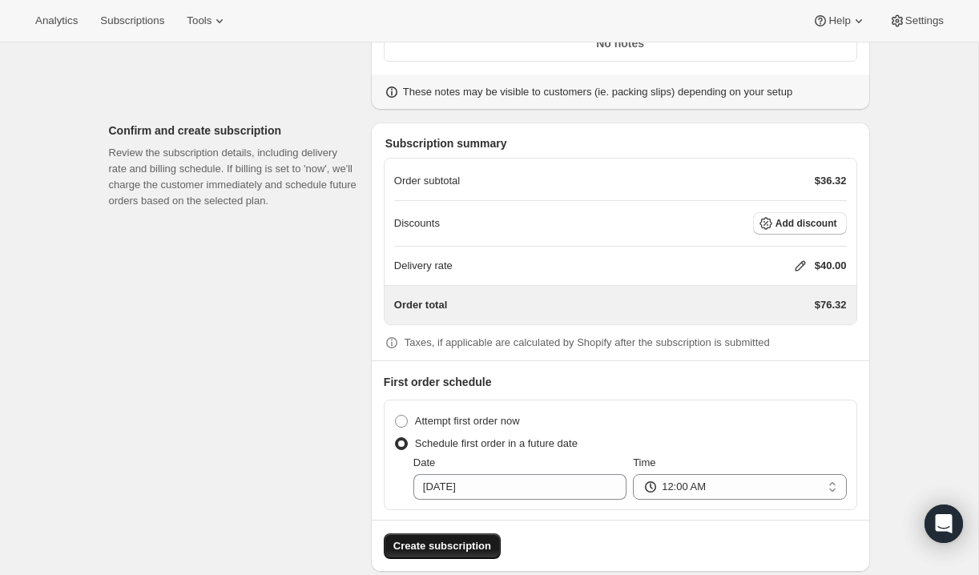
click at [452, 534] on button "Create subscription" at bounding box center [442, 547] width 117 height 26
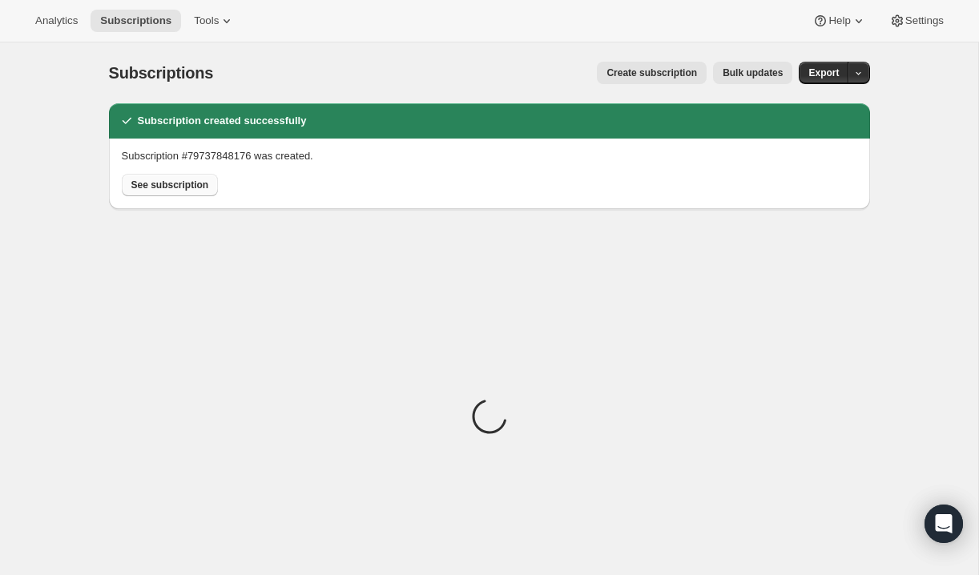
click at [179, 184] on span "See subscription" at bounding box center [170, 185] width 78 height 13
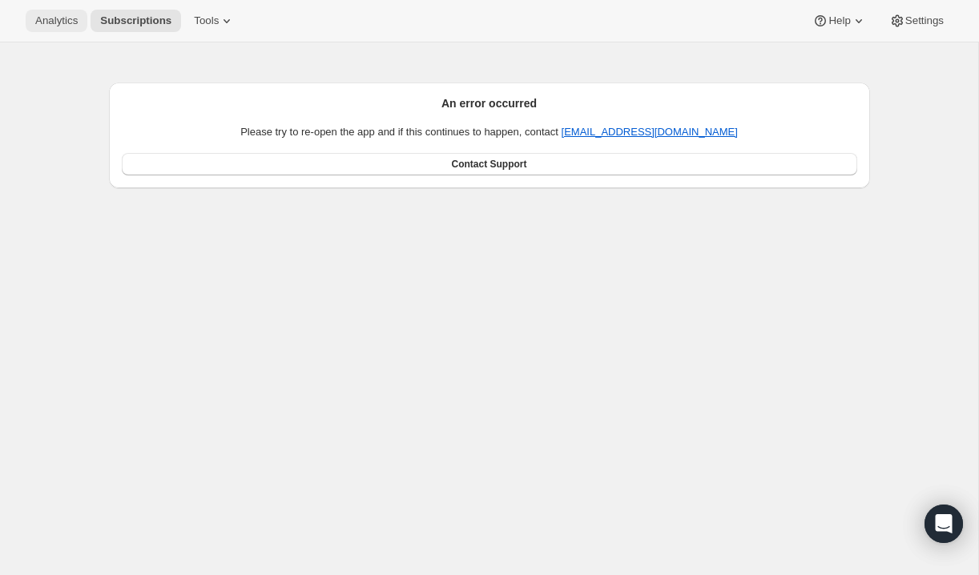
click at [54, 22] on span "Analytics" at bounding box center [56, 20] width 42 height 13
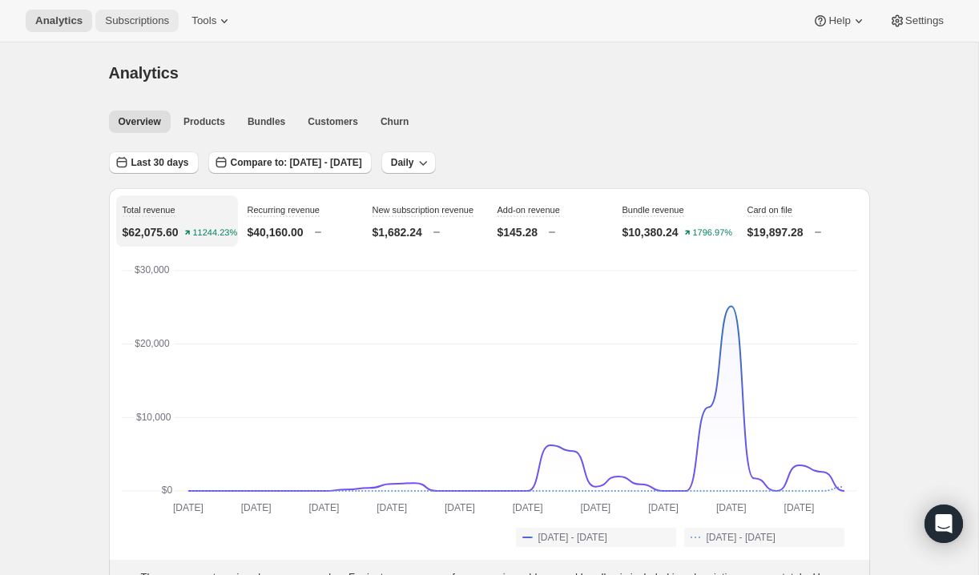
click at [134, 15] on span "Subscriptions" at bounding box center [137, 20] width 64 height 13
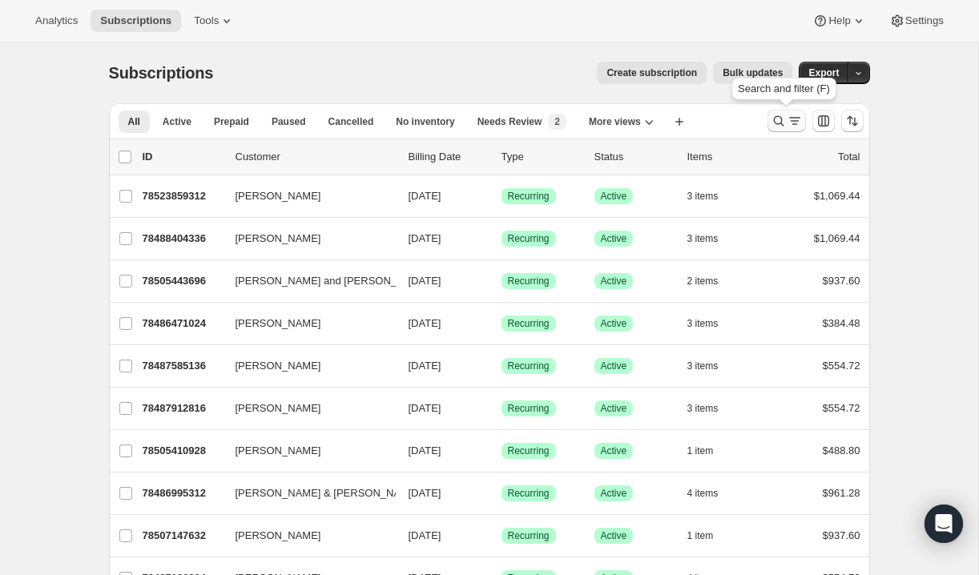
click at [775, 118] on icon "Search and filter results" at bounding box center [779, 121] width 16 height 16
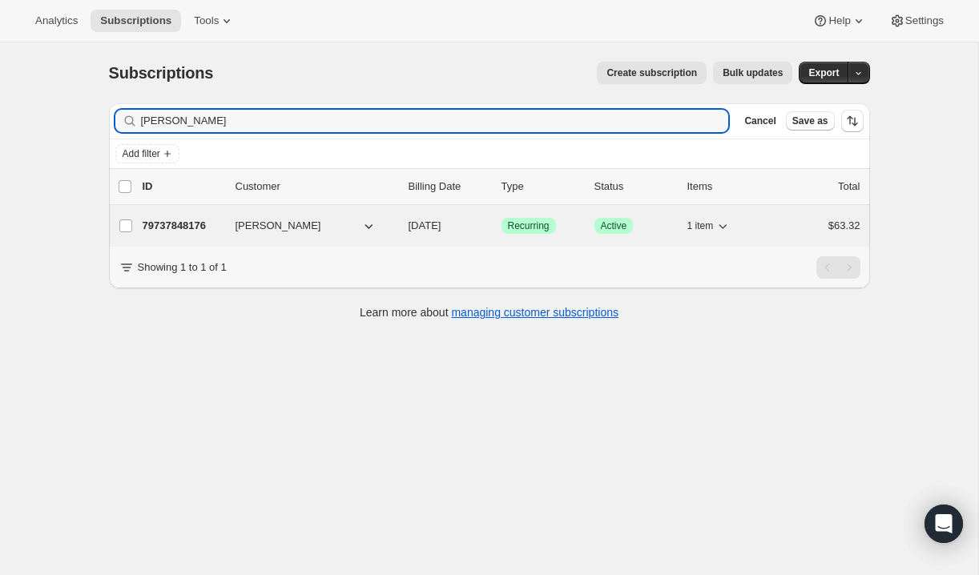
type input "holly k"
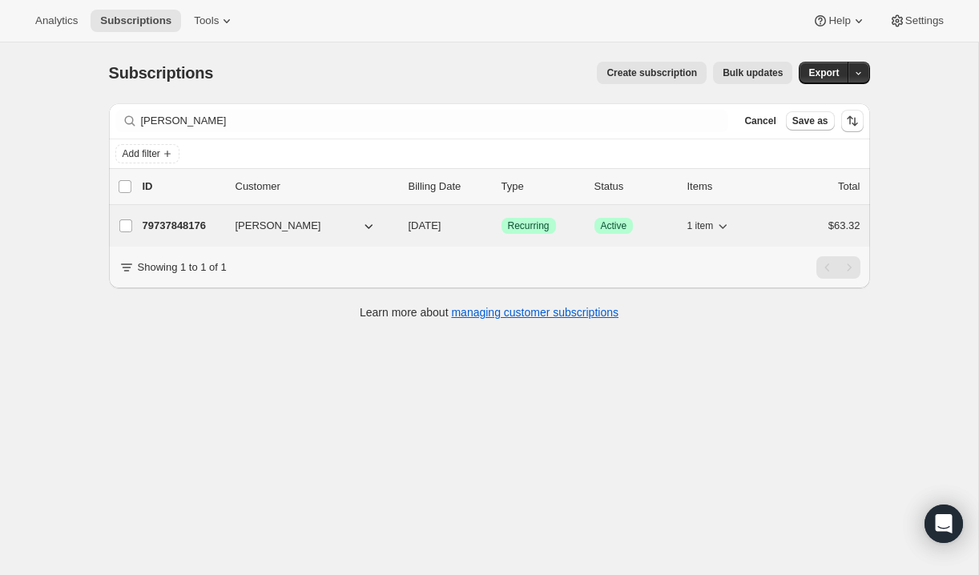
click at [186, 224] on p "79737848176" at bounding box center [183, 226] width 80 height 16
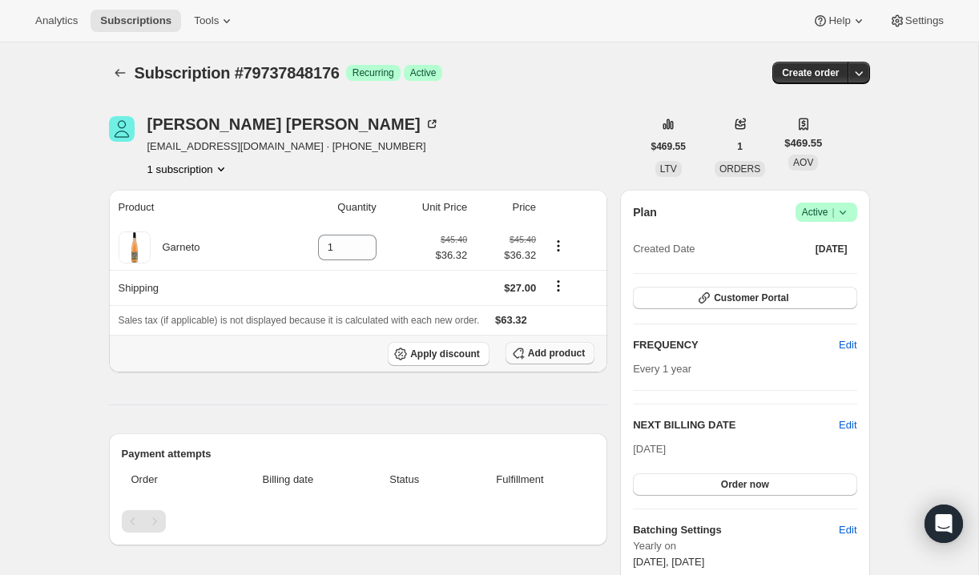
click at [558, 352] on span "Add product" at bounding box center [556, 353] width 57 height 13
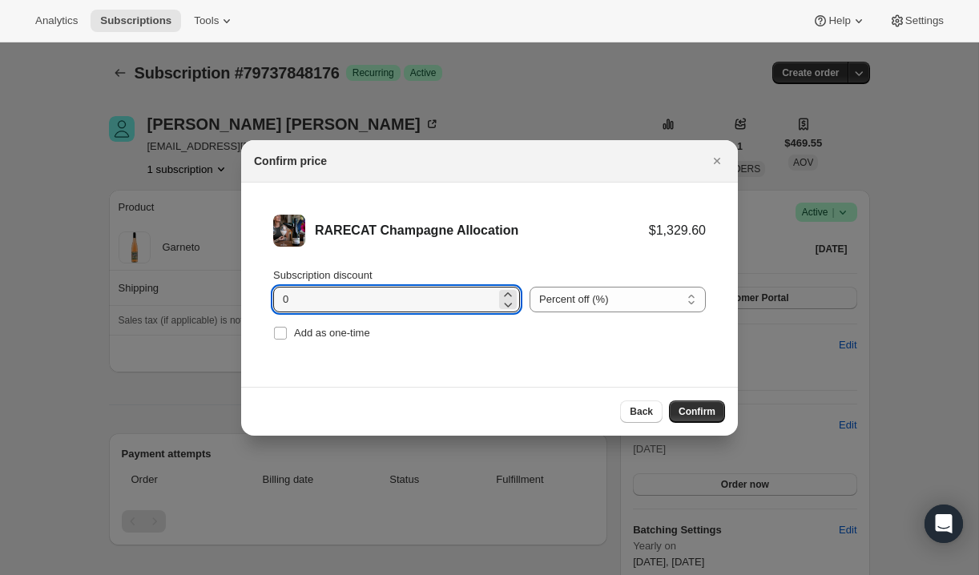
drag, startPoint x: 343, startPoint y: 296, endPoint x: 252, endPoint y: 300, distance: 91.4
click at [252, 300] on li "RARECAT Champagne Allocation $1,329.60 Subscription discount 0 Percent off (%) …" at bounding box center [489, 280] width 497 height 194
type input "20"
click at [696, 407] on span "Confirm" at bounding box center [697, 411] width 37 height 13
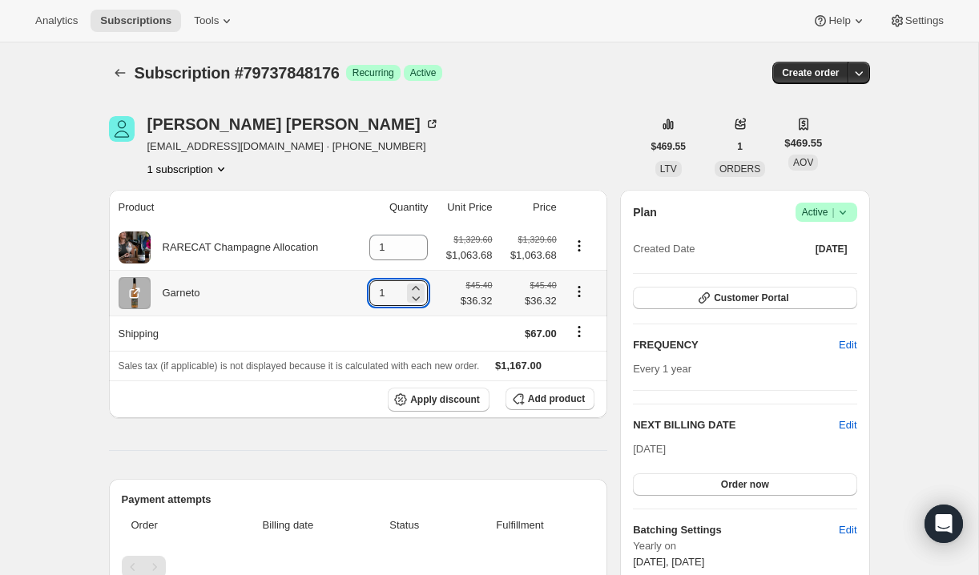
drag, startPoint x: 399, startPoint y: 296, endPoint x: 343, endPoint y: 295, distance: 56.1
click at [343, 295] on tr "Garneto 1 $45.40 $36.32 $45.40 $36.32" at bounding box center [358, 293] width 499 height 46
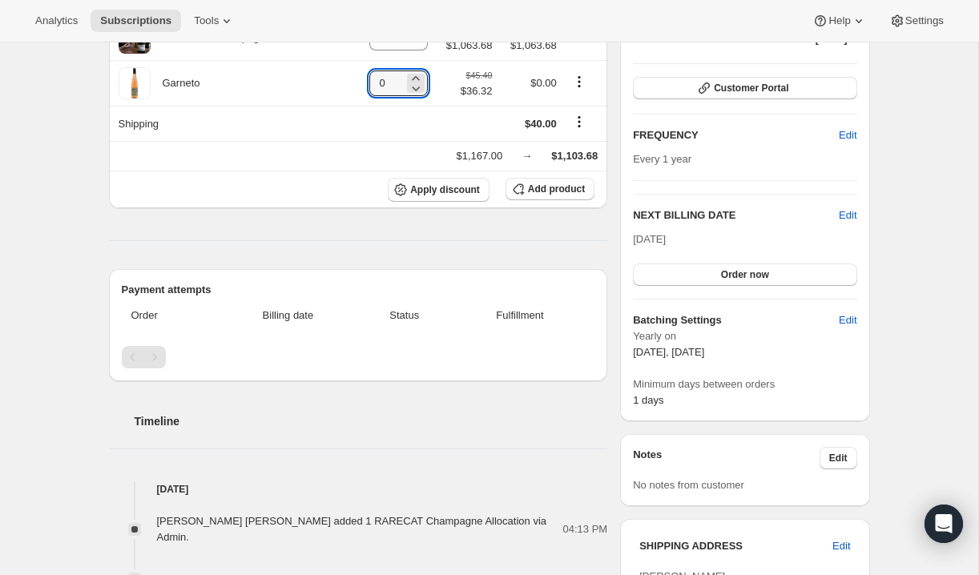
scroll to position [237, 0]
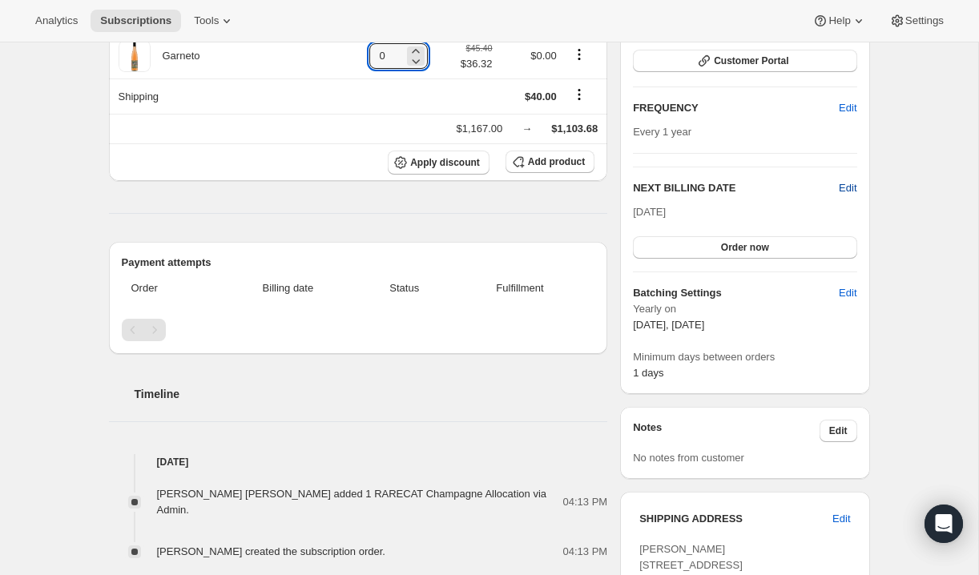
type input "0"
click at [845, 187] on span "Edit" at bounding box center [848, 188] width 18 height 16
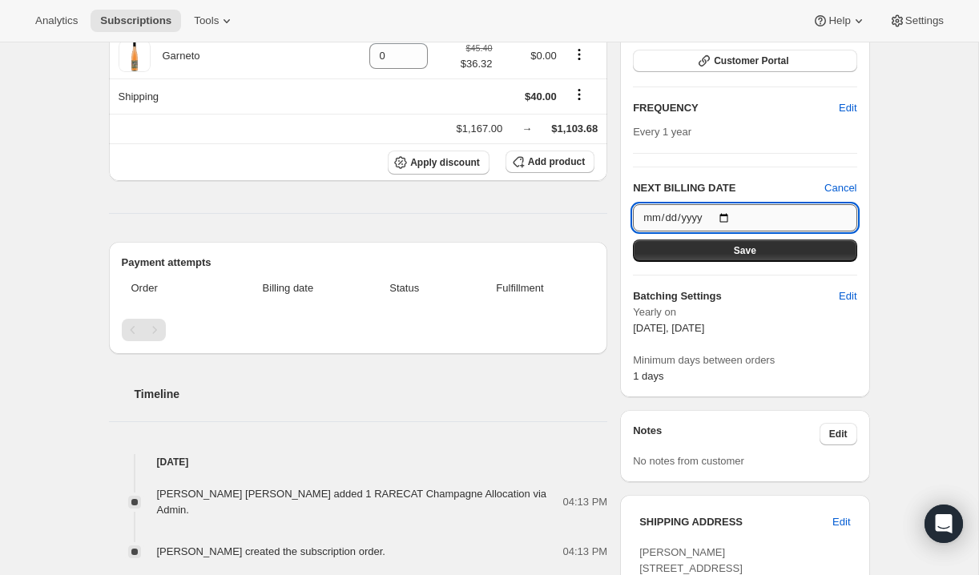
click at [728, 213] on input "2026-10-15" at bounding box center [745, 217] width 224 height 27
type input "2025-11-02"
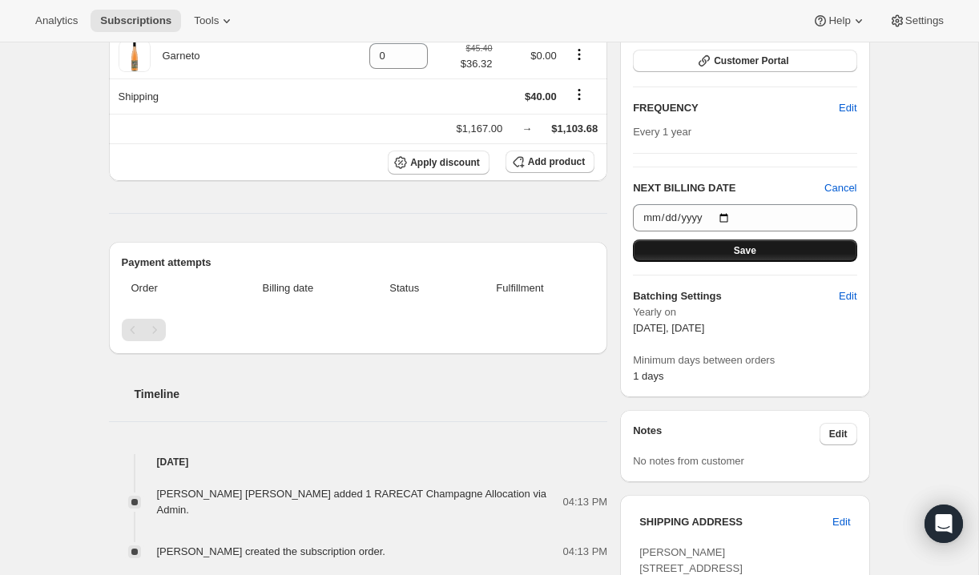
click at [749, 244] on span "Save" at bounding box center [745, 250] width 22 height 13
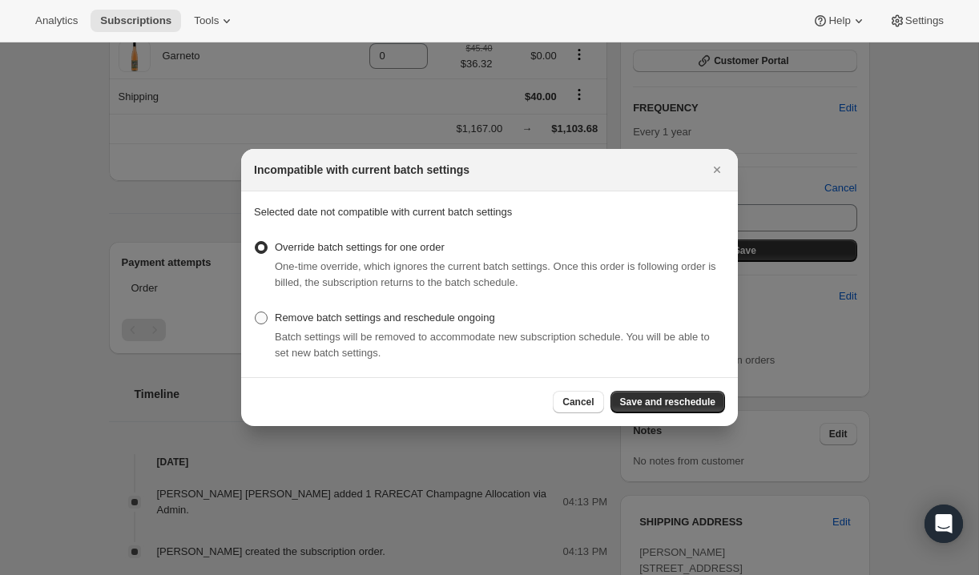
click at [268, 316] on span ":r128:" at bounding box center [261, 318] width 14 height 14
click at [256, 312] on input "Remove batch settings and reschedule ongoing" at bounding box center [255, 312] width 1 height 1
radio input "true"
click at [651, 397] on span "Save and reschedule" at bounding box center [667, 402] width 95 height 13
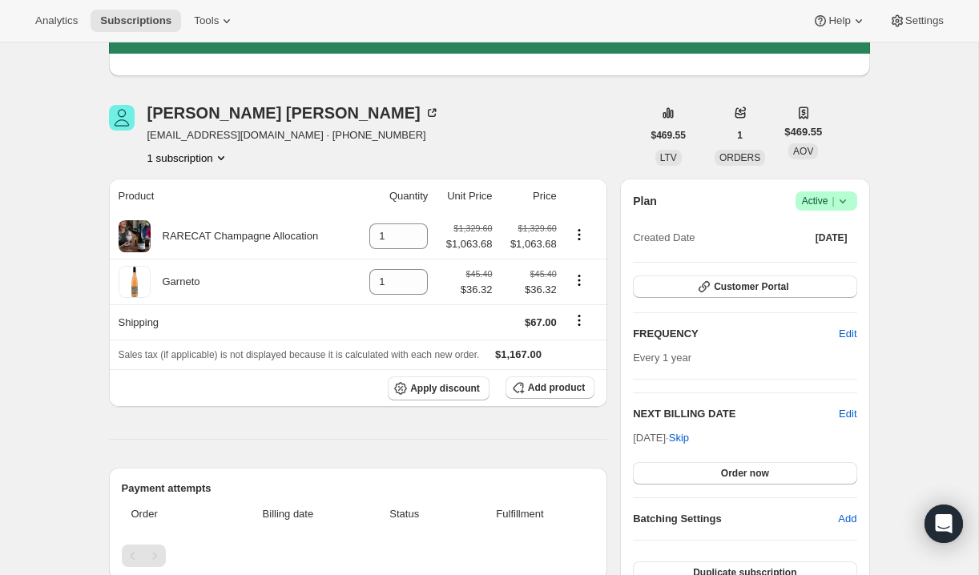
scroll to position [84, 0]
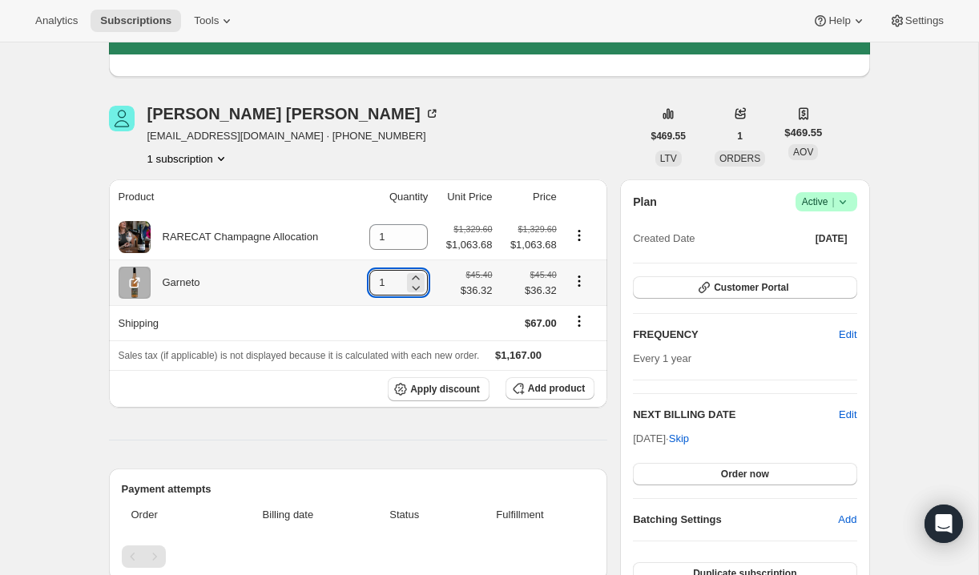
drag, startPoint x: 388, startPoint y: 288, endPoint x: 360, endPoint y: 287, distance: 28.0
click at [360, 287] on td "1" at bounding box center [394, 283] width 79 height 46
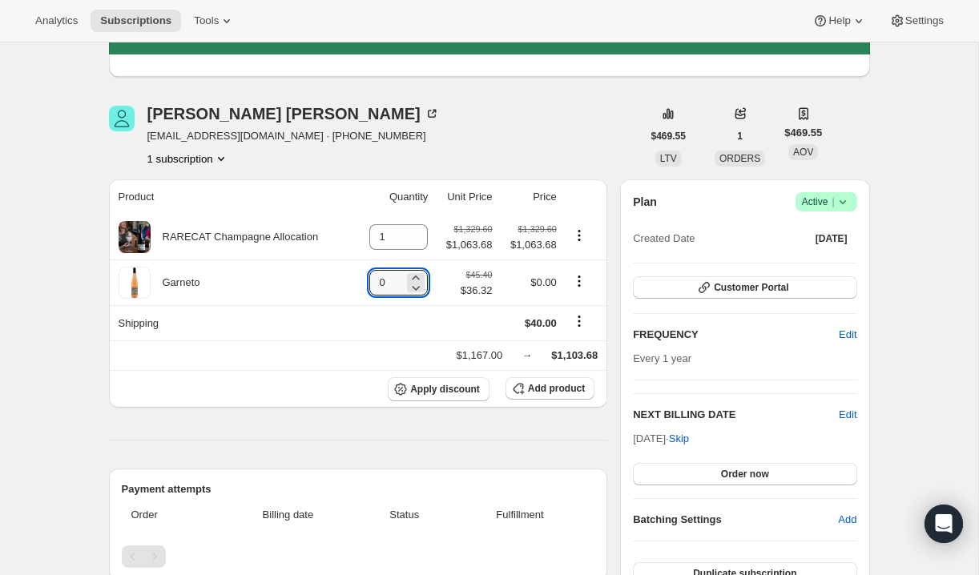
type input "0"
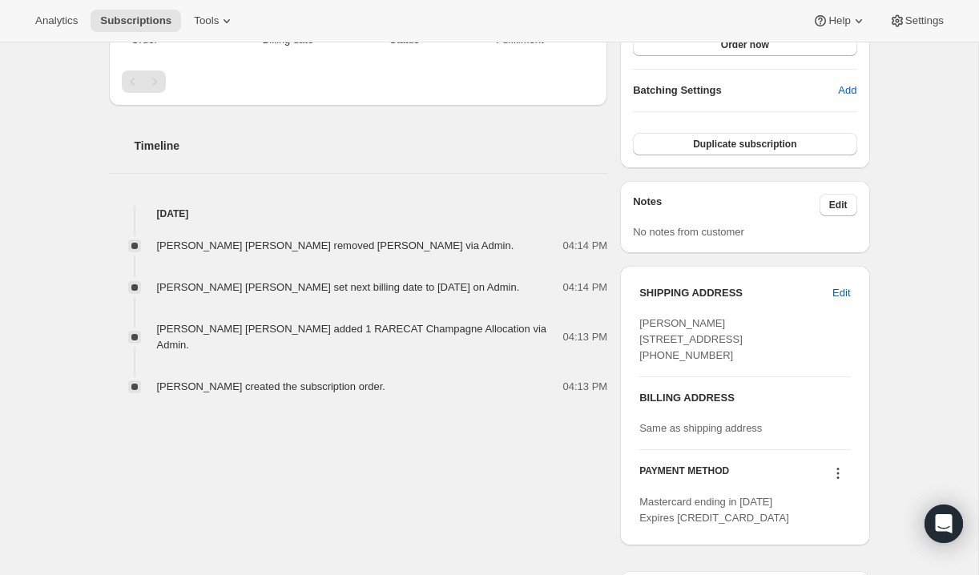
scroll to position [657, 0]
